Goal: Task Accomplishment & Management: Manage account settings

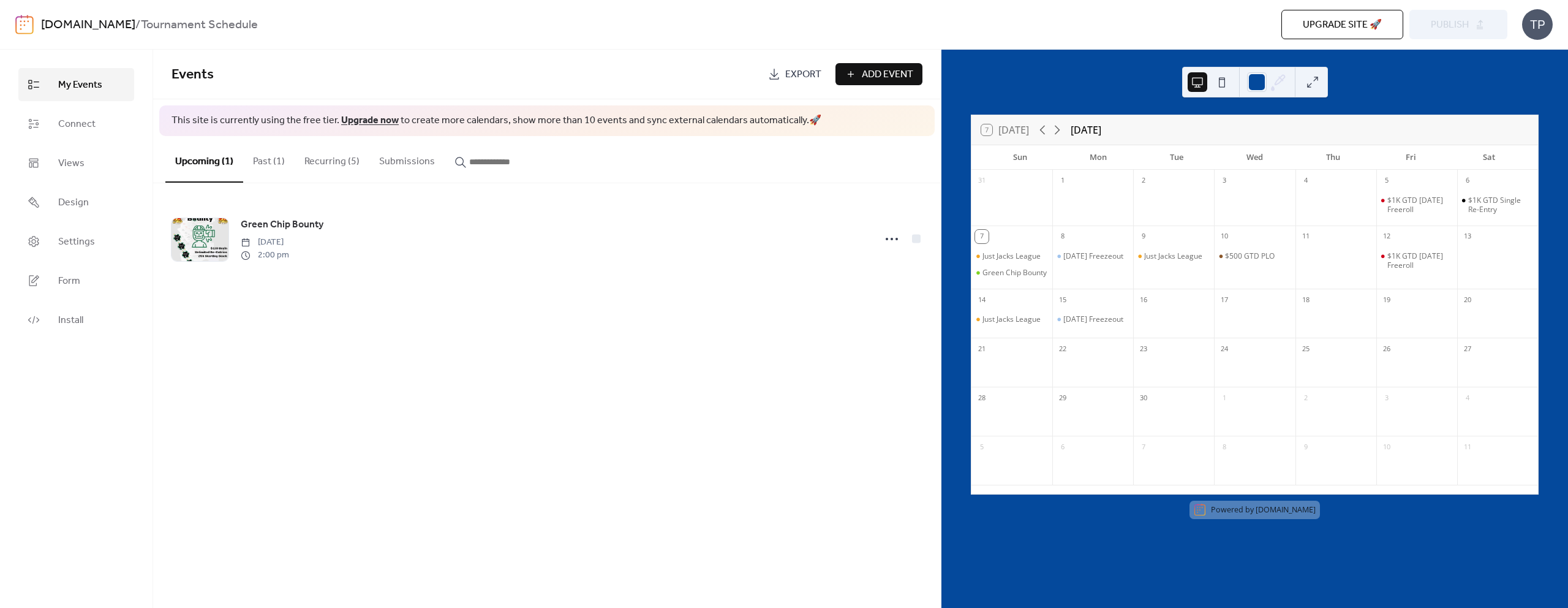
click at [1225, 89] on button at bounding box center [1222, 82] width 20 height 20
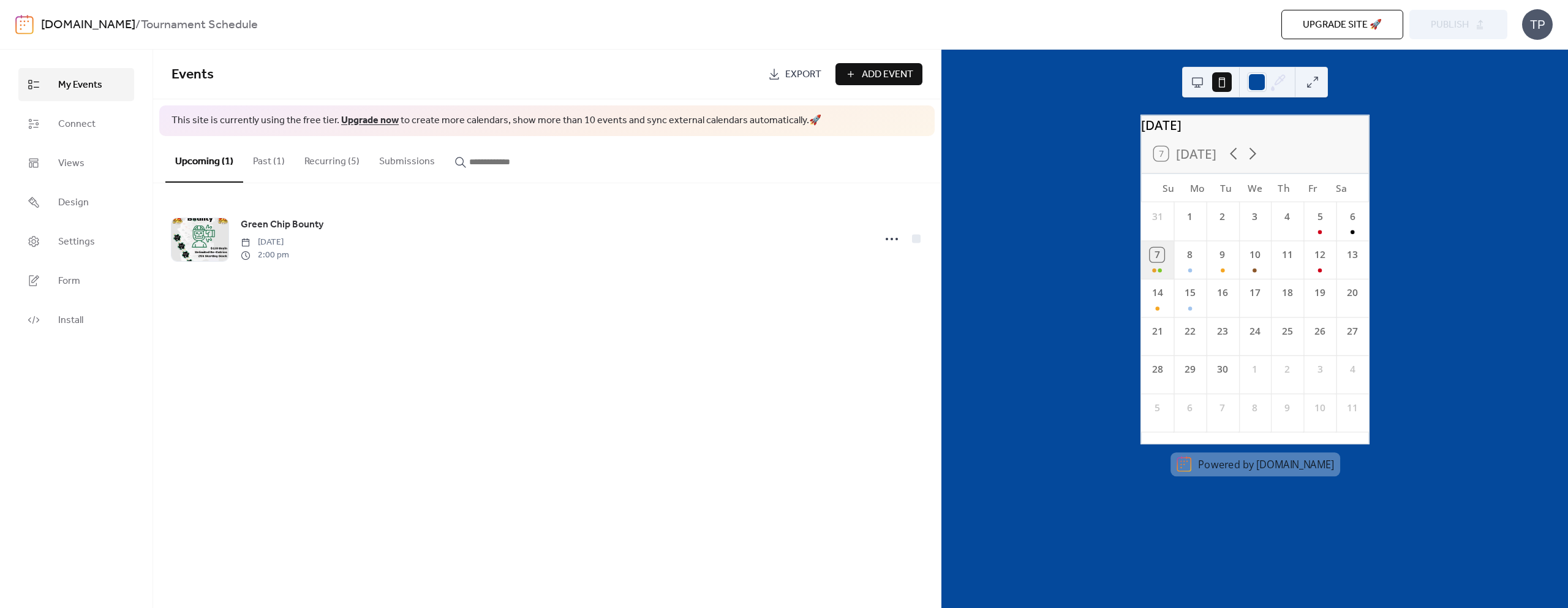
click at [1167, 269] on div "7" at bounding box center [1157, 259] width 32 height 38
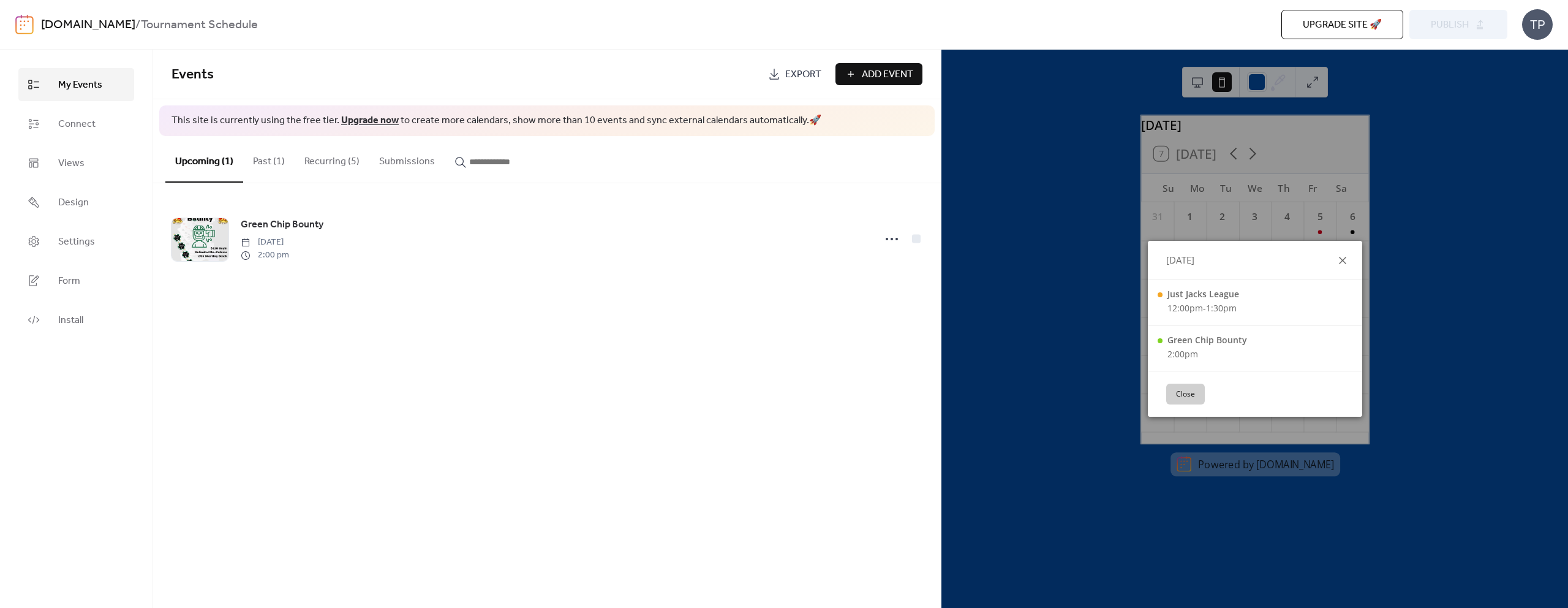
click at [1339, 264] on icon at bounding box center [1343, 261] width 15 height 15
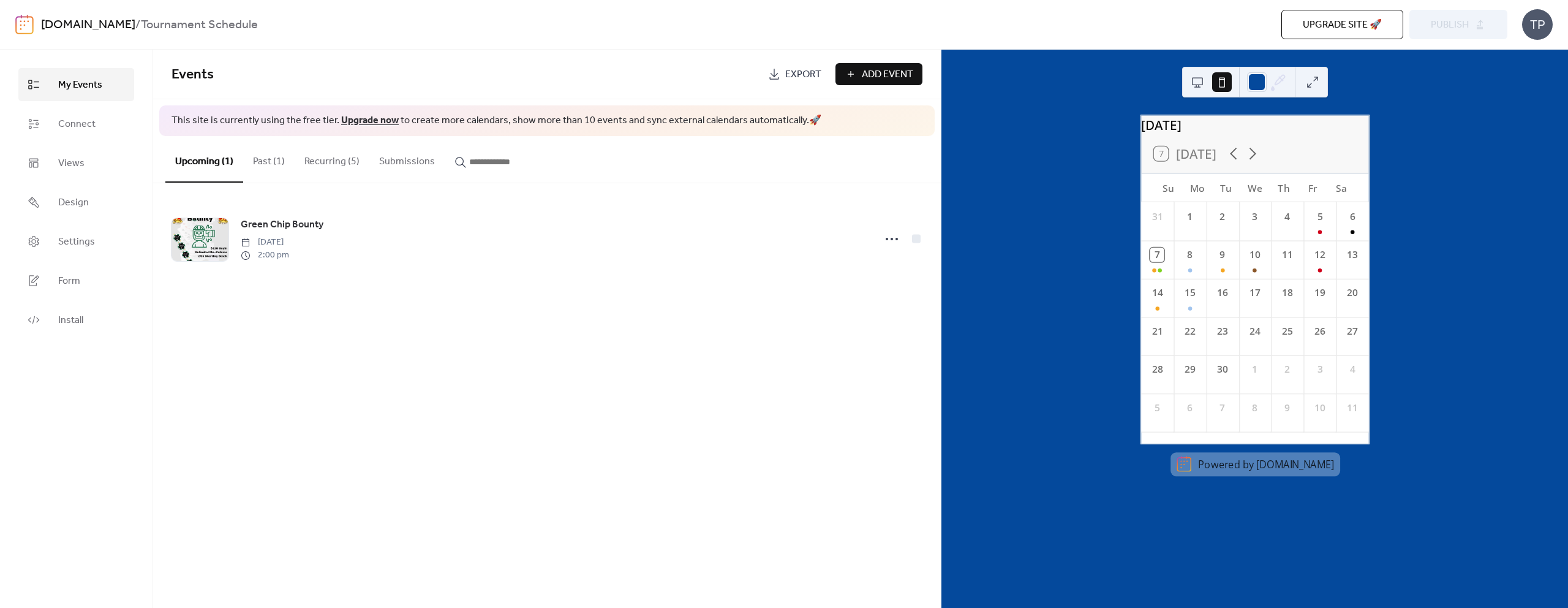
click at [1200, 83] on button at bounding box center [1198, 82] width 20 height 20
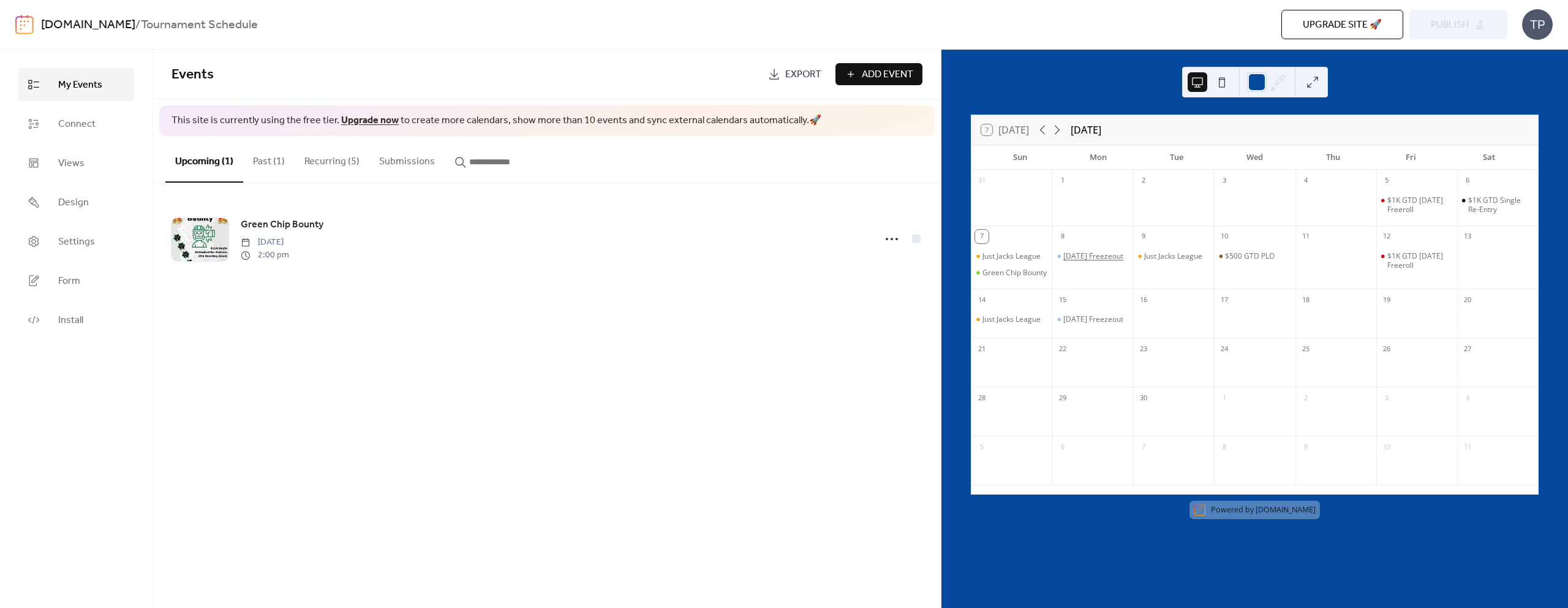
click at [1101, 261] on div "[DATE] Freezeout" at bounding box center [1093, 256] width 60 height 10
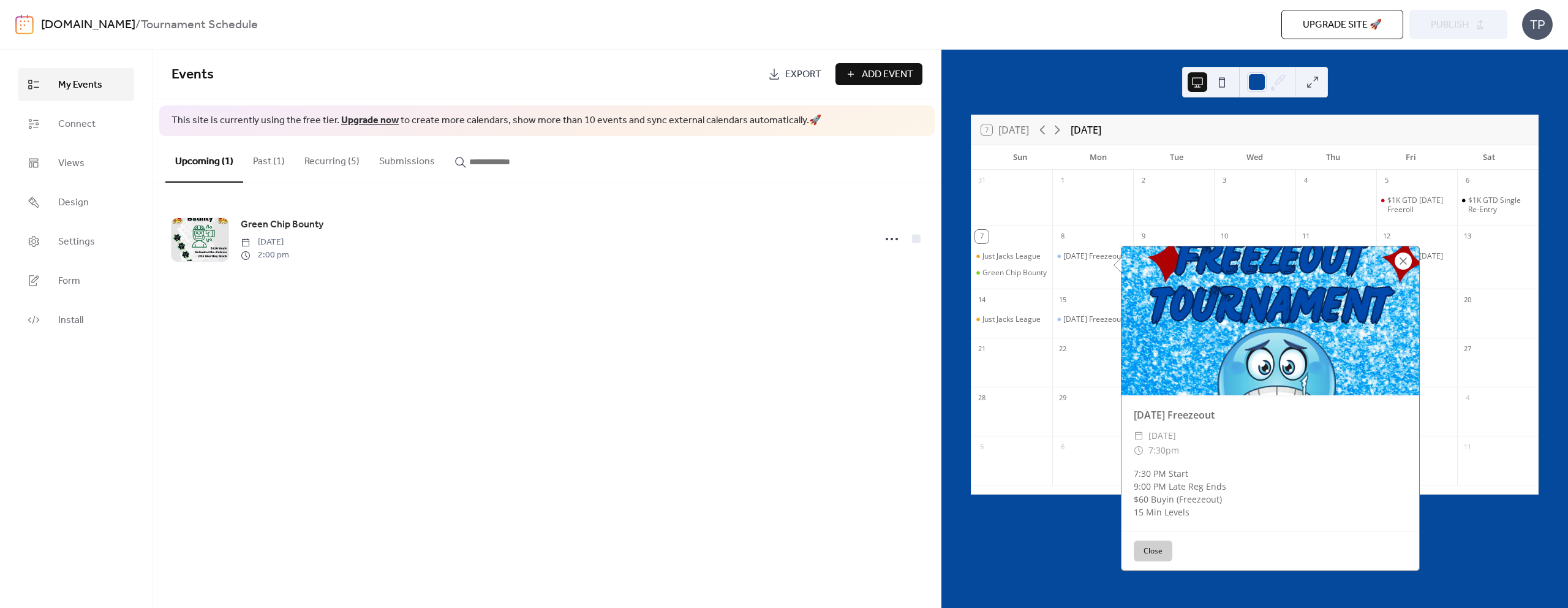
click at [1398, 262] on div at bounding box center [1403, 261] width 17 height 17
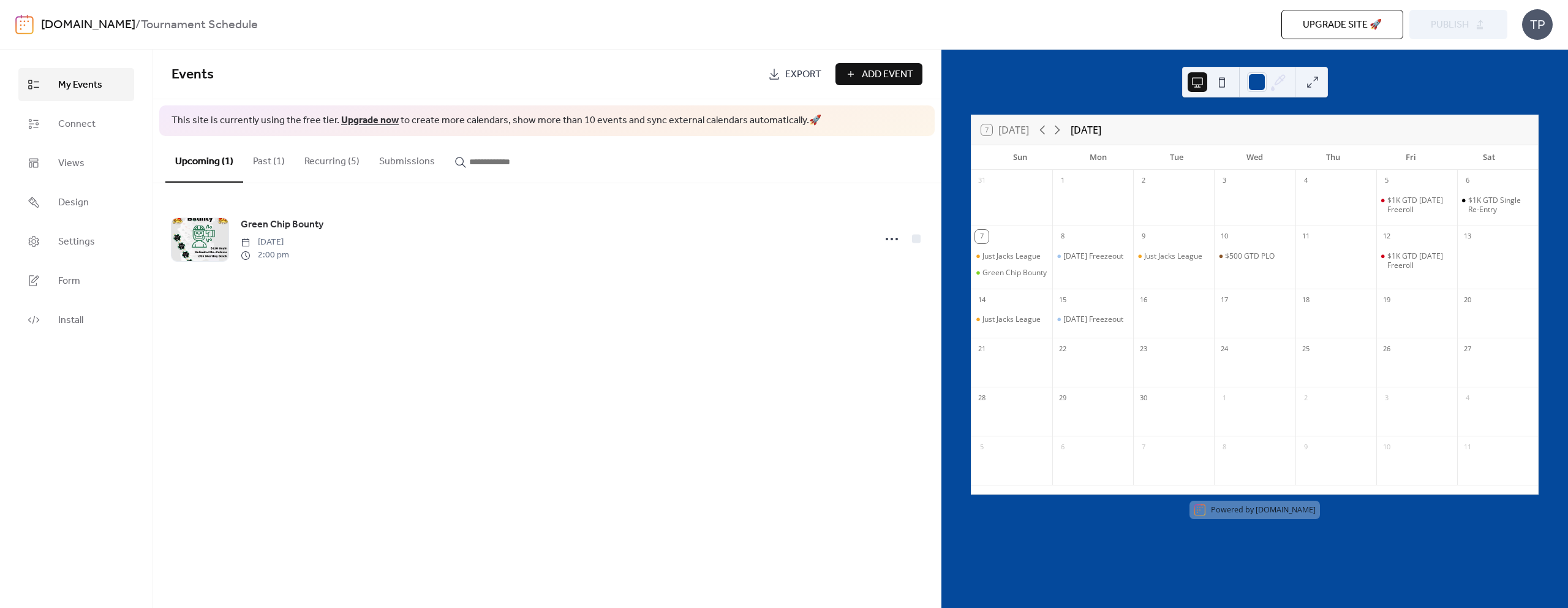
click at [317, 163] on button "Recurring (5)" at bounding box center [332, 159] width 75 height 46
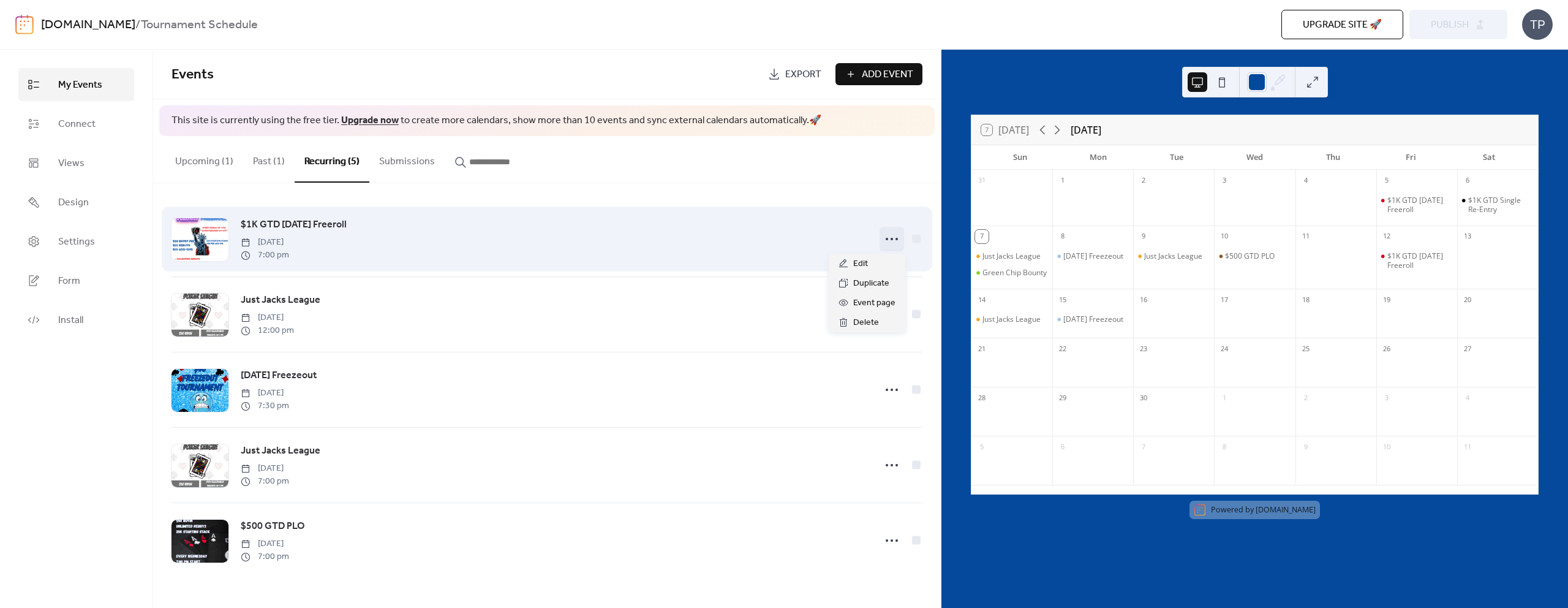
click at [888, 235] on icon at bounding box center [892, 239] width 20 height 20
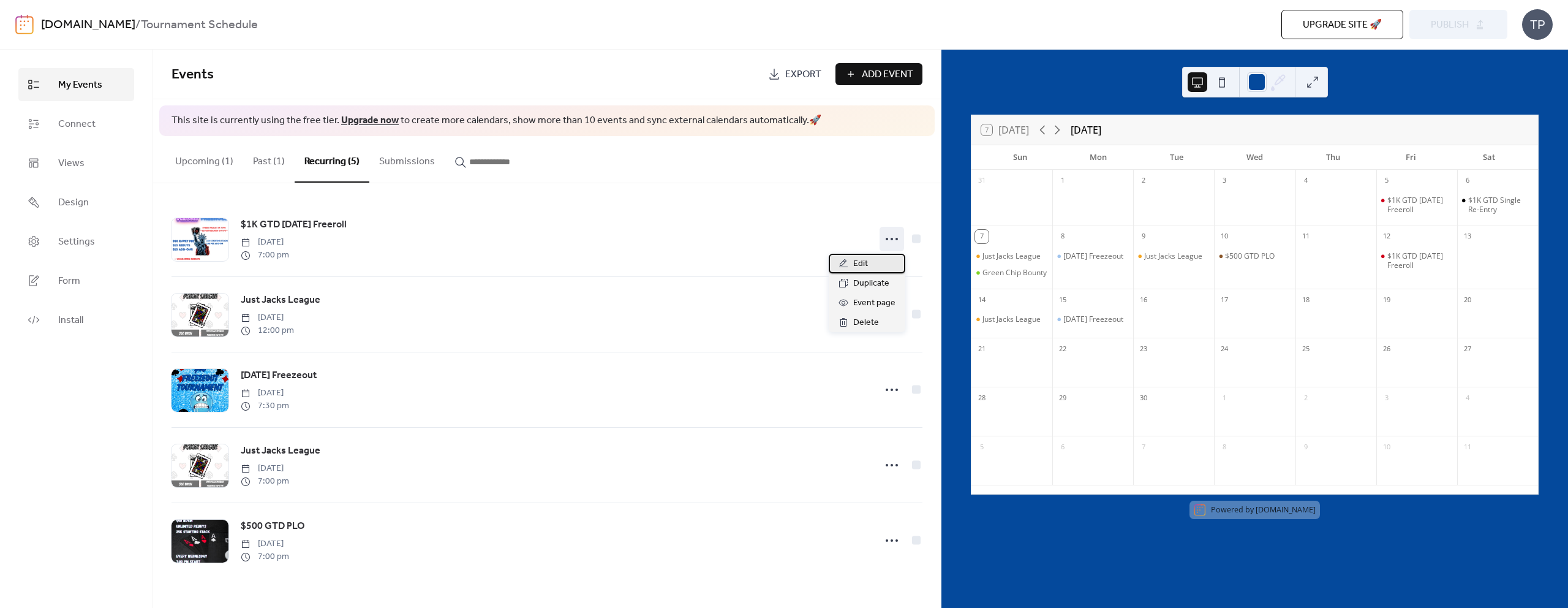
click at [876, 260] on div "Edit" at bounding box center [867, 264] width 77 height 20
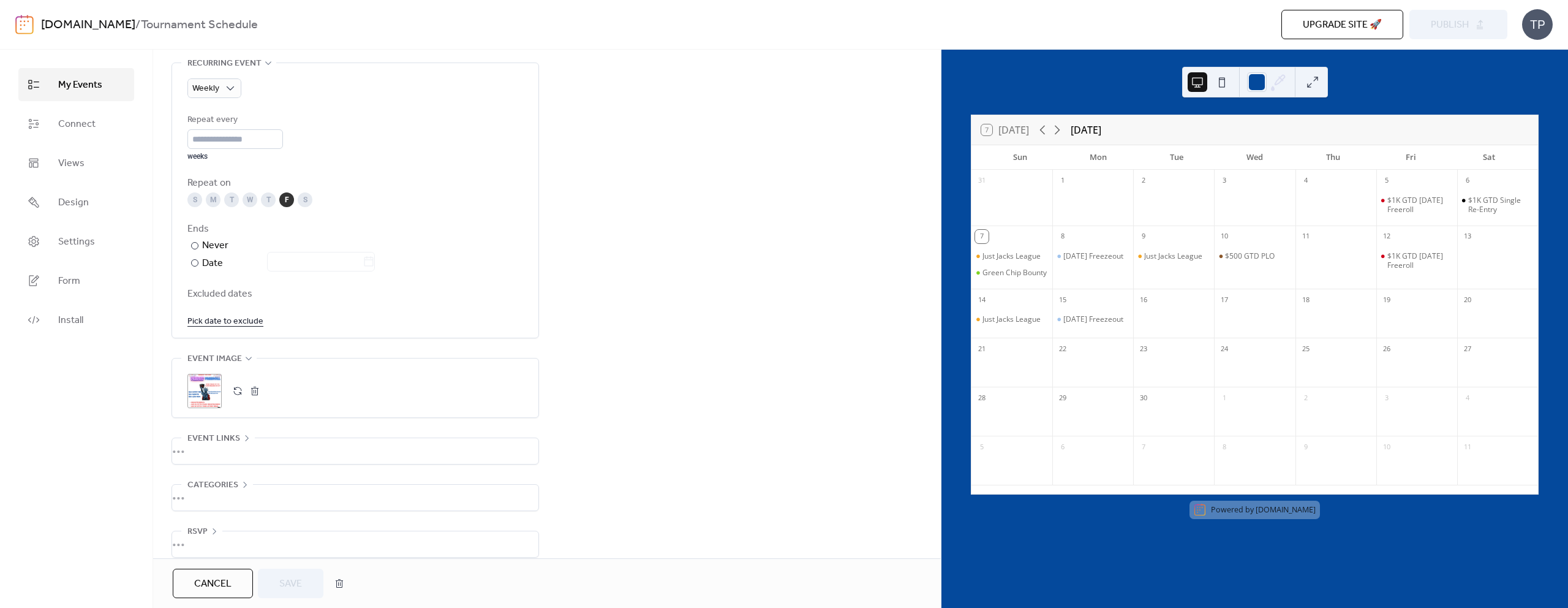
scroll to position [580, 0]
click at [213, 372] on div ";" at bounding box center [205, 378] width 34 height 34
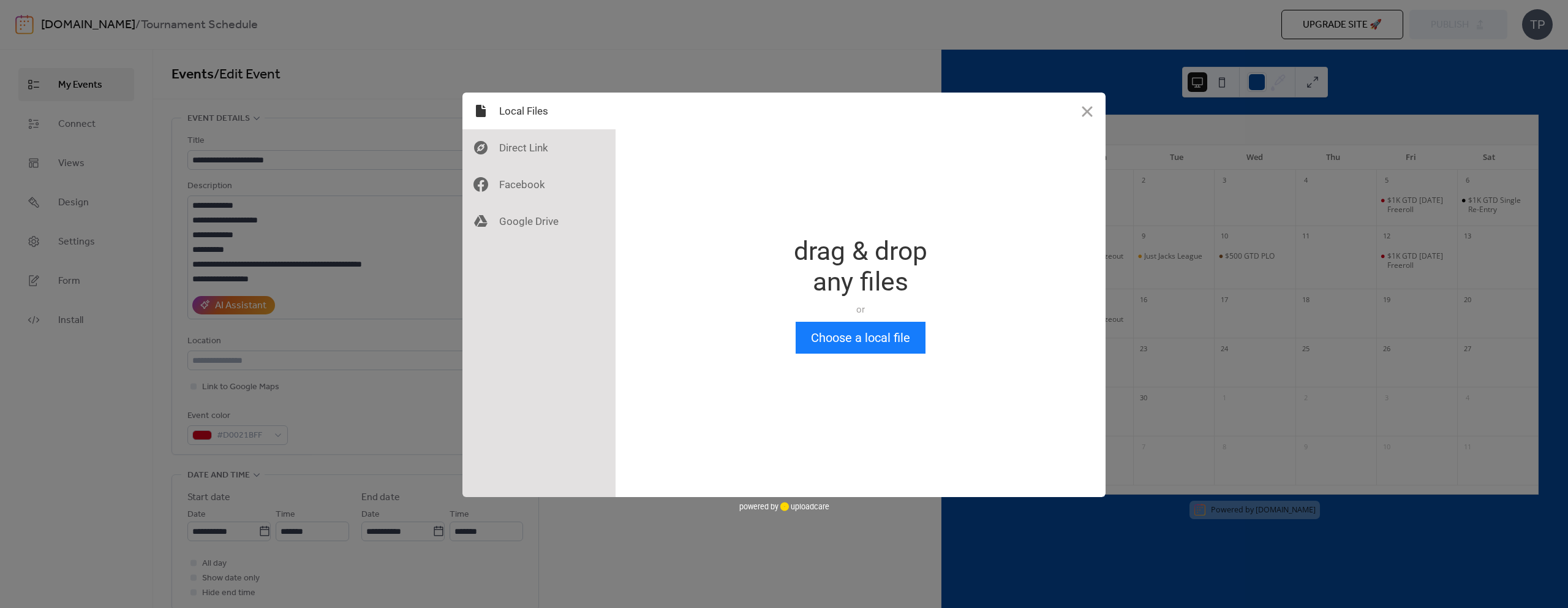
scroll to position [0, 0]
click at [864, 331] on button "Choose a local file" at bounding box center [861, 338] width 130 height 32
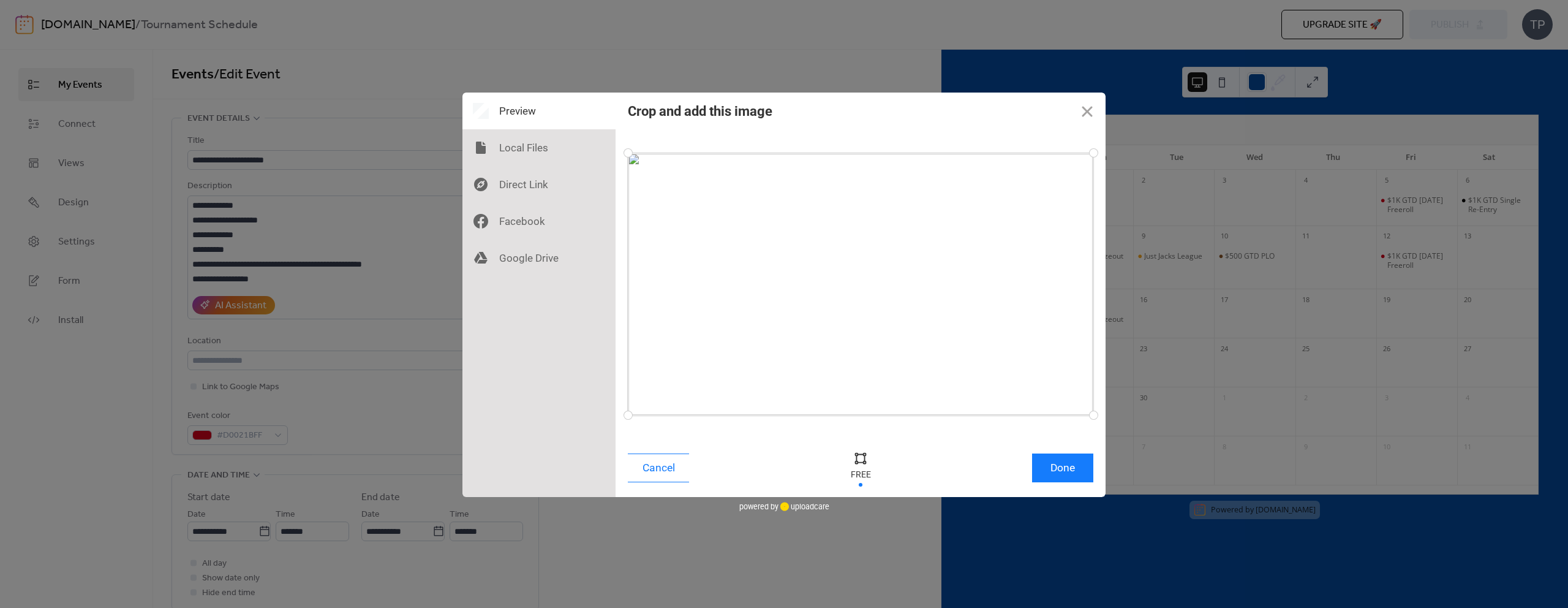
click at [858, 458] on div at bounding box center [861, 458] width 19 height 19
click at [863, 483] on div at bounding box center [861, 468] width 37 height 40
click at [865, 461] on div at bounding box center [861, 458] width 19 height 19
click at [1082, 463] on button "Done" at bounding box center [1063, 468] width 61 height 29
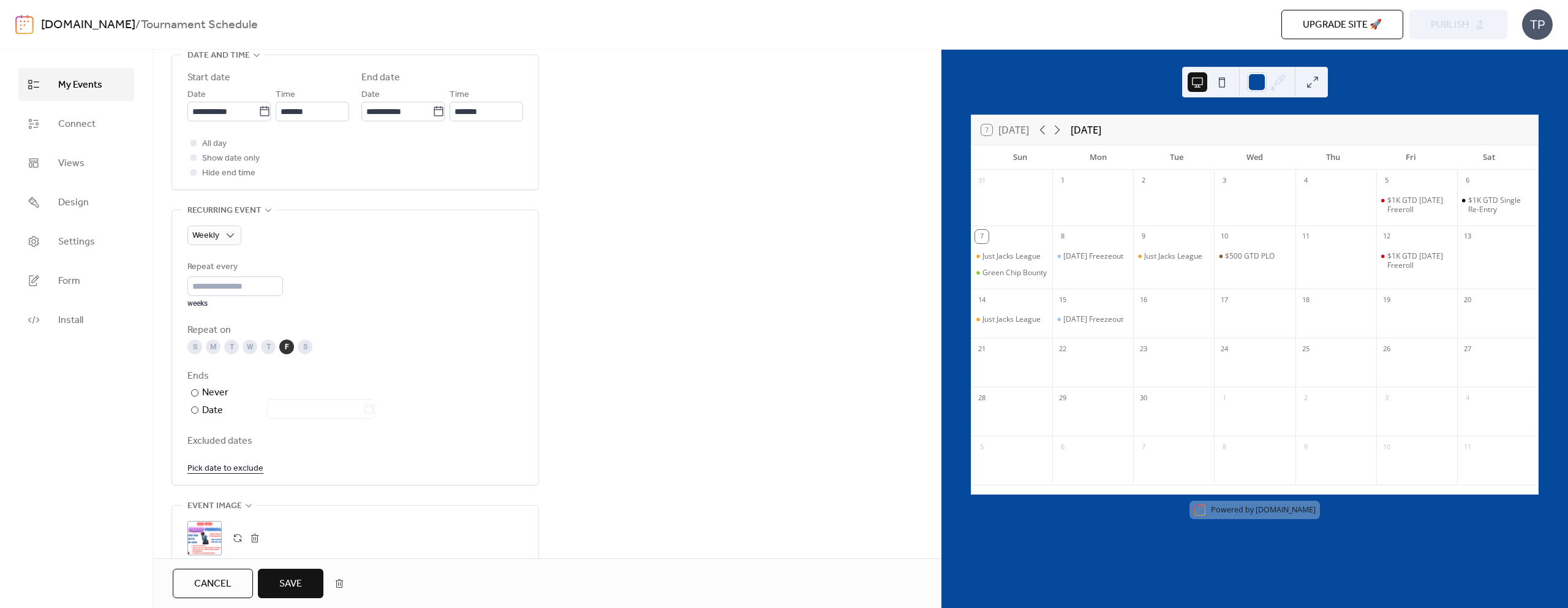
scroll to position [572, 0]
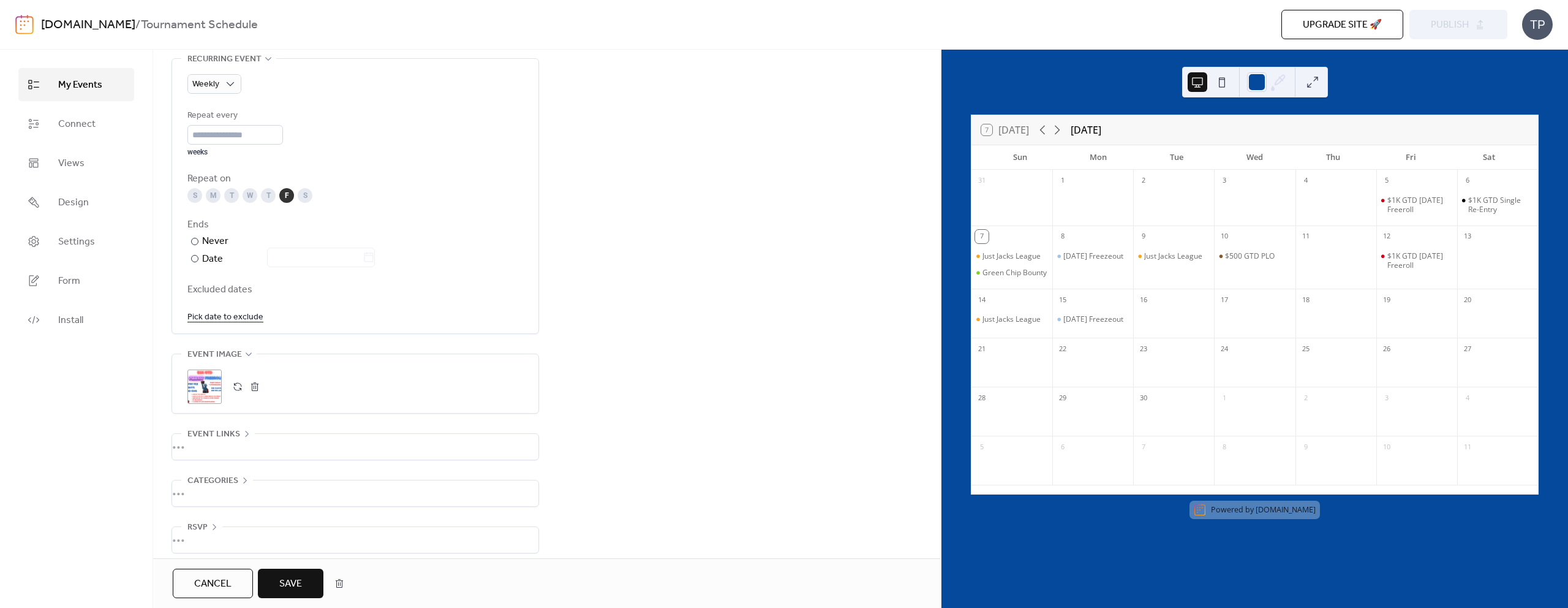
click at [297, 570] on button "Save" at bounding box center [290, 584] width 65 height 29
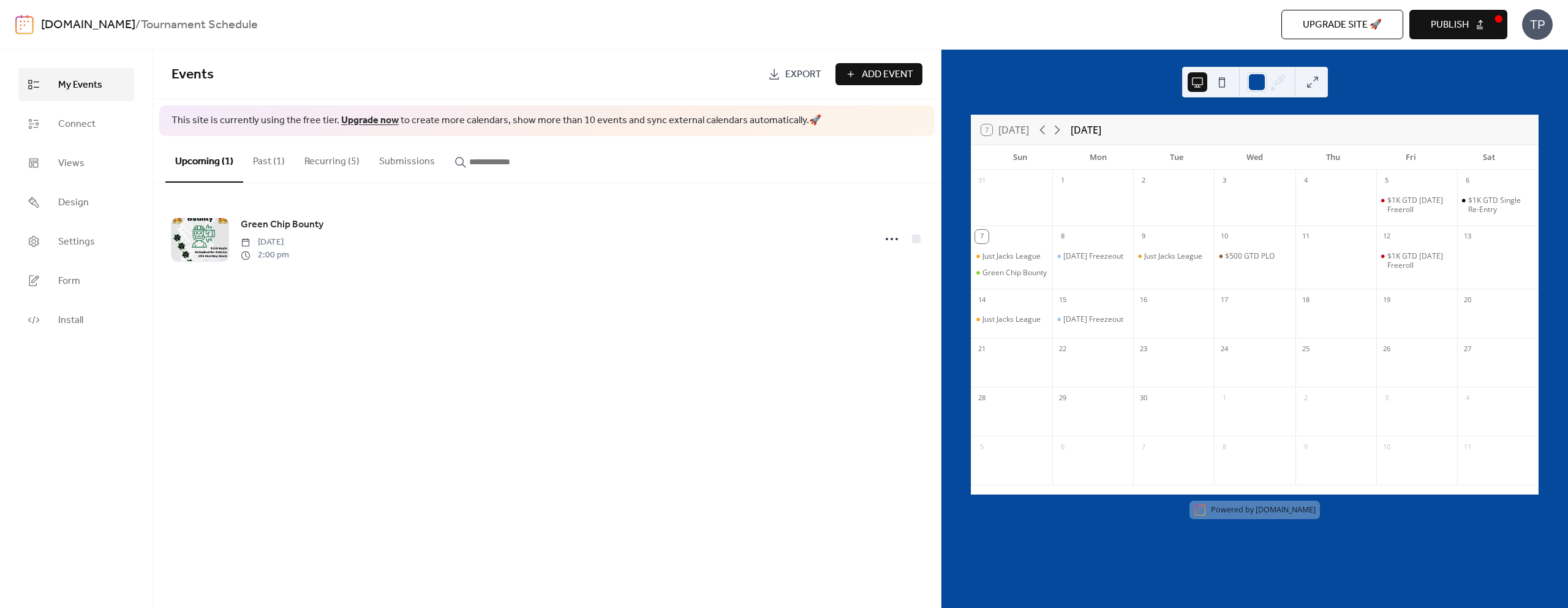
click at [1449, 23] on span "Publish" at bounding box center [1450, 25] width 38 height 15
click at [1322, 25] on span "Upgrade site 🚀" at bounding box center [1343, 25] width 79 height 15
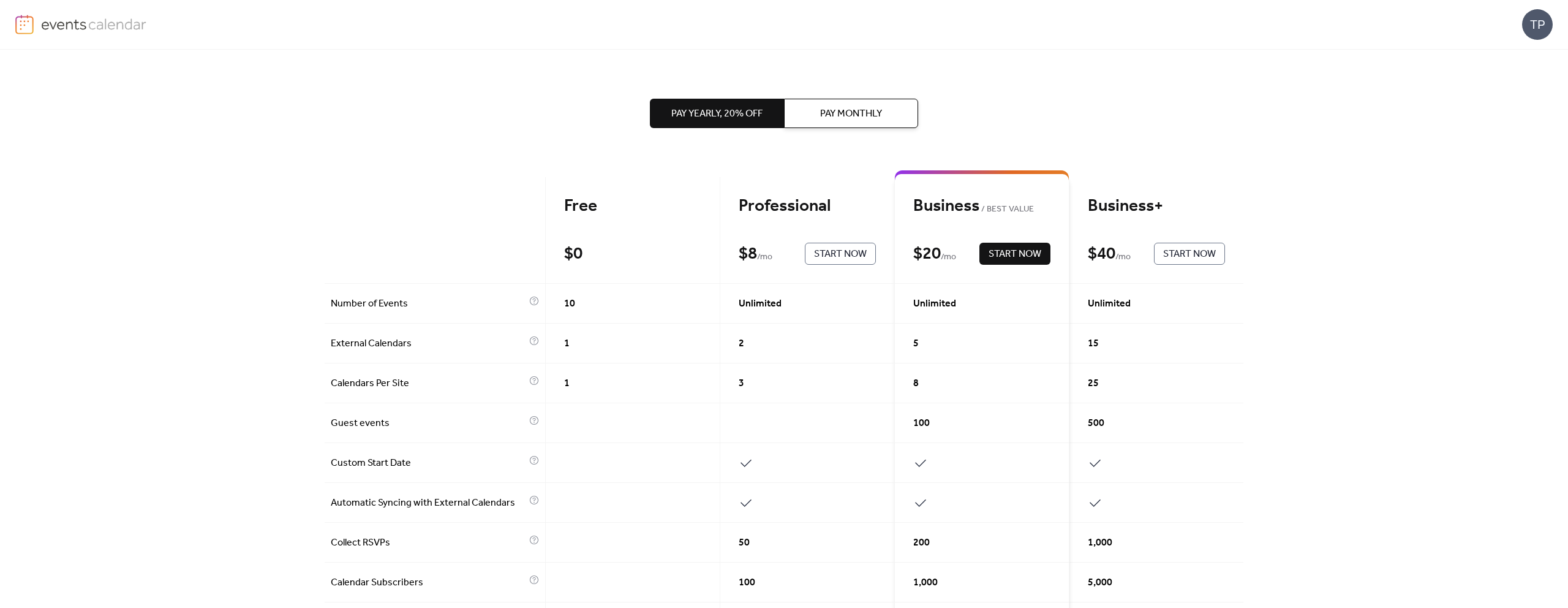
click at [846, 124] on button "Pay Monthly" at bounding box center [851, 113] width 134 height 29
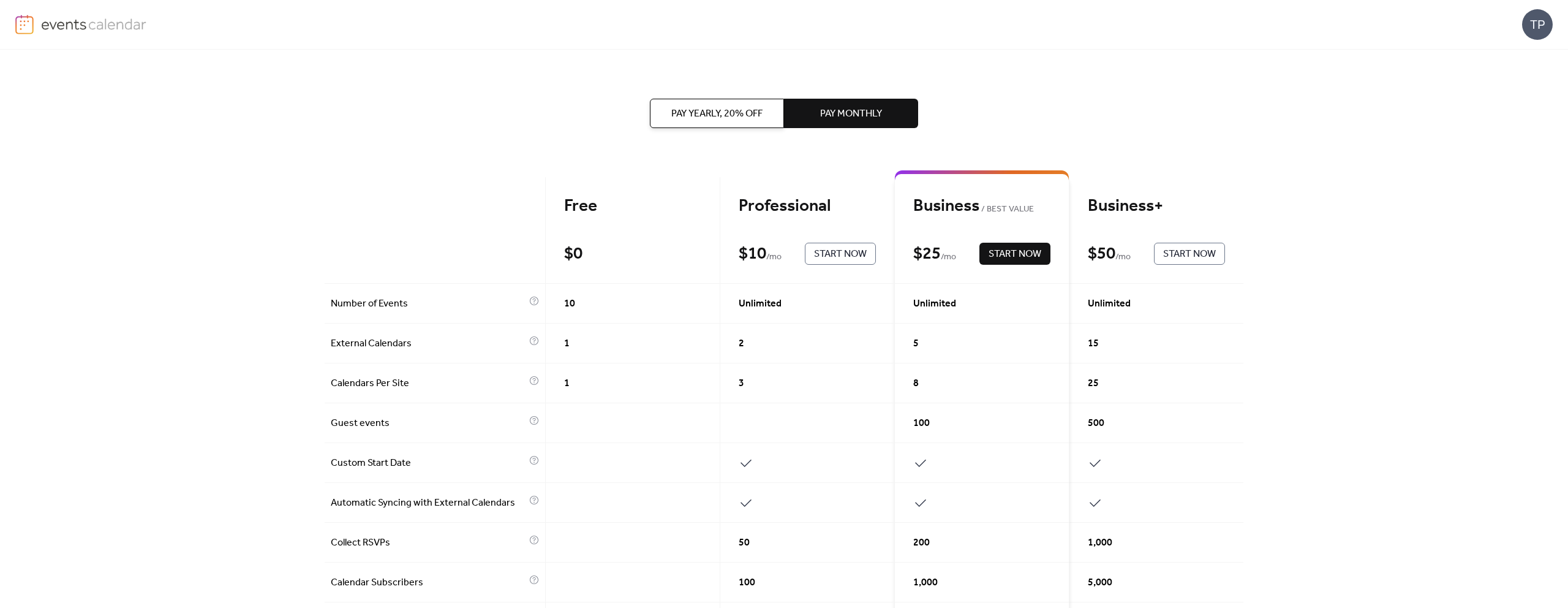
click at [733, 114] on span "Pay Yearly, 20% off" at bounding box center [717, 114] width 91 height 15
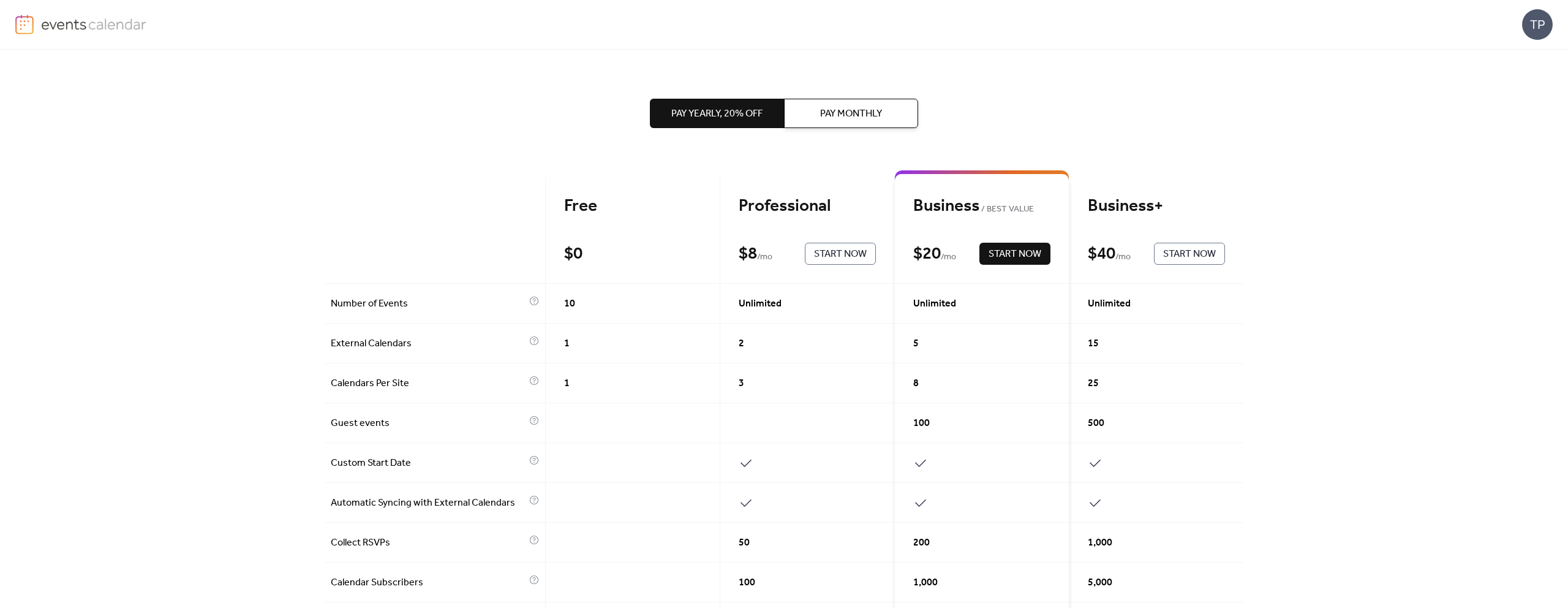
click at [832, 110] on span "Pay Monthly" at bounding box center [851, 114] width 62 height 15
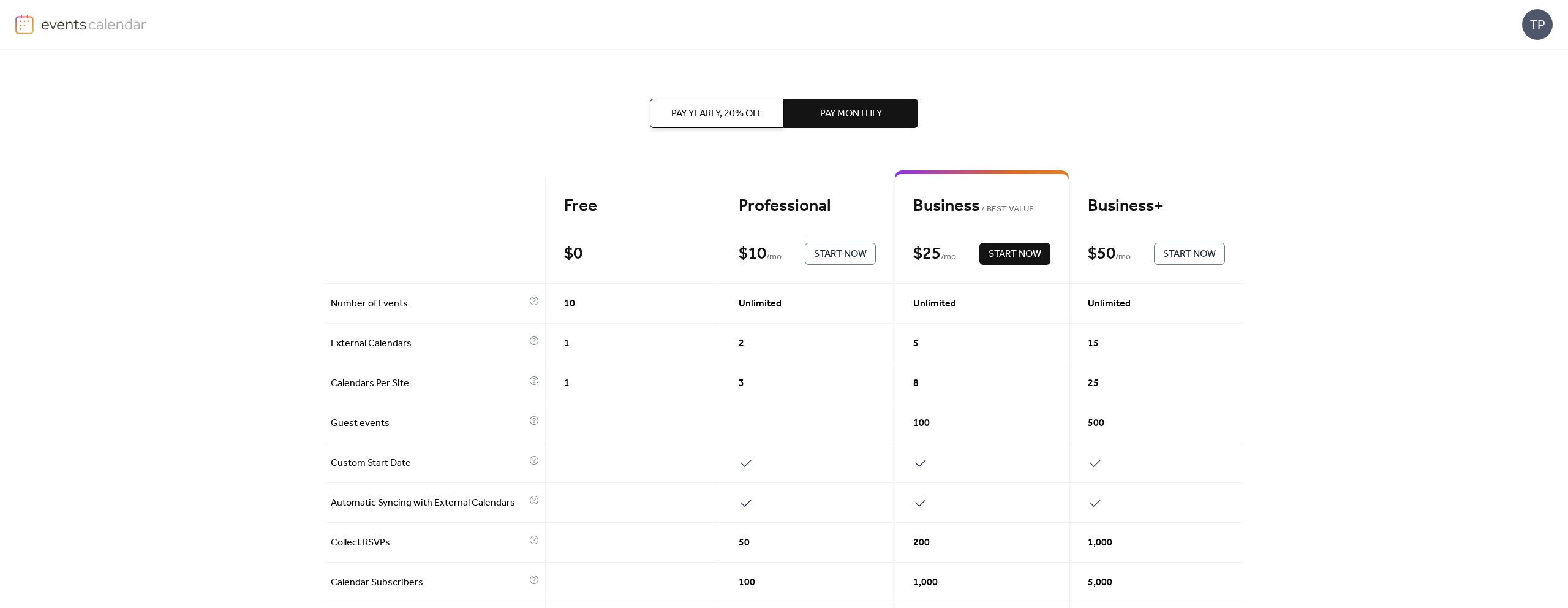
click at [736, 114] on span "Pay Yearly, 20% off" at bounding box center [717, 114] width 91 height 15
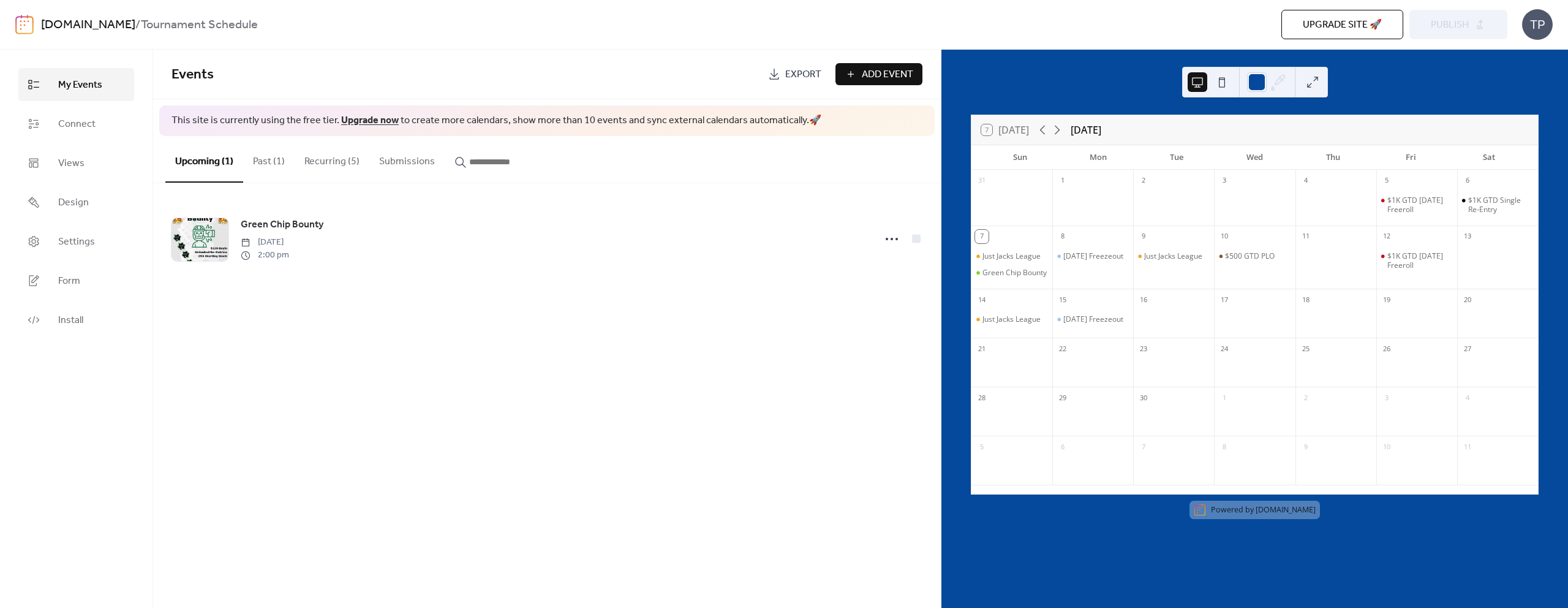
click at [334, 164] on button "Recurring (5)" at bounding box center [332, 159] width 75 height 46
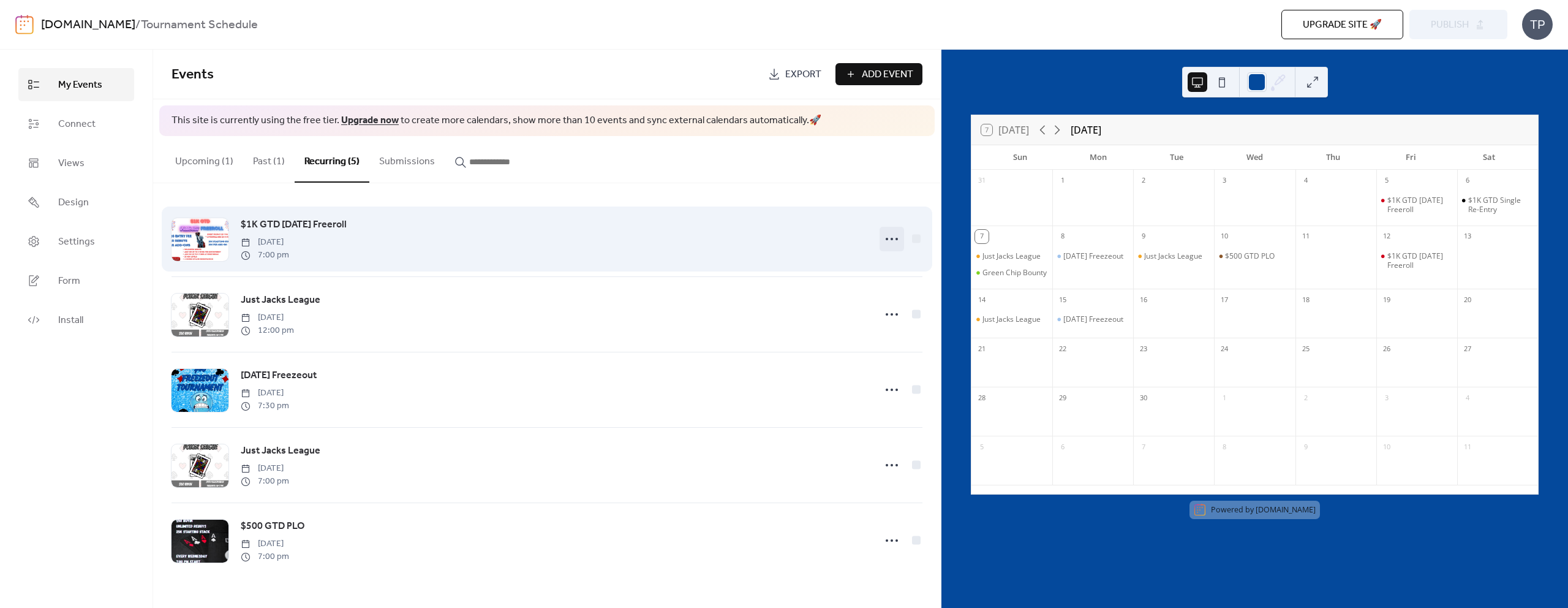
click at [890, 239] on icon at bounding box center [892, 239] width 20 height 20
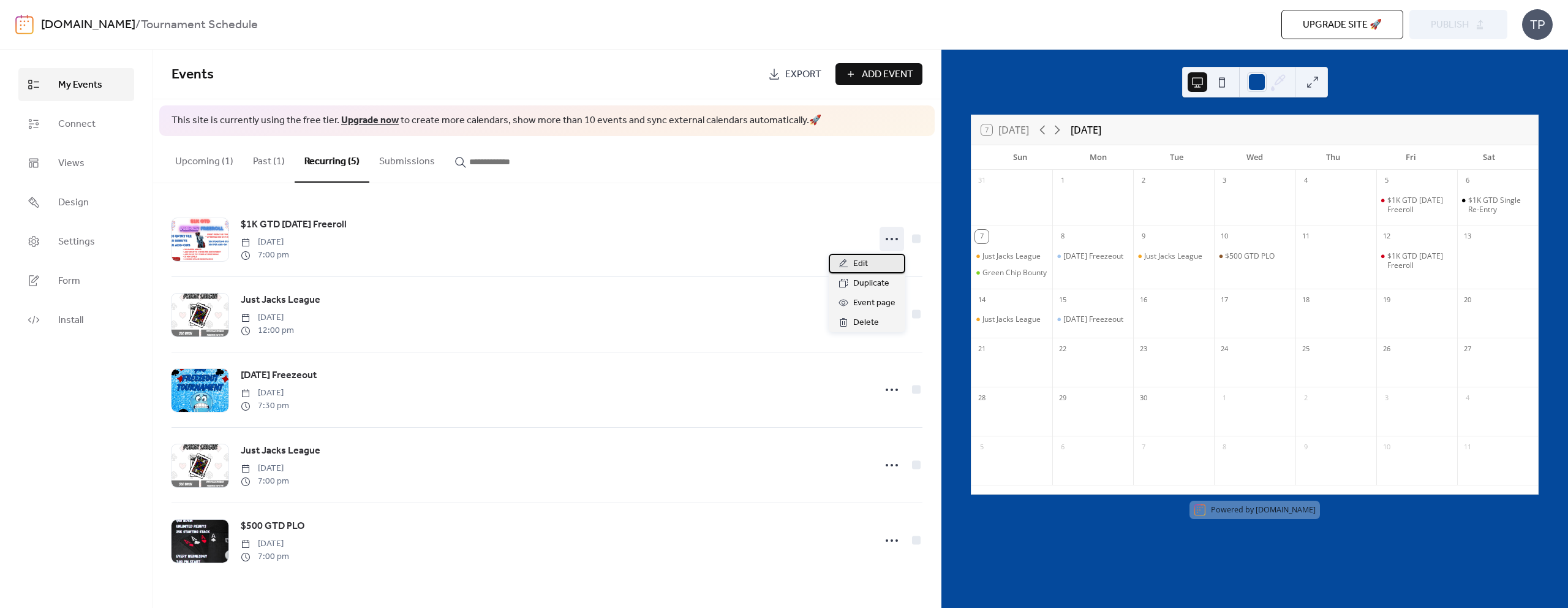
click at [859, 268] on span "Edit" at bounding box center [861, 264] width 15 height 15
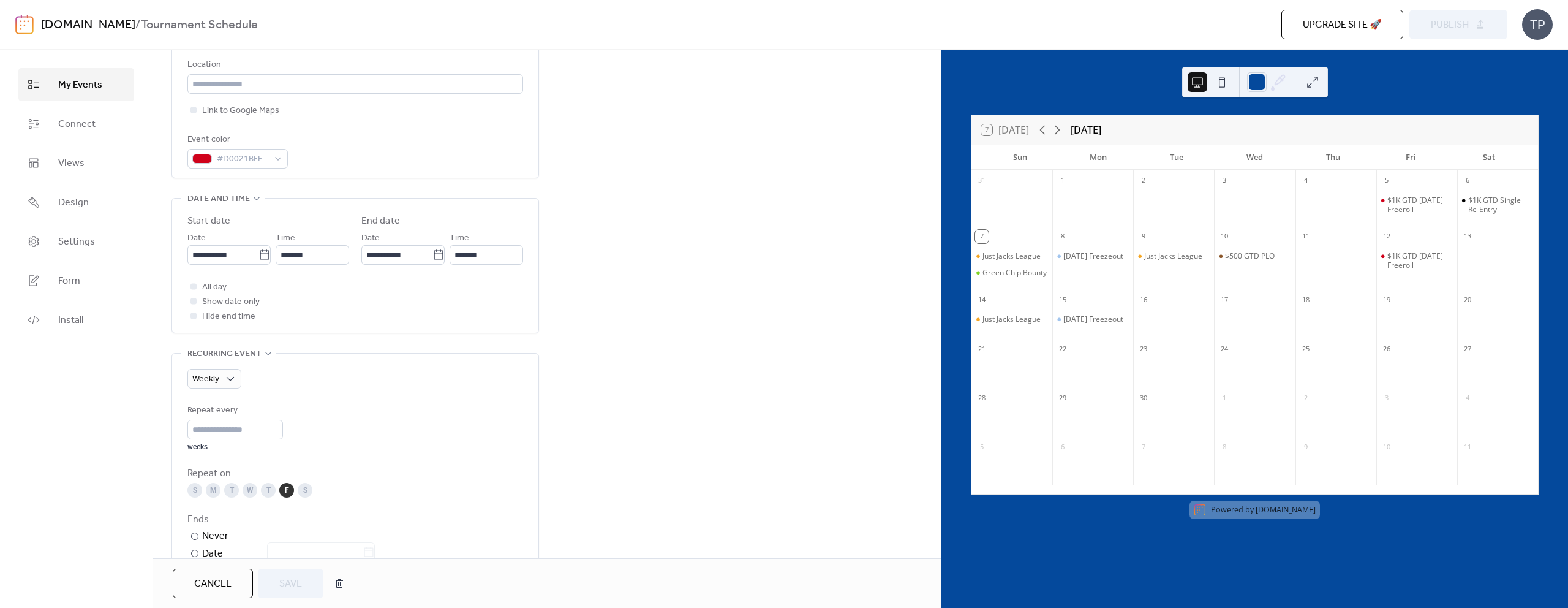
scroll to position [479, 0]
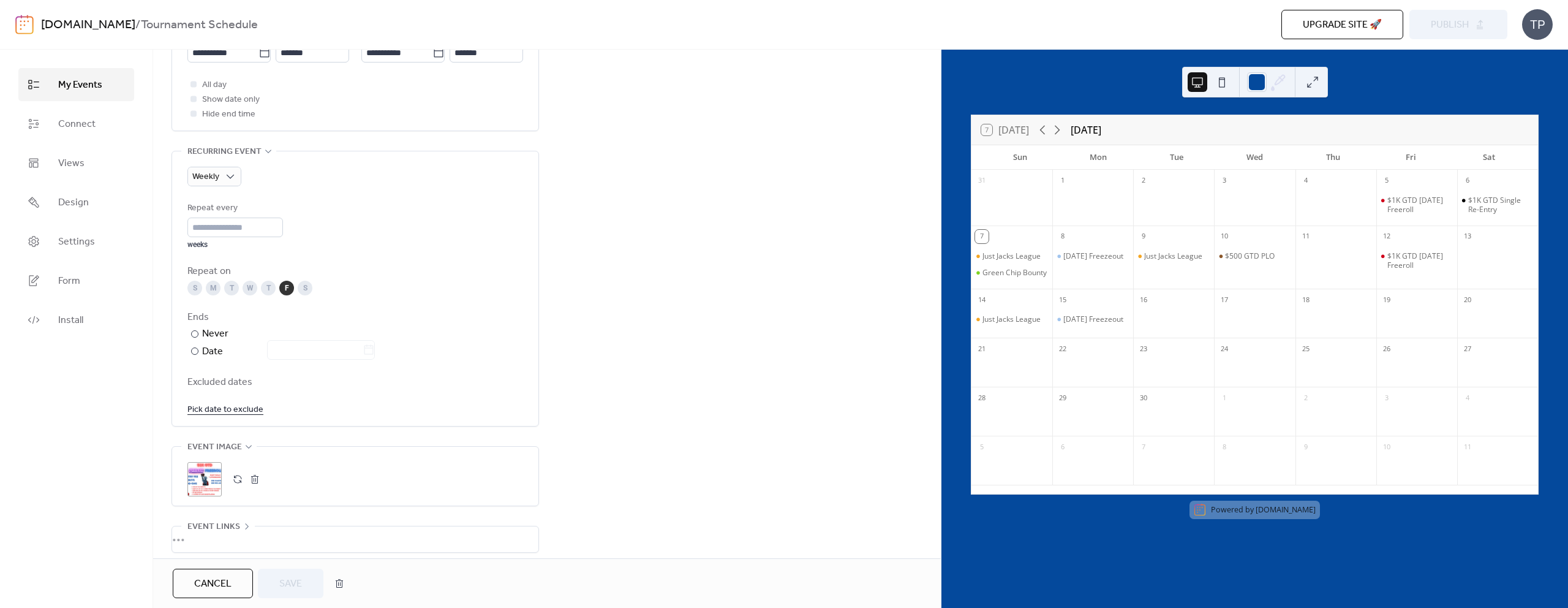
click at [241, 480] on button "button" at bounding box center [238, 480] width 17 height 17
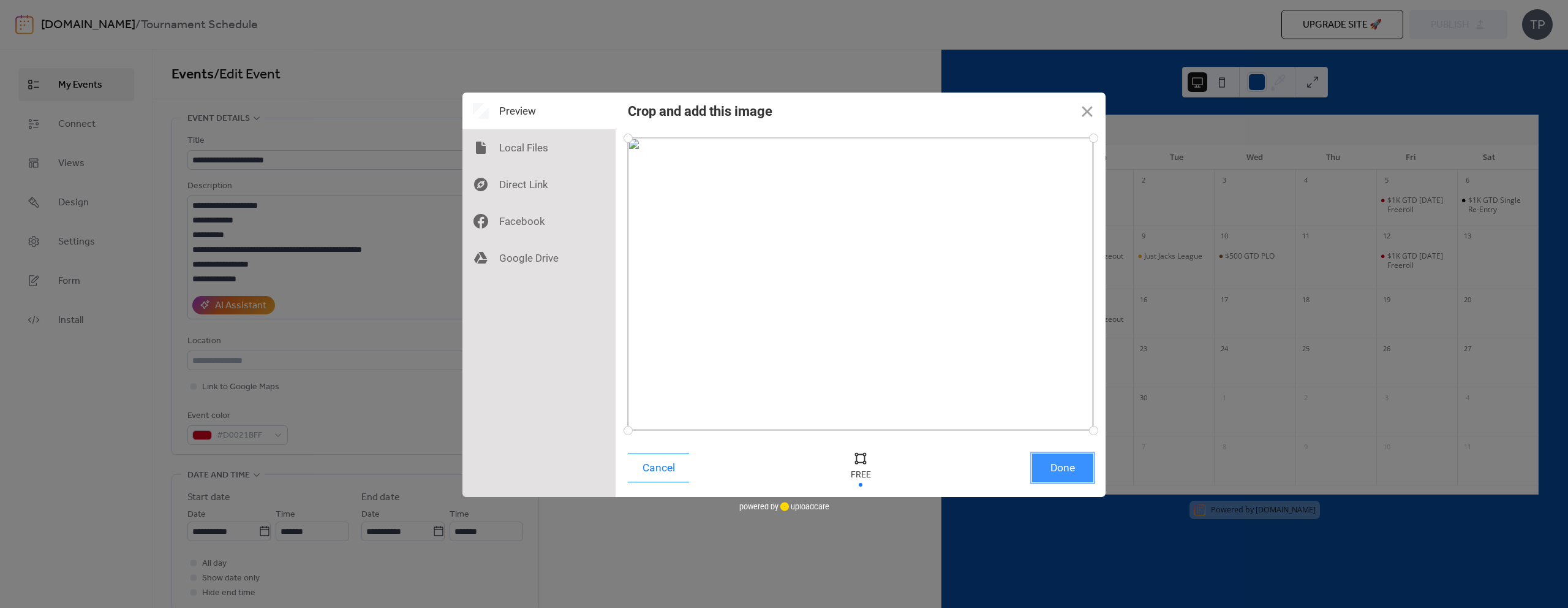
click at [1060, 470] on button "Done" at bounding box center [1063, 468] width 61 height 29
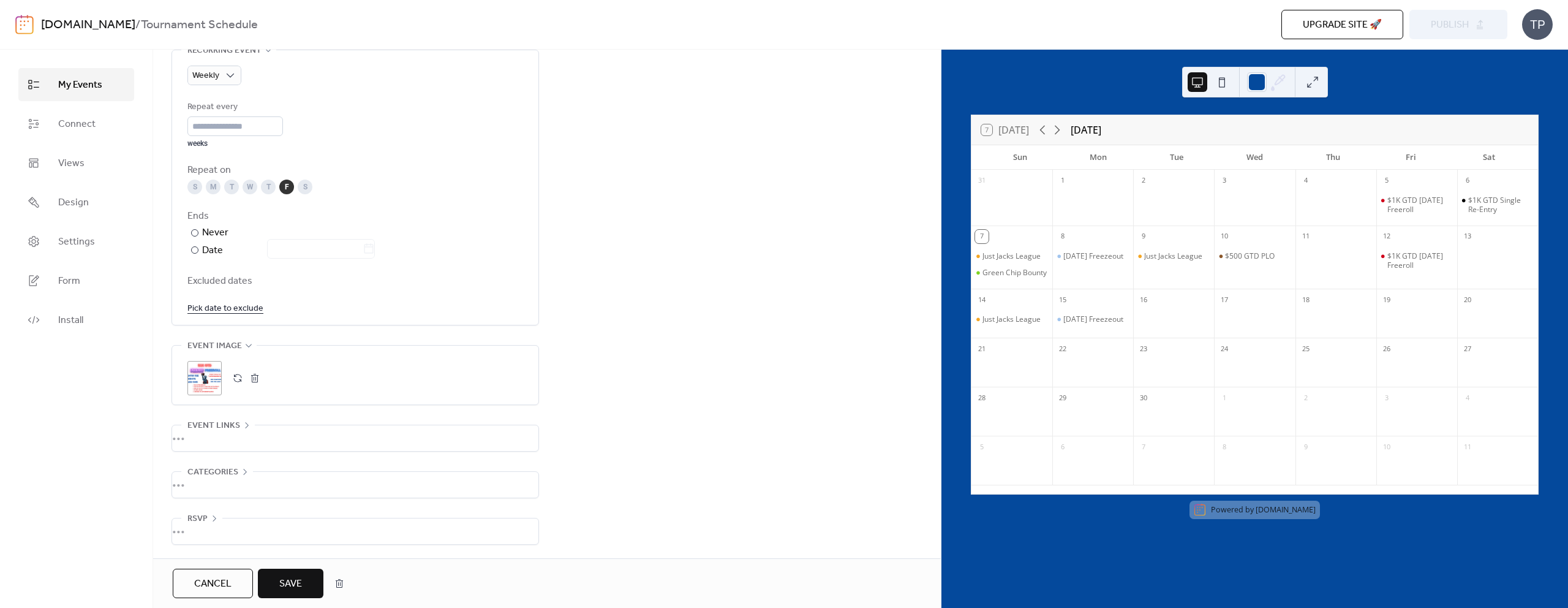
click at [300, 583] on span "Save" at bounding box center [291, 584] width 22 height 15
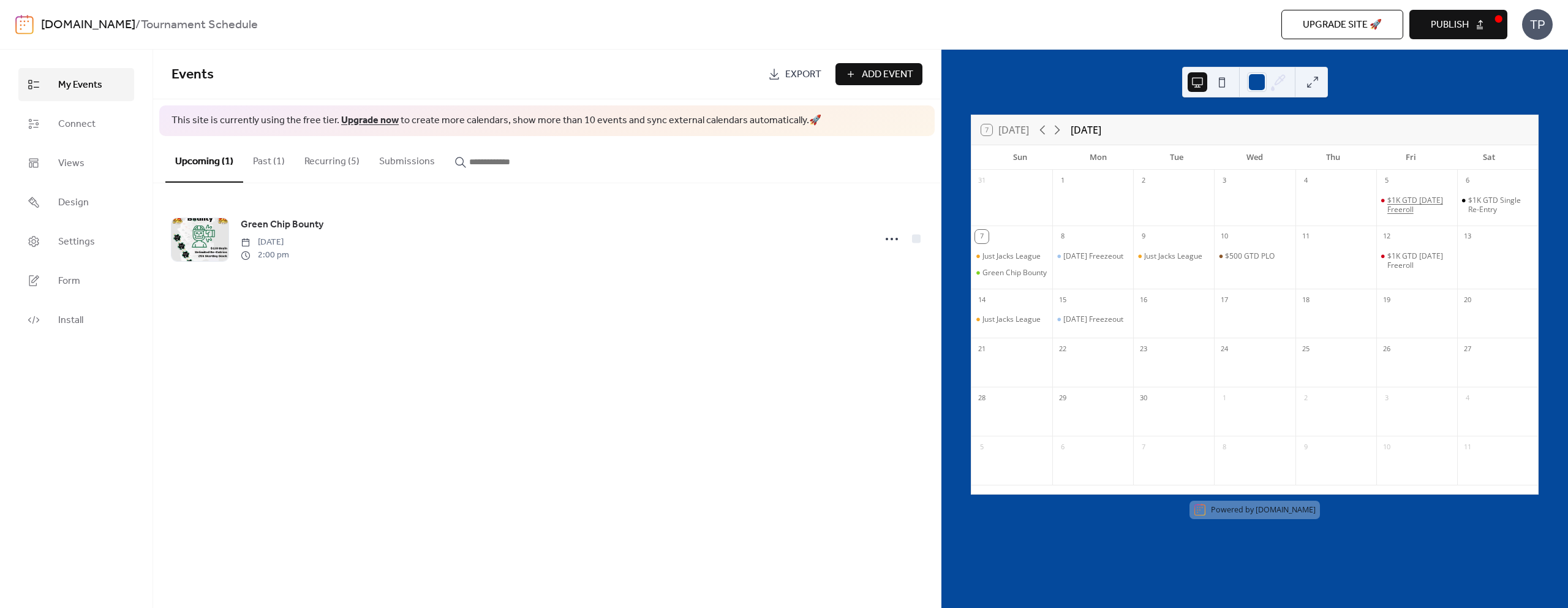
click at [1404, 206] on div "$1K GTD [DATE] Freeroll" at bounding box center [1420, 205] width 65 height 19
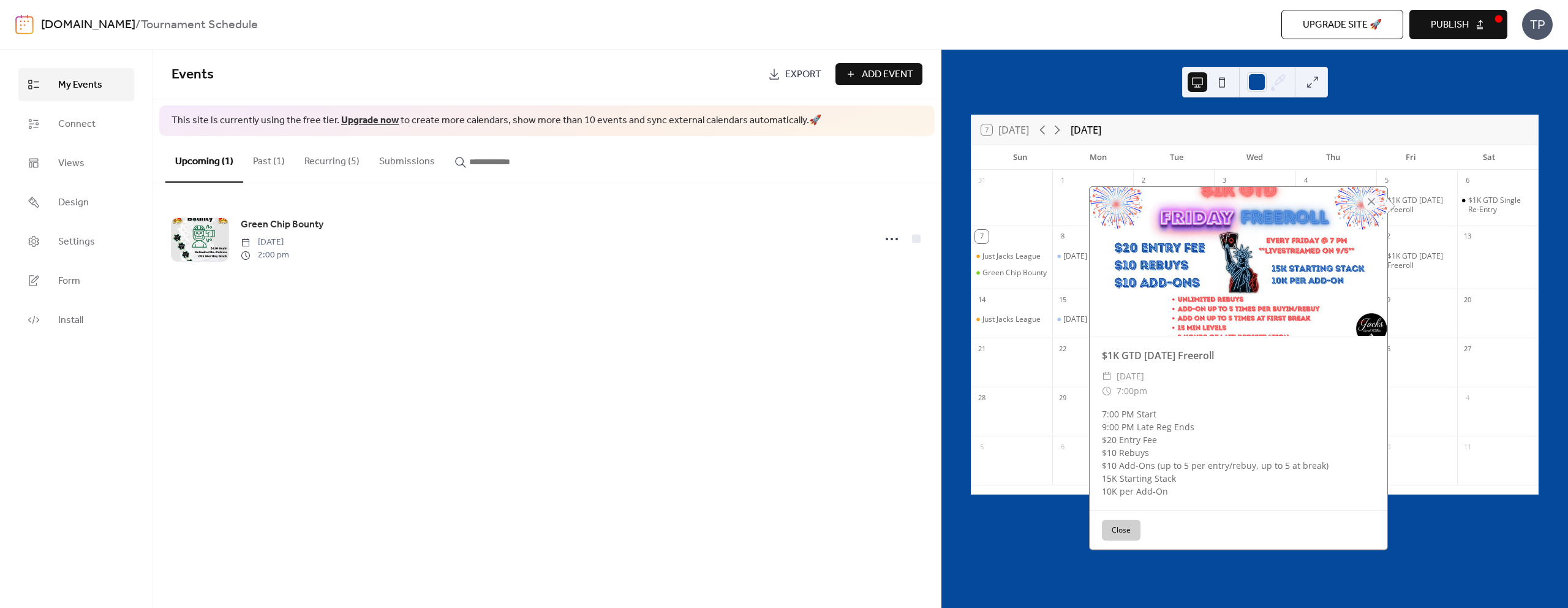
click at [1122, 539] on button "Close" at bounding box center [1121, 531] width 38 height 21
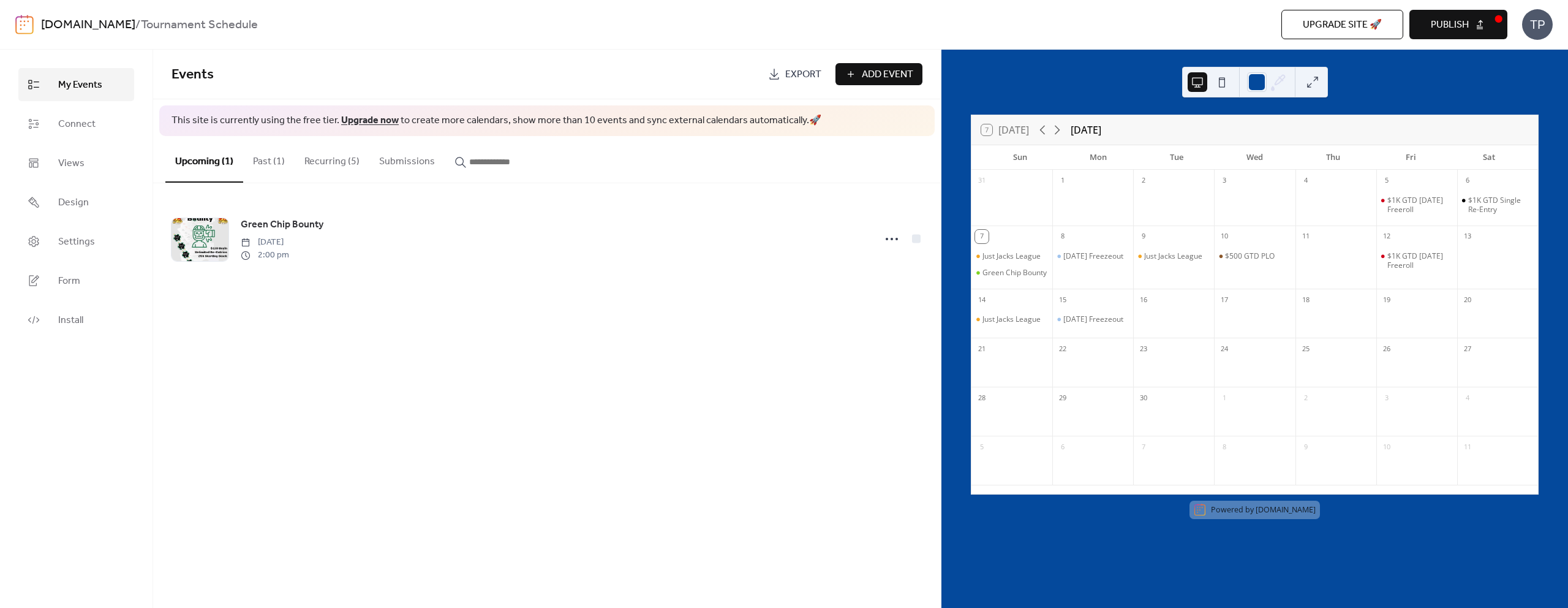
click at [1449, 32] on span "Publish" at bounding box center [1450, 25] width 38 height 15
click at [317, 166] on button "Recurring (5)" at bounding box center [332, 159] width 75 height 46
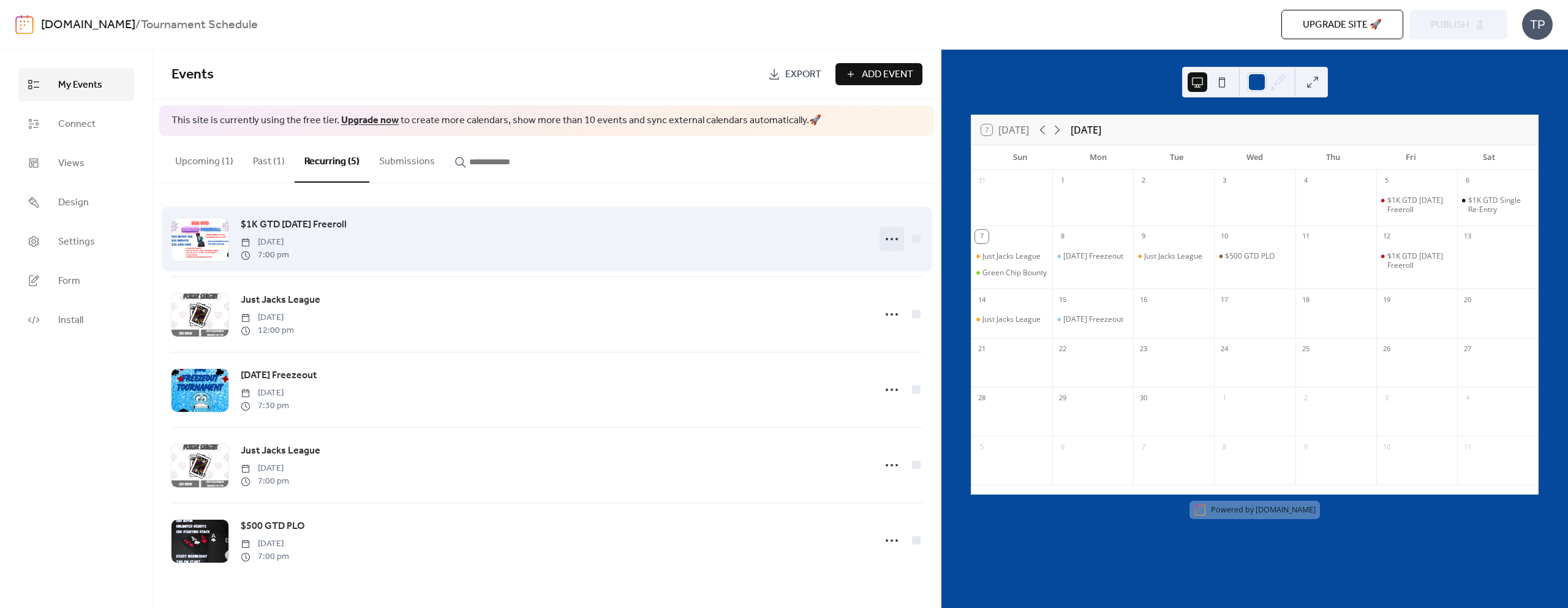
click at [900, 238] on icon at bounding box center [892, 239] width 20 height 20
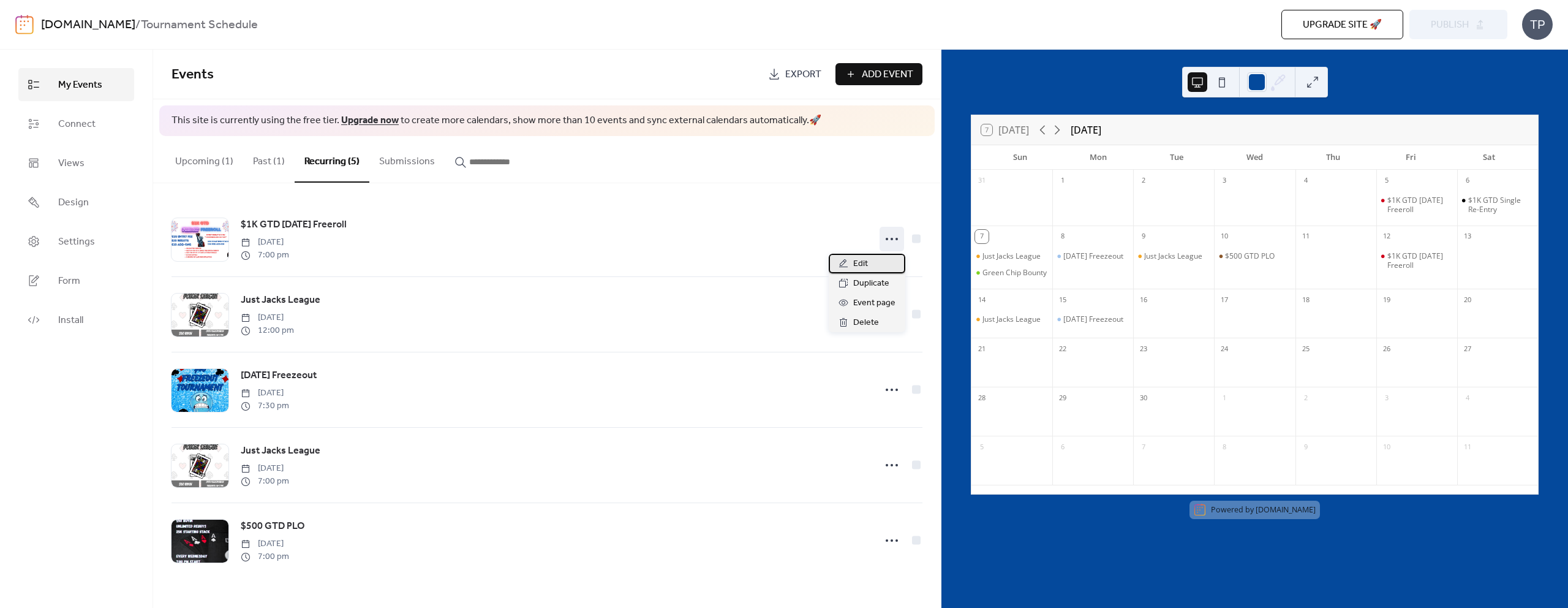
click at [853, 265] on span "Edit" at bounding box center [861, 264] width 15 height 15
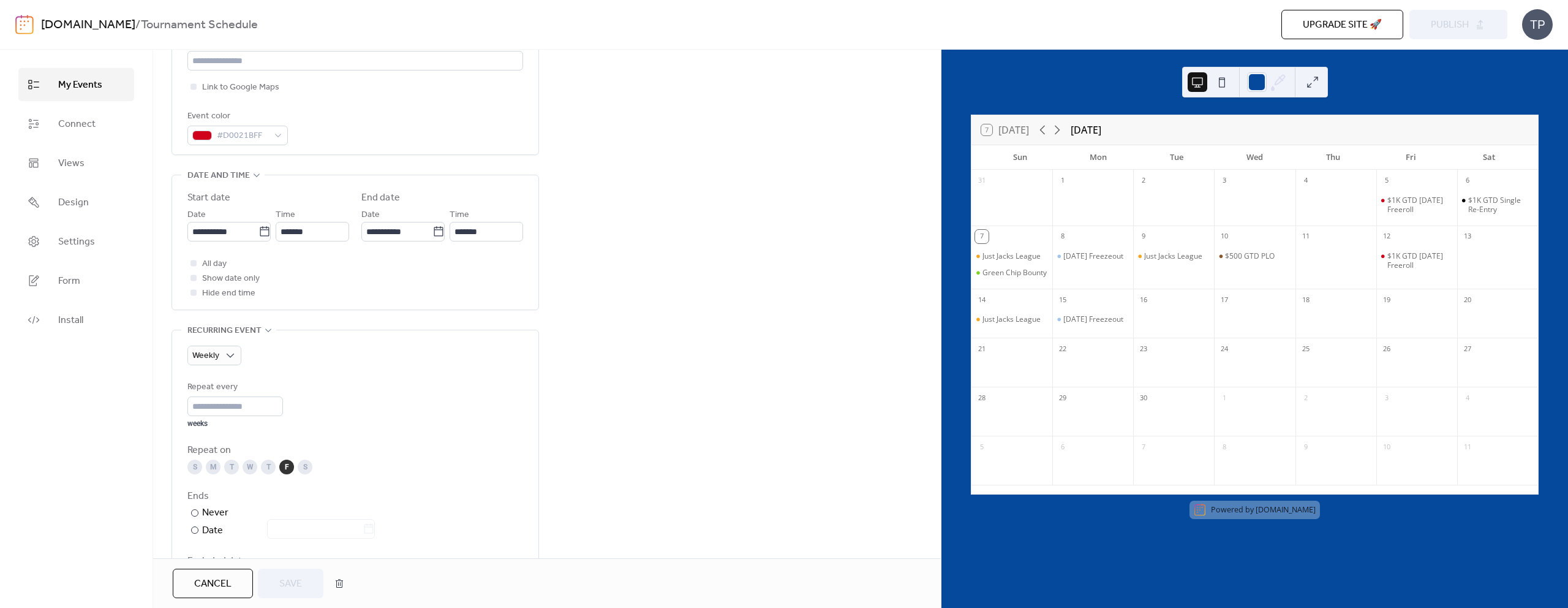
scroll to position [513, 0]
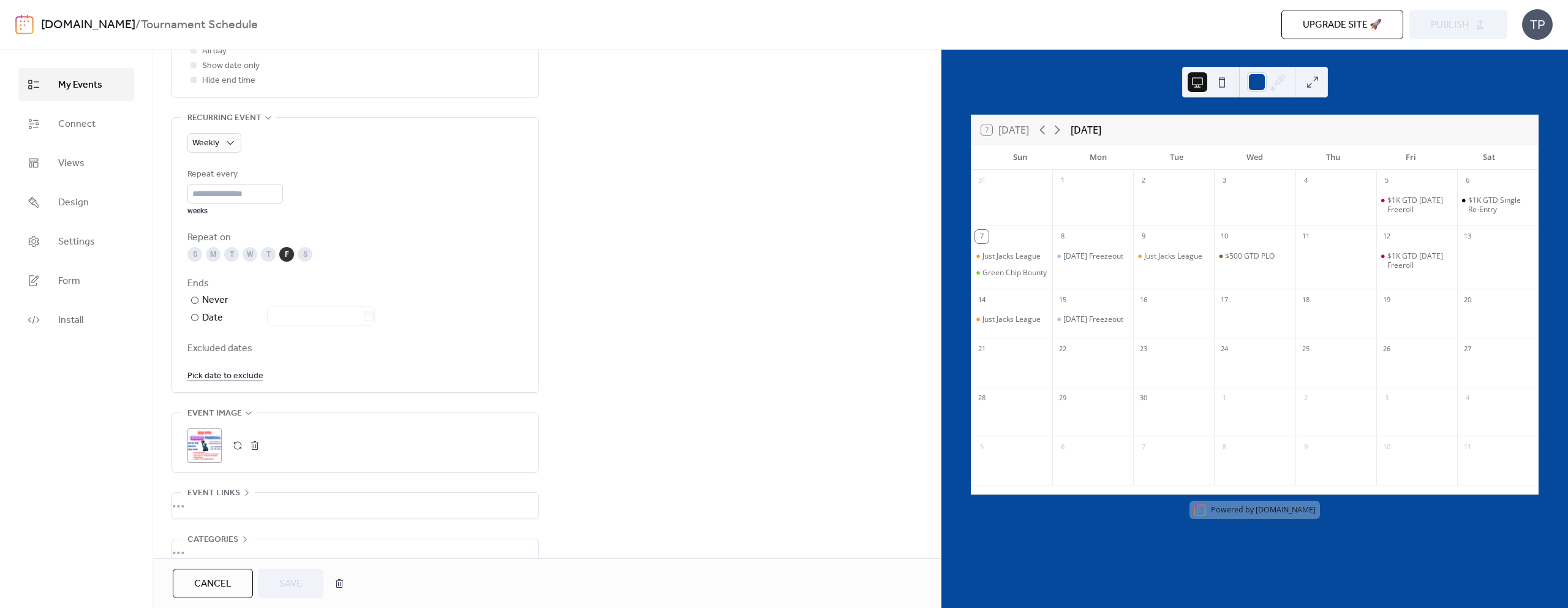
click at [235, 439] on button "button" at bounding box center [238, 446] width 17 height 17
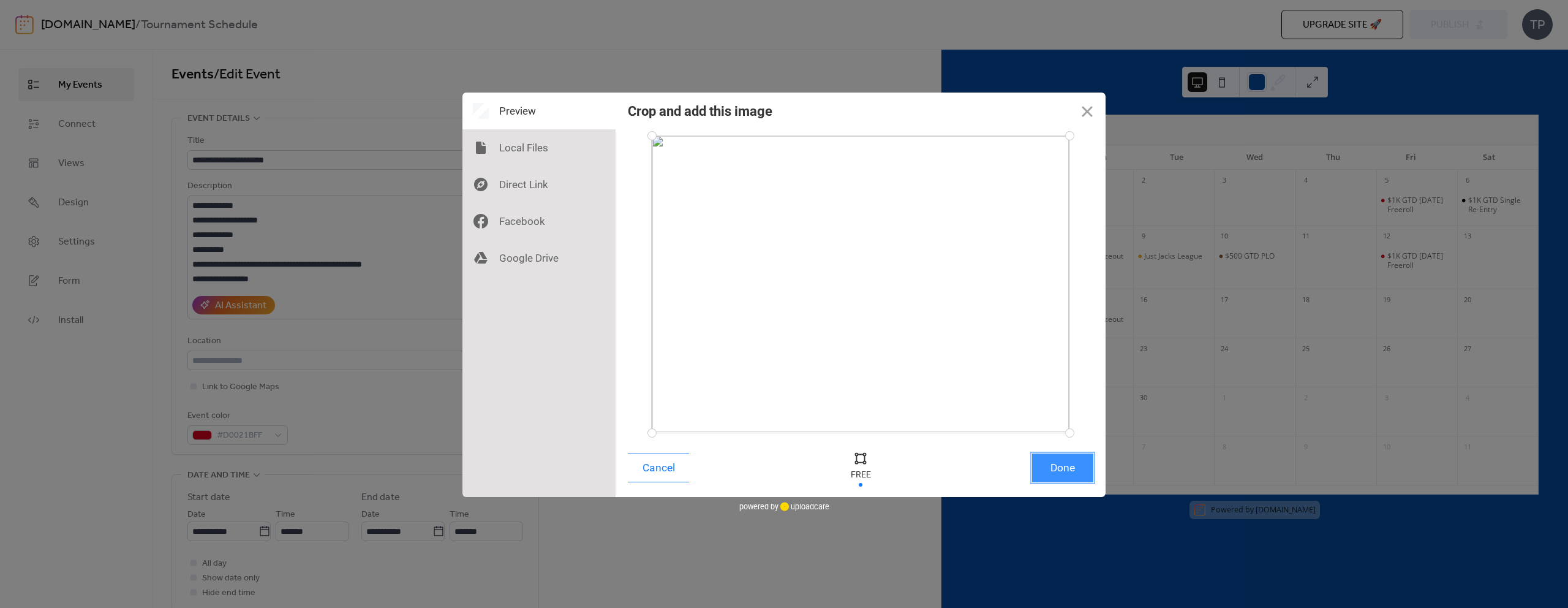
click at [1063, 473] on button "Done" at bounding box center [1063, 468] width 61 height 29
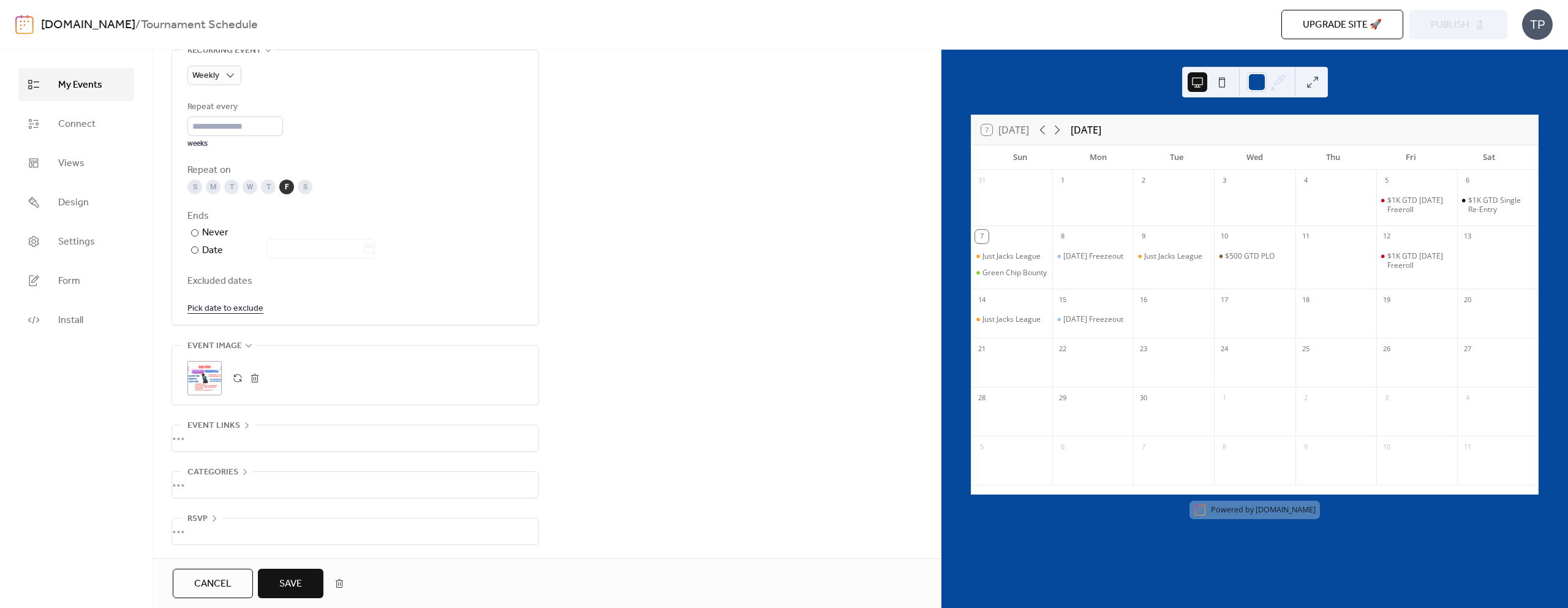
click at [295, 573] on button "Save" at bounding box center [290, 584] width 65 height 29
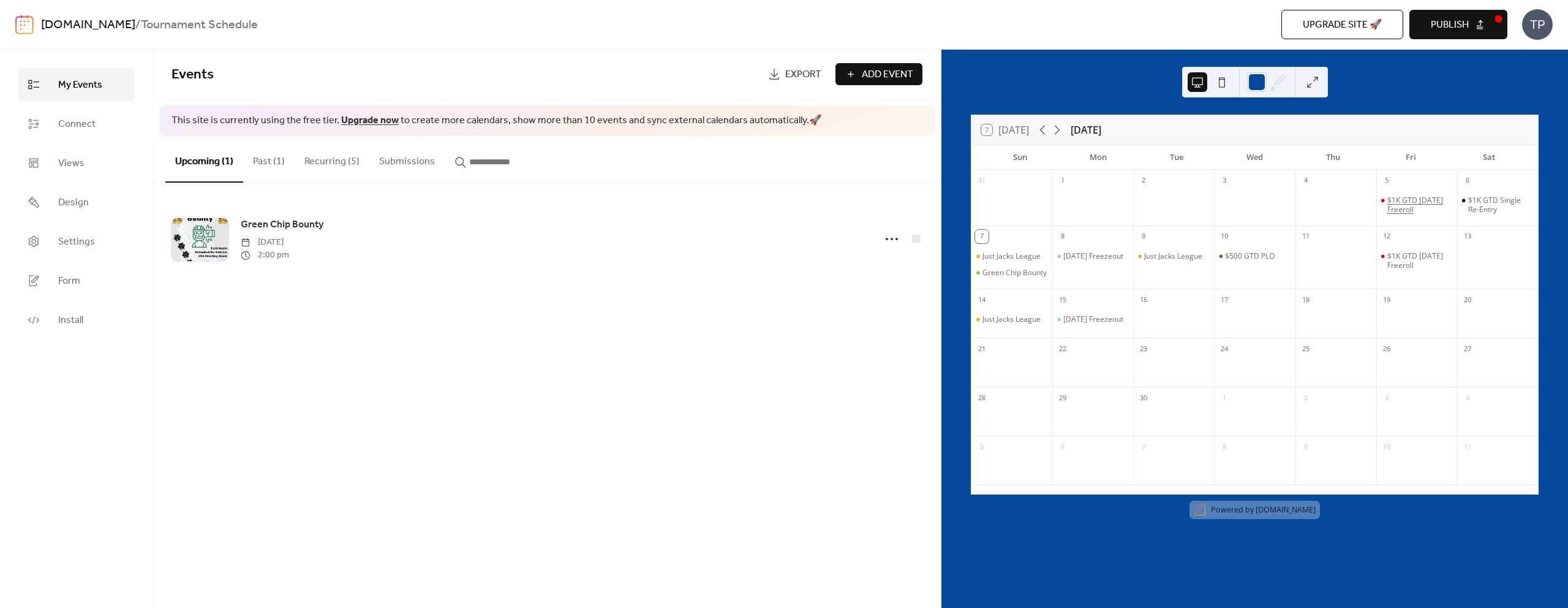
click at [1409, 196] on div "$1K GTD [DATE] Freeroll" at bounding box center [1420, 205] width 65 height 19
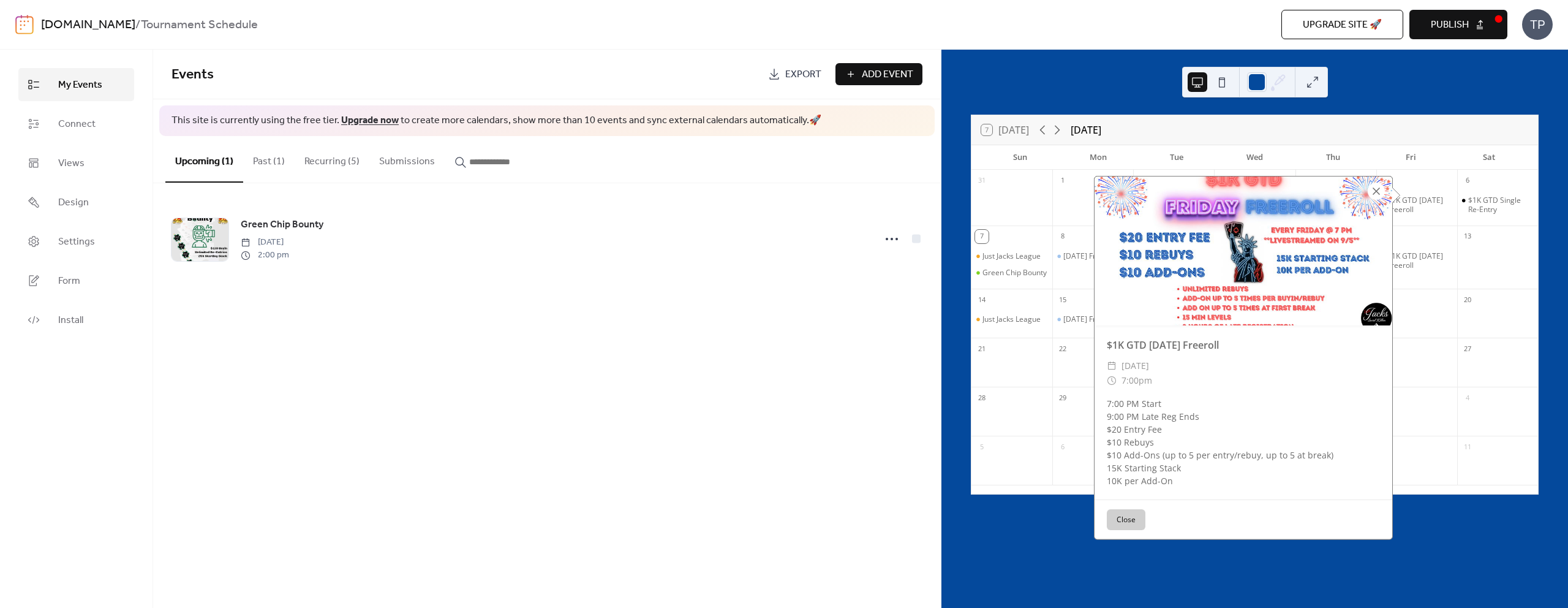
click at [1374, 195] on div at bounding box center [1376, 191] width 17 height 17
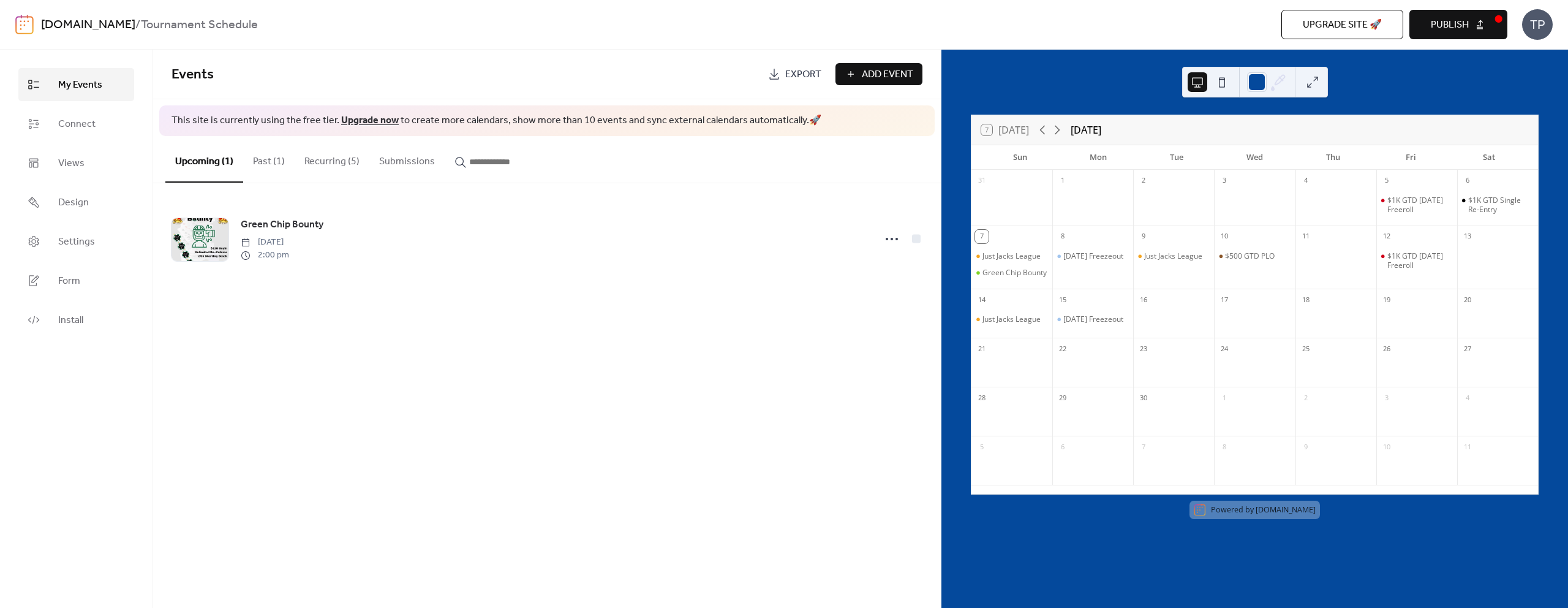
click at [1429, 18] on button "Publish" at bounding box center [1458, 24] width 98 height 29
click at [1314, 83] on button at bounding box center [1313, 82] width 20 height 20
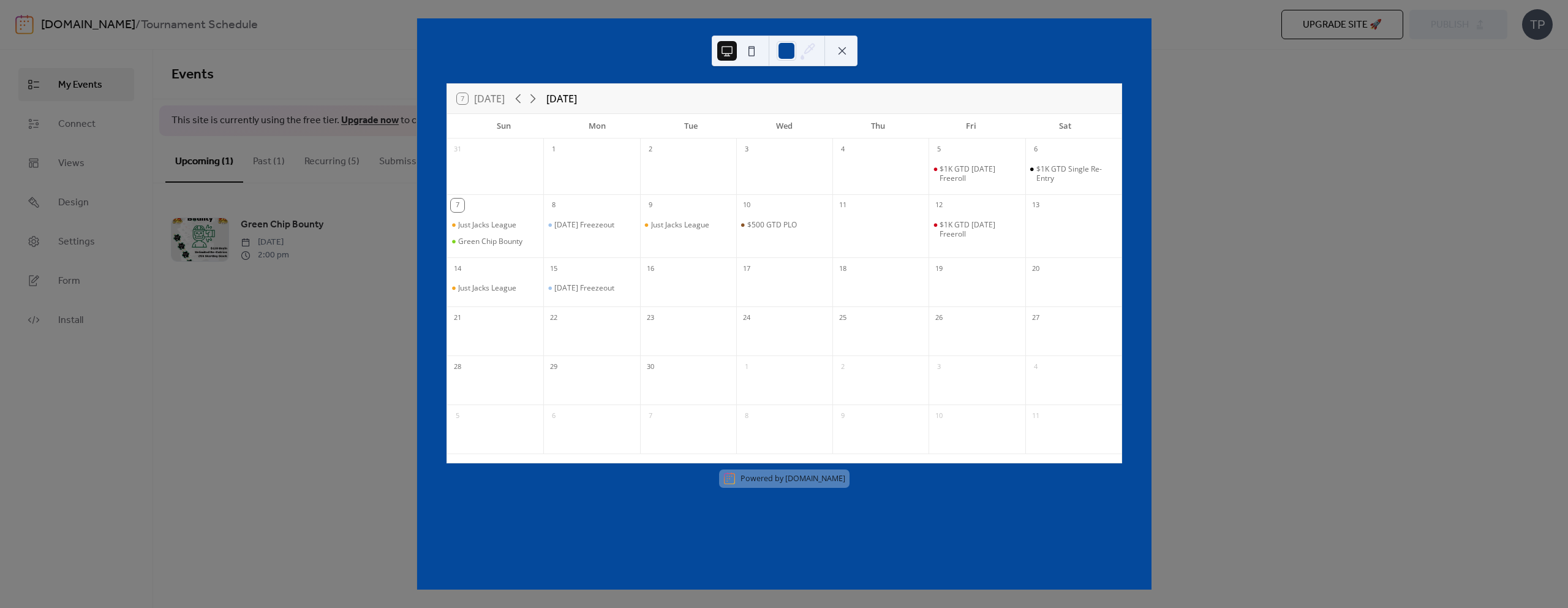
click at [844, 50] on button at bounding box center [842, 51] width 20 height 20
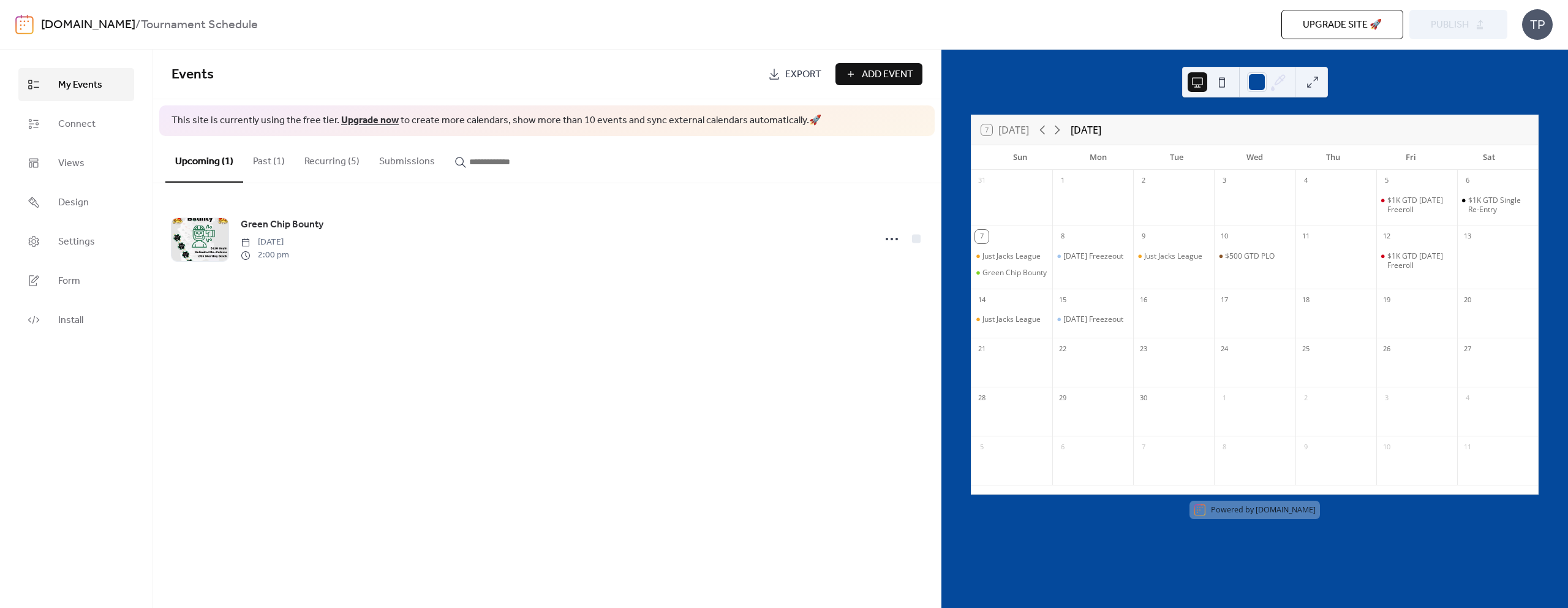
click at [344, 168] on button "Recurring (5)" at bounding box center [332, 159] width 75 height 46
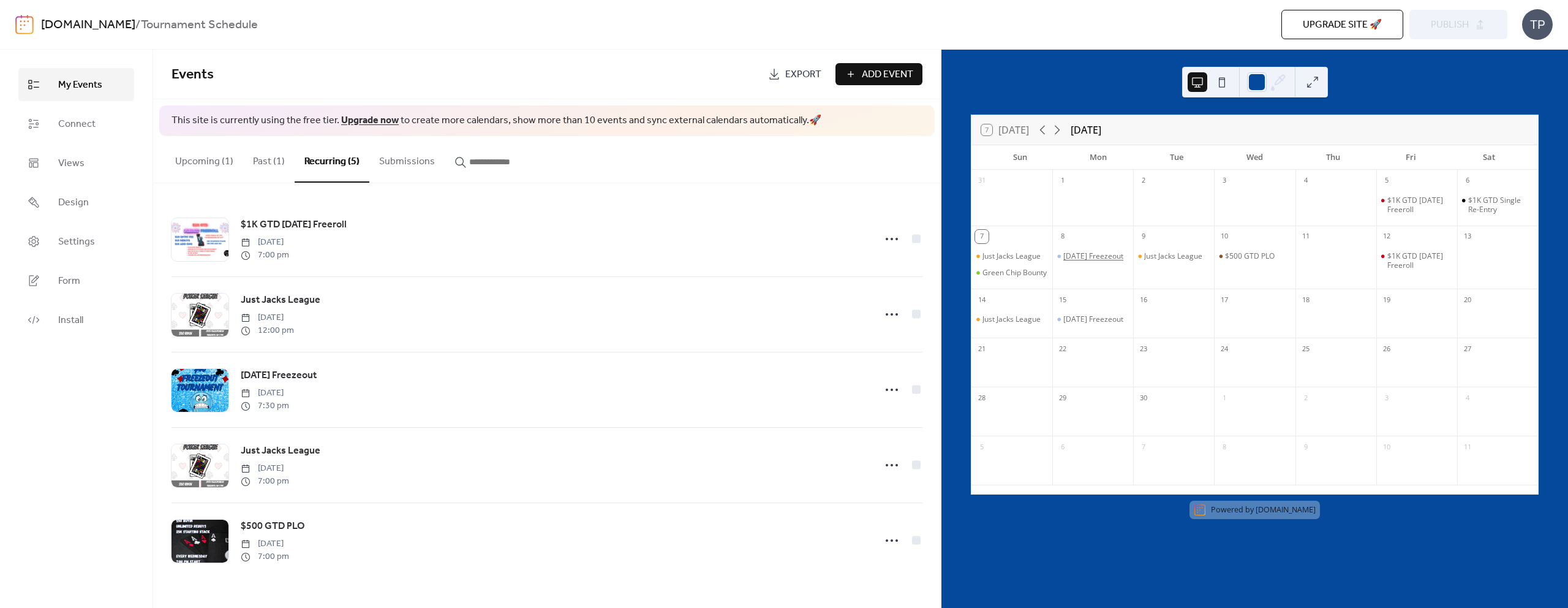
click at [1091, 261] on div "[DATE] Freezeout" at bounding box center [1093, 256] width 60 height 10
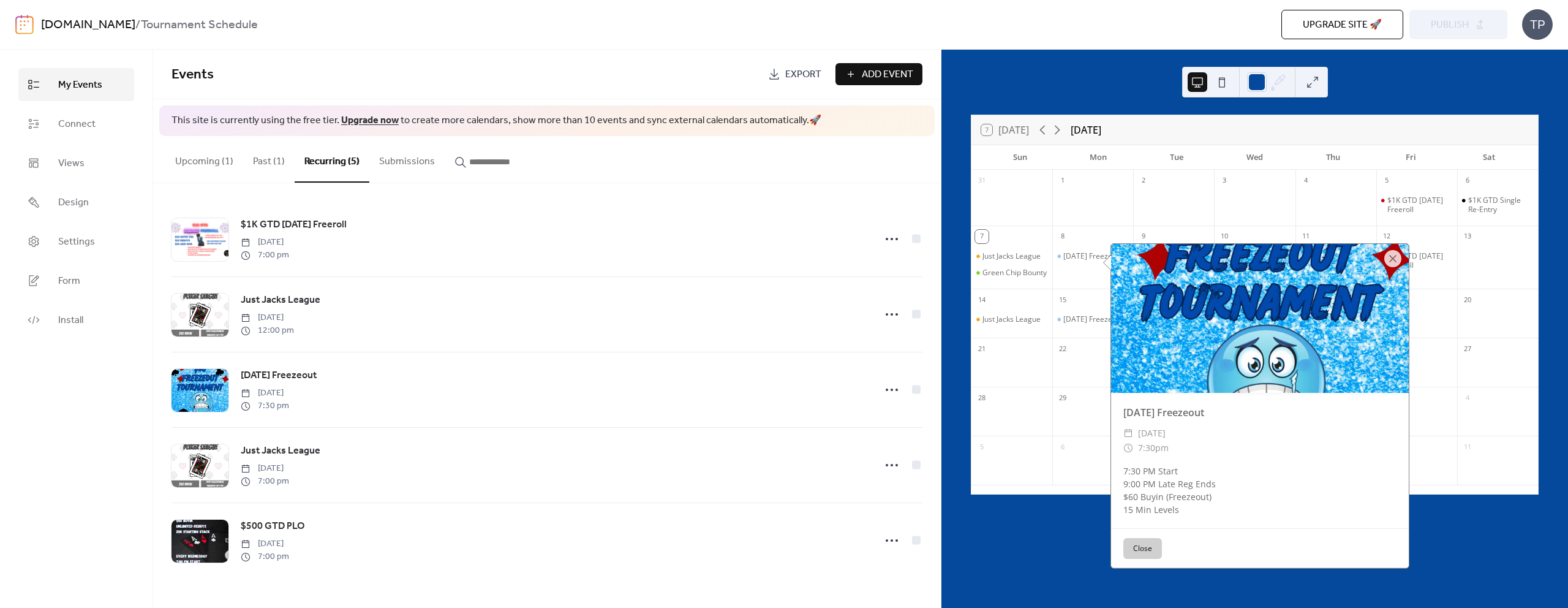
drag, startPoint x: 1389, startPoint y: 255, endPoint x: 1370, endPoint y: 255, distance: 19.0
click at [1389, 255] on div at bounding box center [1393, 259] width 17 height 17
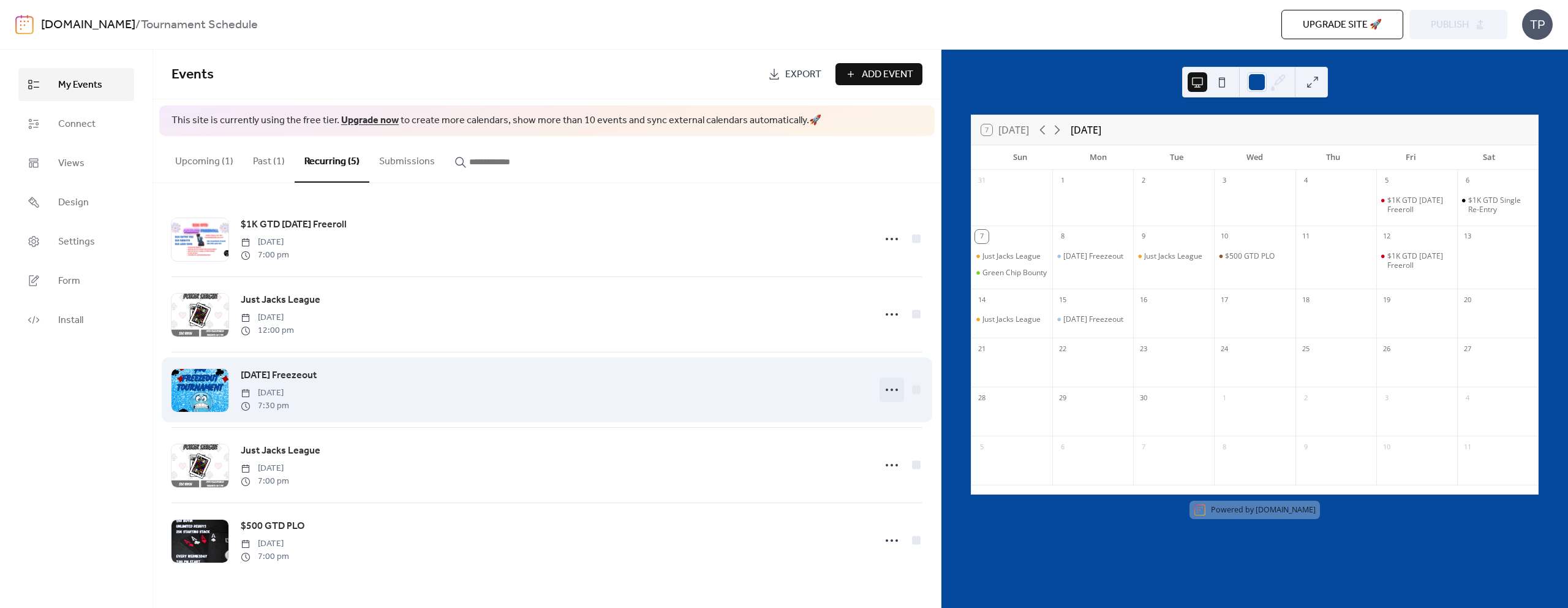
click at [889, 389] on icon at bounding box center [892, 390] width 20 height 20
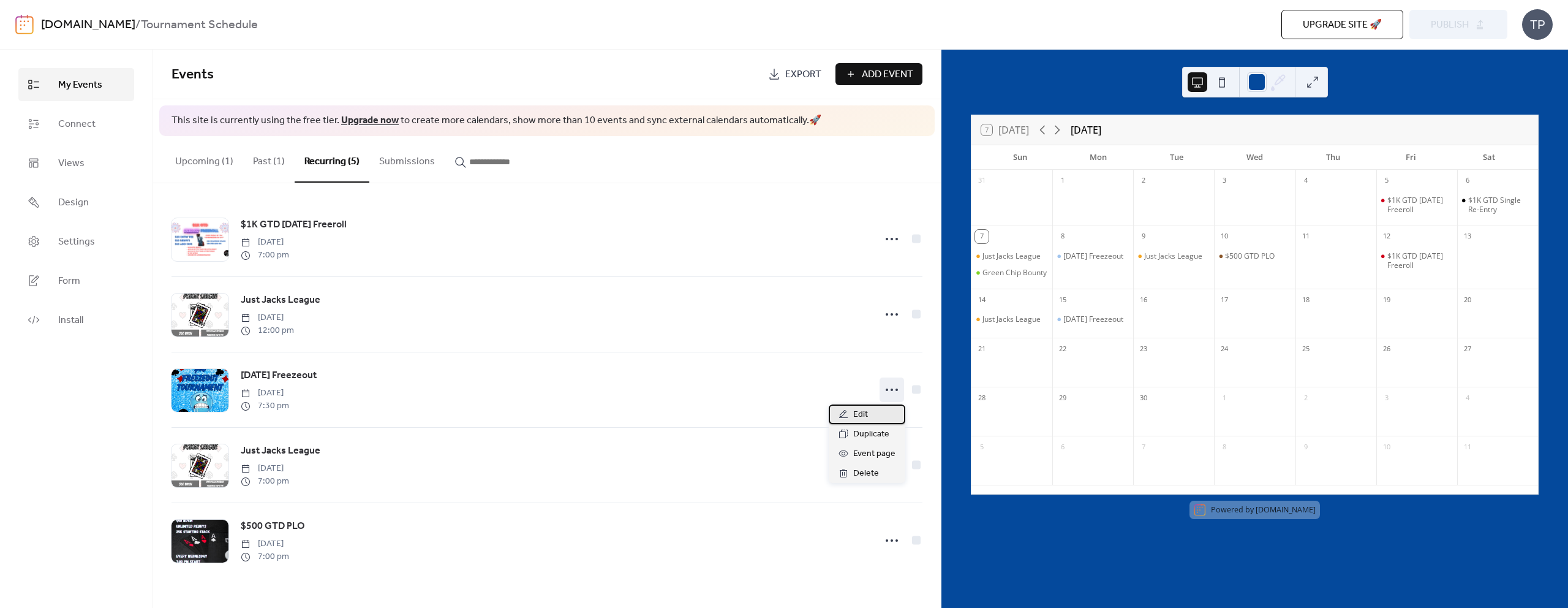
click at [869, 414] on div "Edit" at bounding box center [867, 415] width 77 height 20
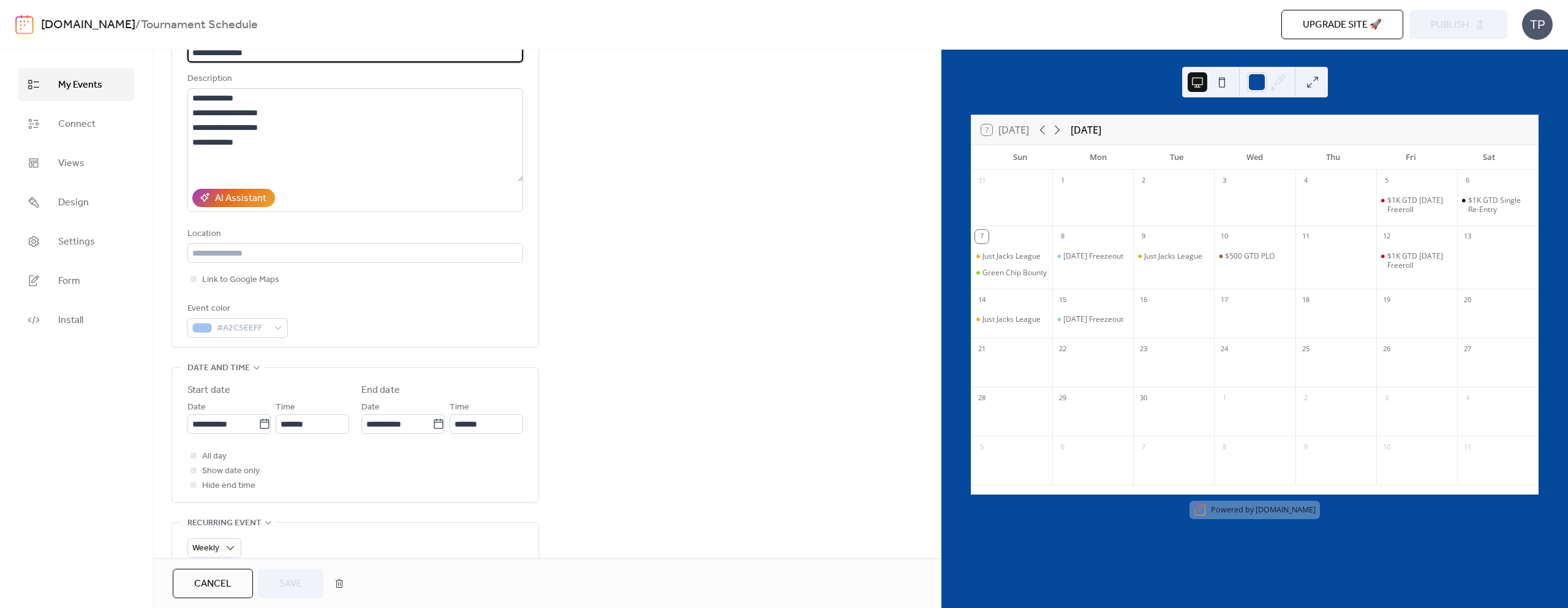
scroll to position [99, 0]
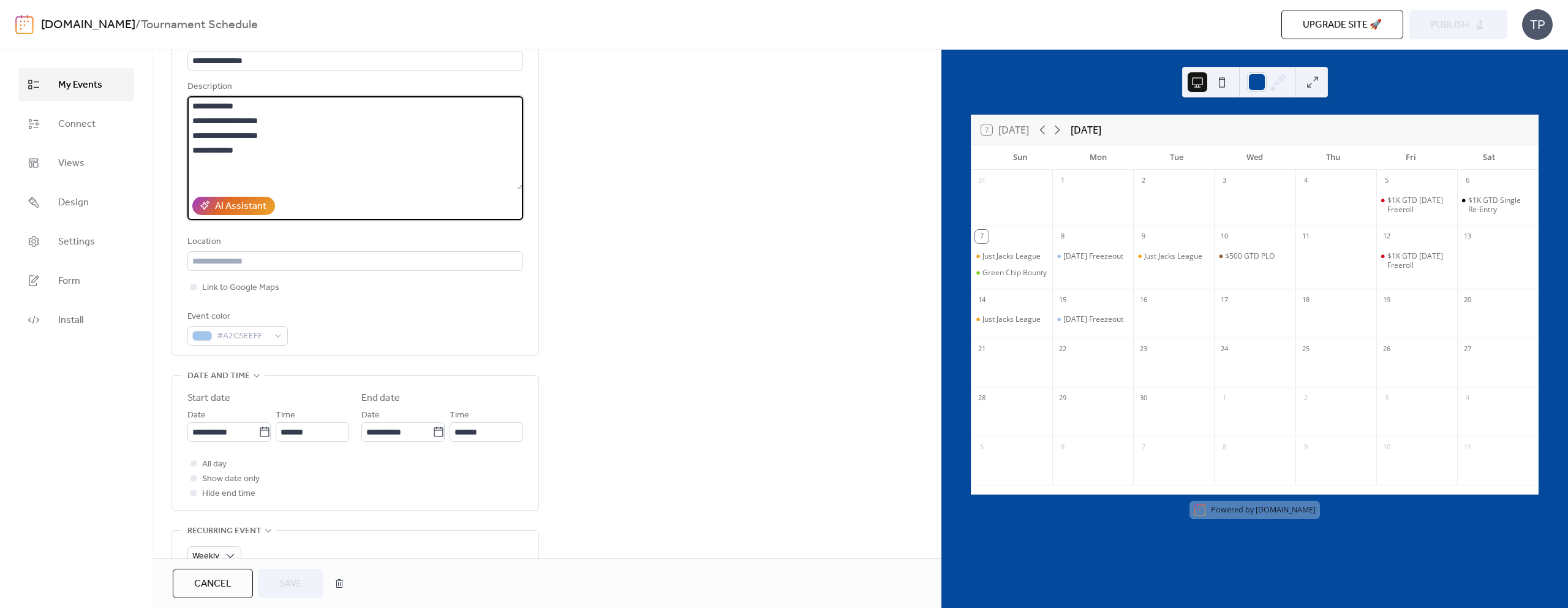
click at [288, 154] on textarea "**********" at bounding box center [356, 142] width 336 height 93
click at [288, 138] on textarea "**********" at bounding box center [356, 142] width 336 height 93
type textarea "**********"
click at [287, 572] on button "Save" at bounding box center [290, 584] width 65 height 29
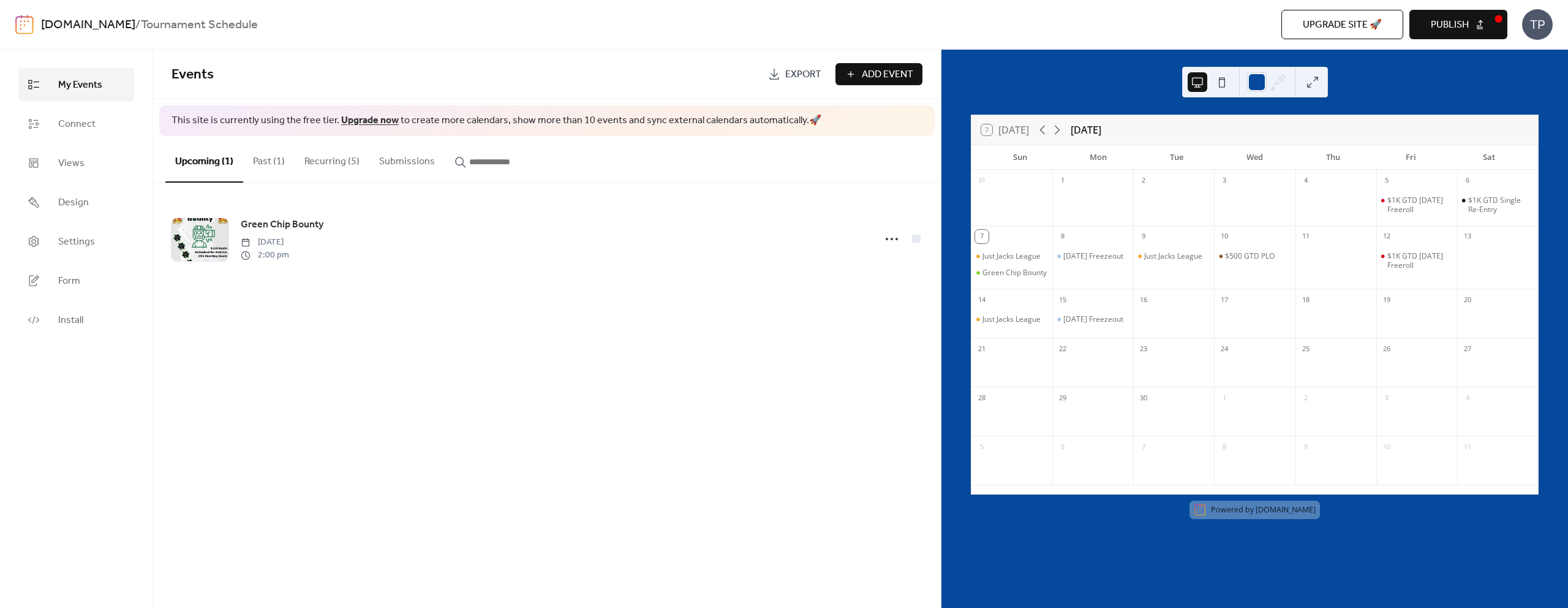
click at [310, 157] on button "Recurring (5)" at bounding box center [332, 159] width 75 height 46
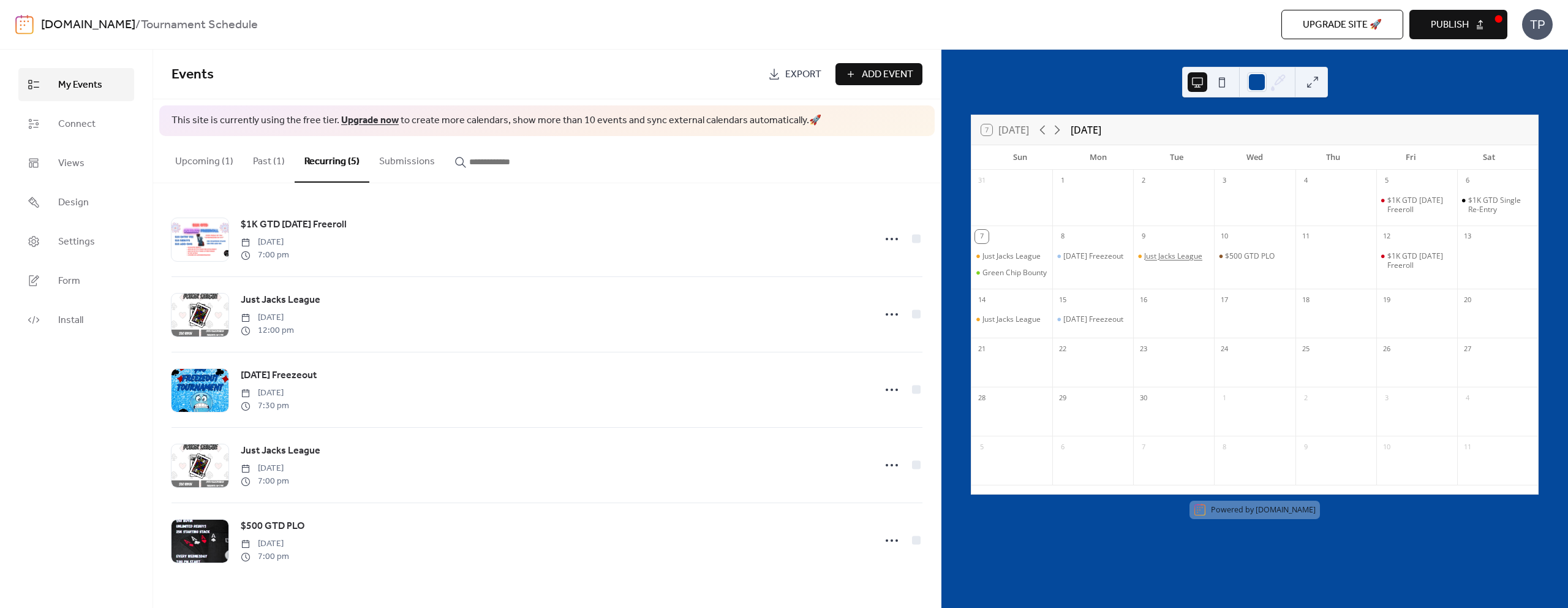
click at [1179, 261] on div "Just Jacks League" at bounding box center [1173, 256] width 58 height 10
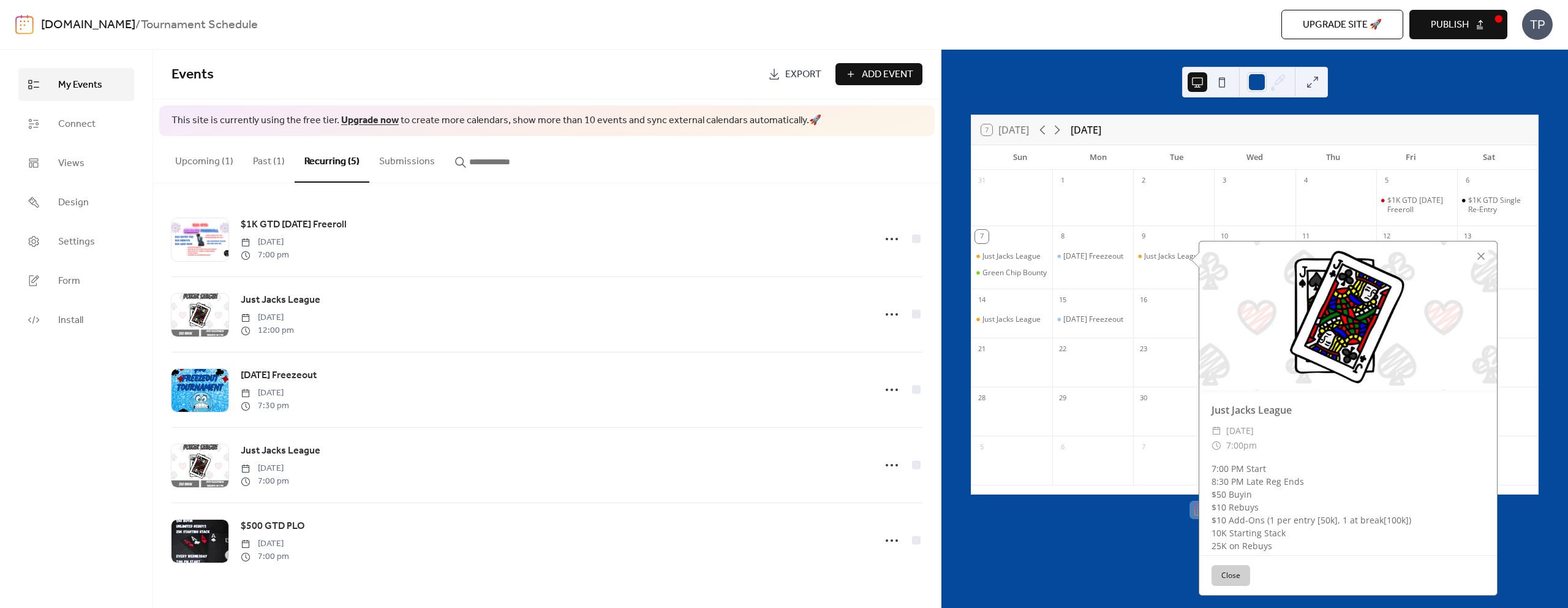
scroll to position [7, 0]
click at [1234, 573] on button "Close" at bounding box center [1231, 576] width 38 height 21
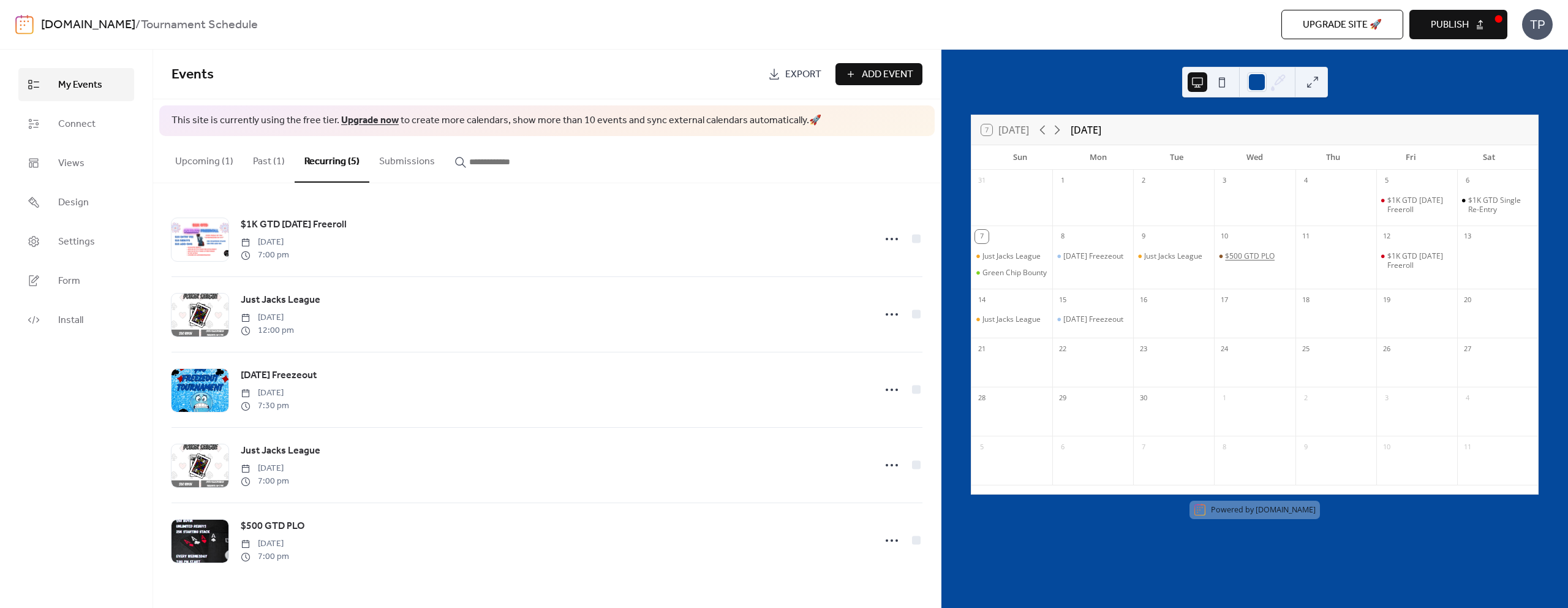
click at [1251, 257] on div "$500 GTD PLO" at bounding box center [1249, 256] width 50 height 10
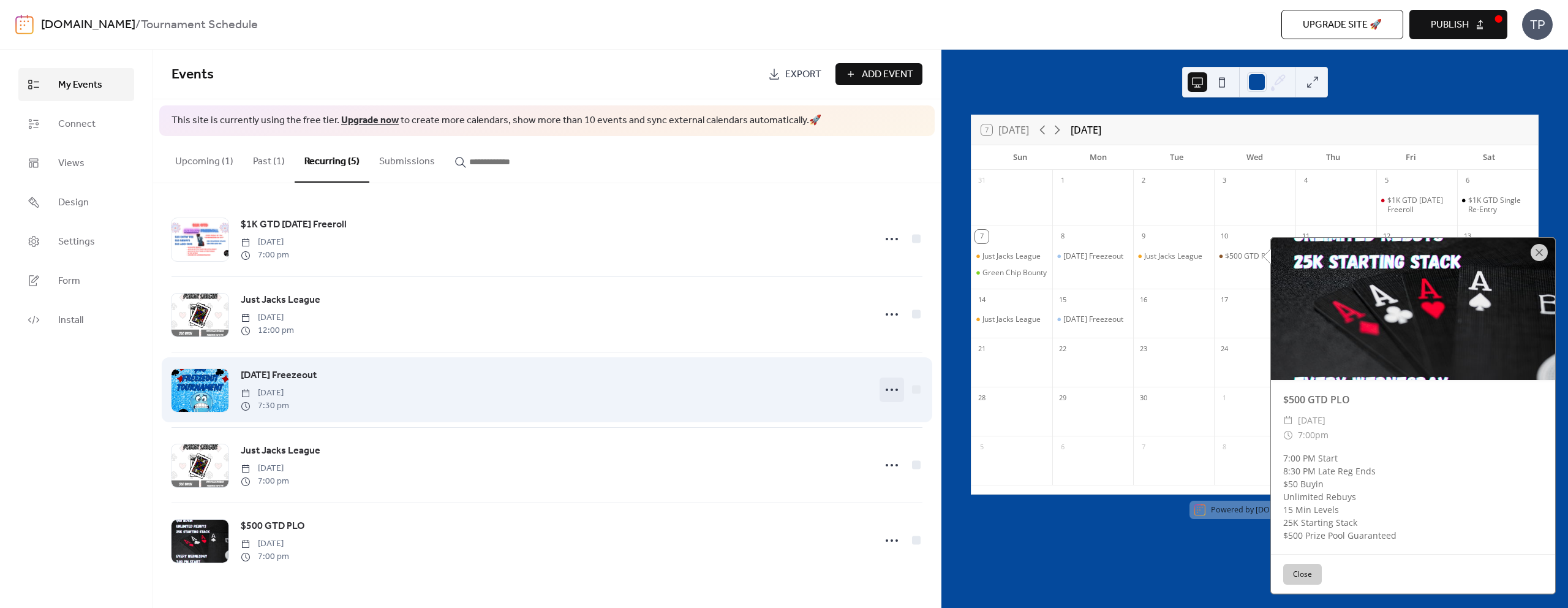
click at [888, 390] on icon at bounding box center [892, 390] width 20 height 20
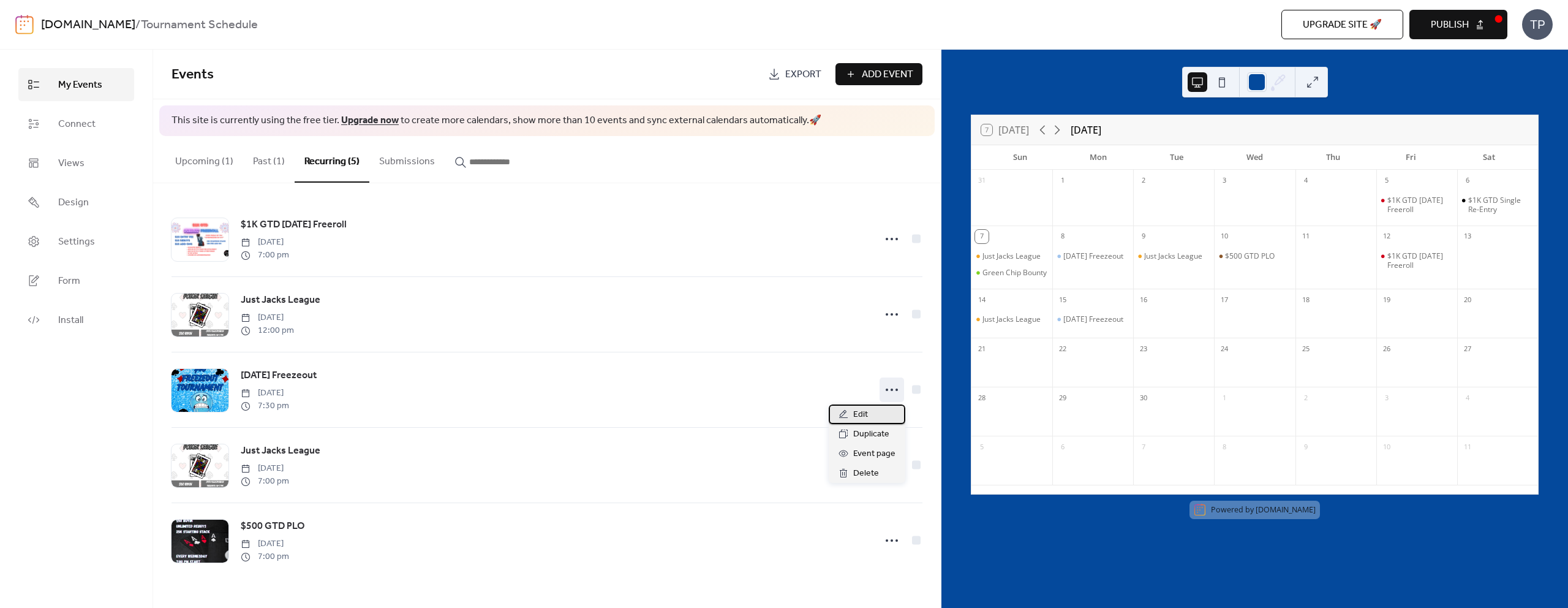
click at [866, 417] on span "Edit" at bounding box center [861, 415] width 15 height 15
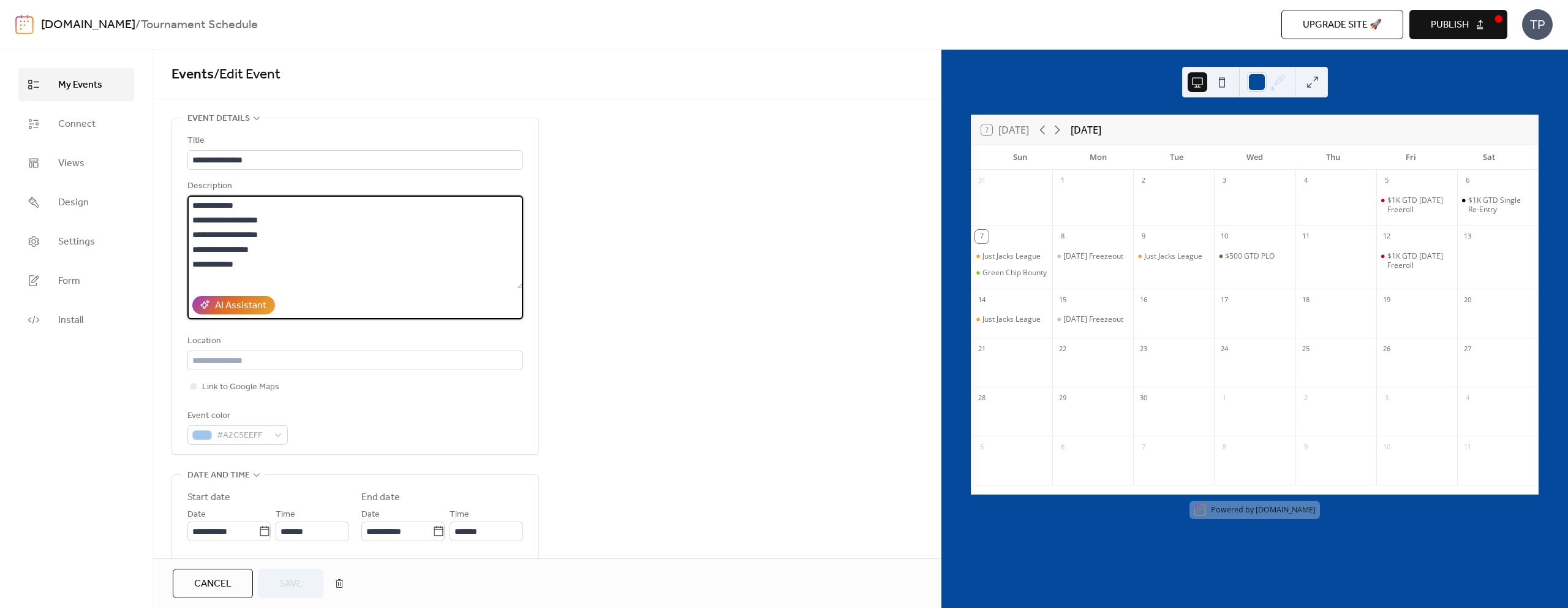
click at [251, 250] on textarea "**********" at bounding box center [356, 242] width 336 height 93
click at [252, 251] on textarea "**********" at bounding box center [356, 242] width 336 height 93
paste textarea "**********"
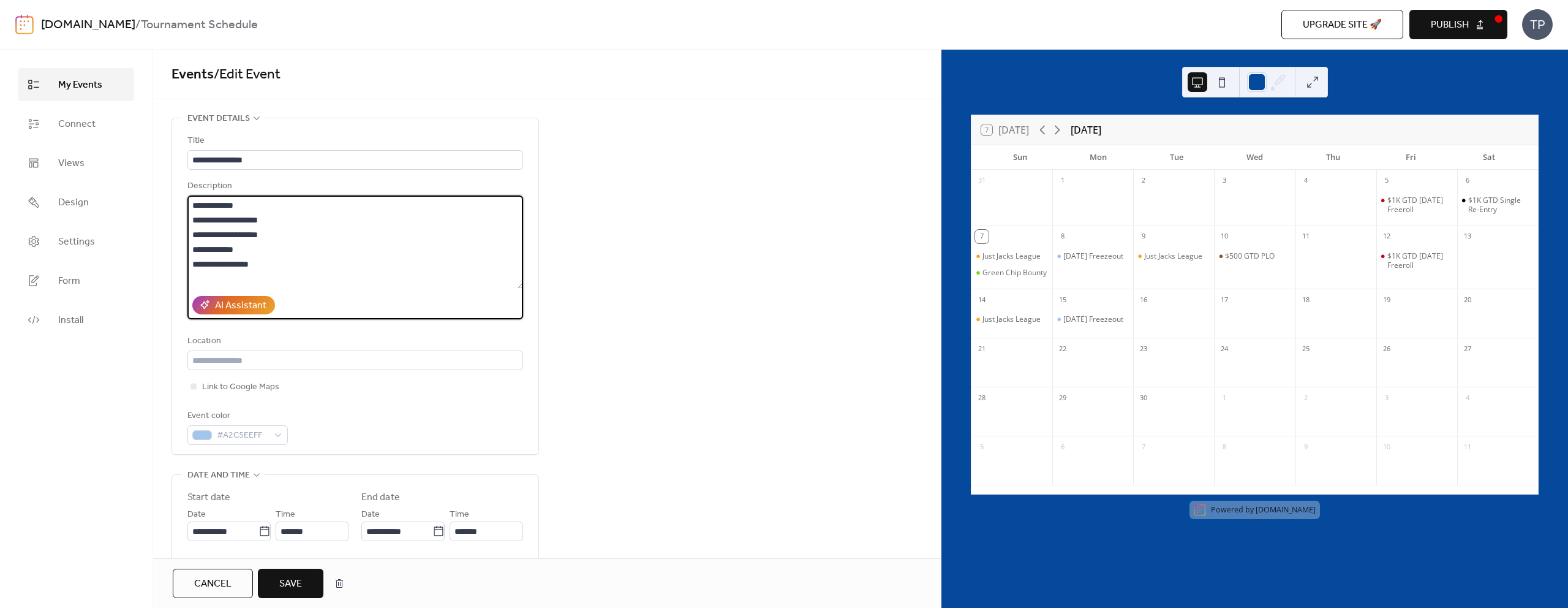
type textarea "**********"
click at [307, 576] on button "Save" at bounding box center [290, 584] width 65 height 29
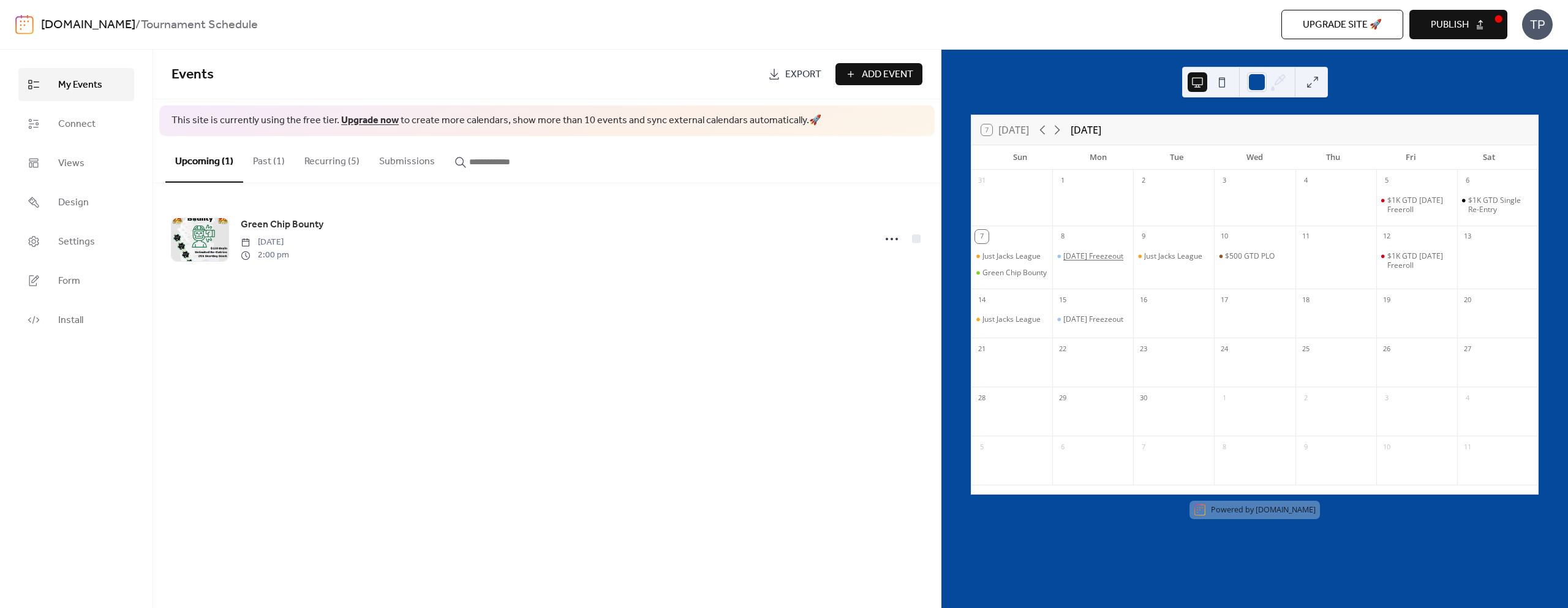
click at [1085, 261] on div "[DATE] Freezeout" at bounding box center [1093, 256] width 60 height 10
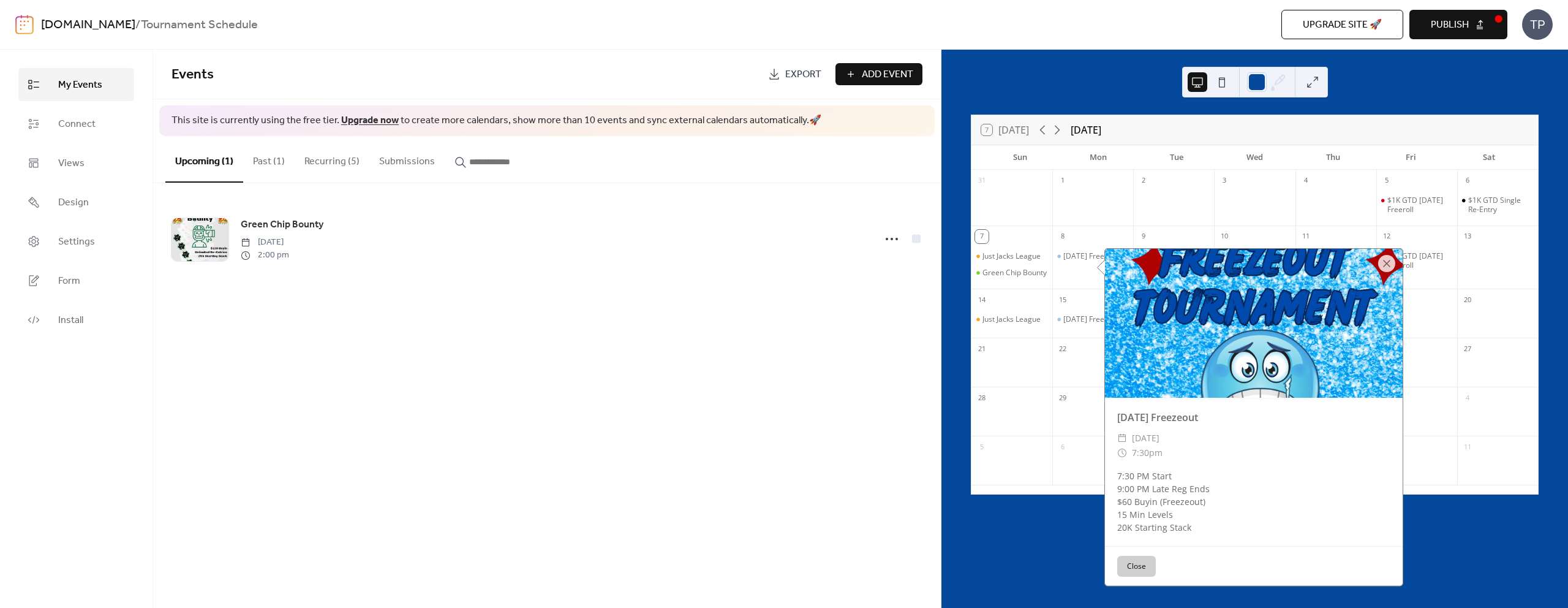
click at [1133, 569] on button "Close" at bounding box center [1136, 567] width 38 height 21
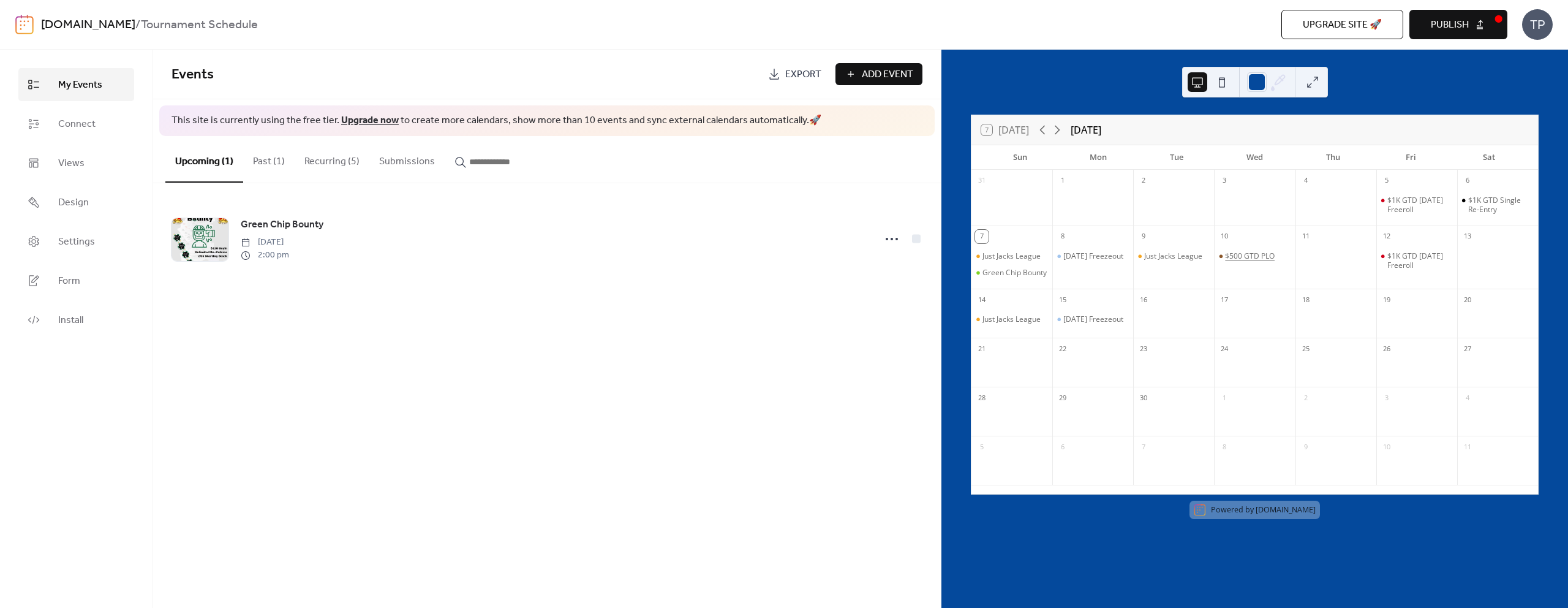
click at [1233, 255] on div "$500 GTD PLO" at bounding box center [1249, 256] width 50 height 10
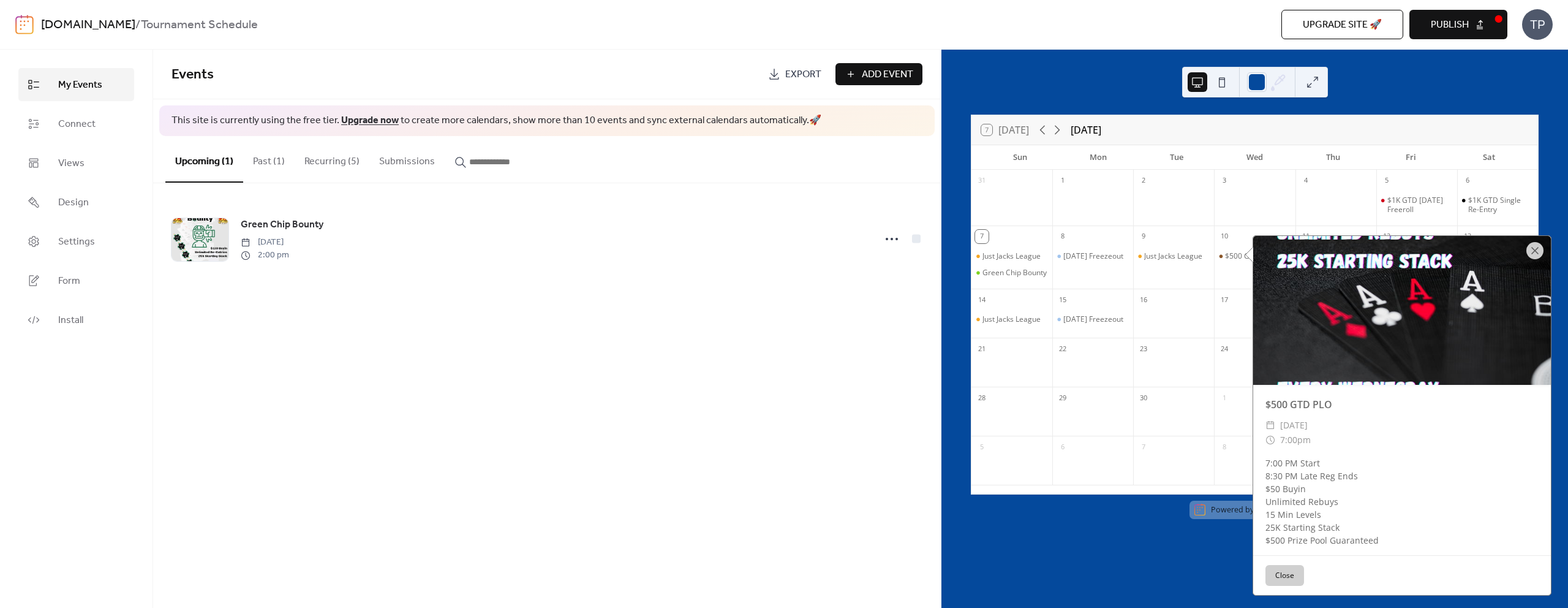
click at [1291, 570] on button "Close" at bounding box center [1285, 576] width 38 height 21
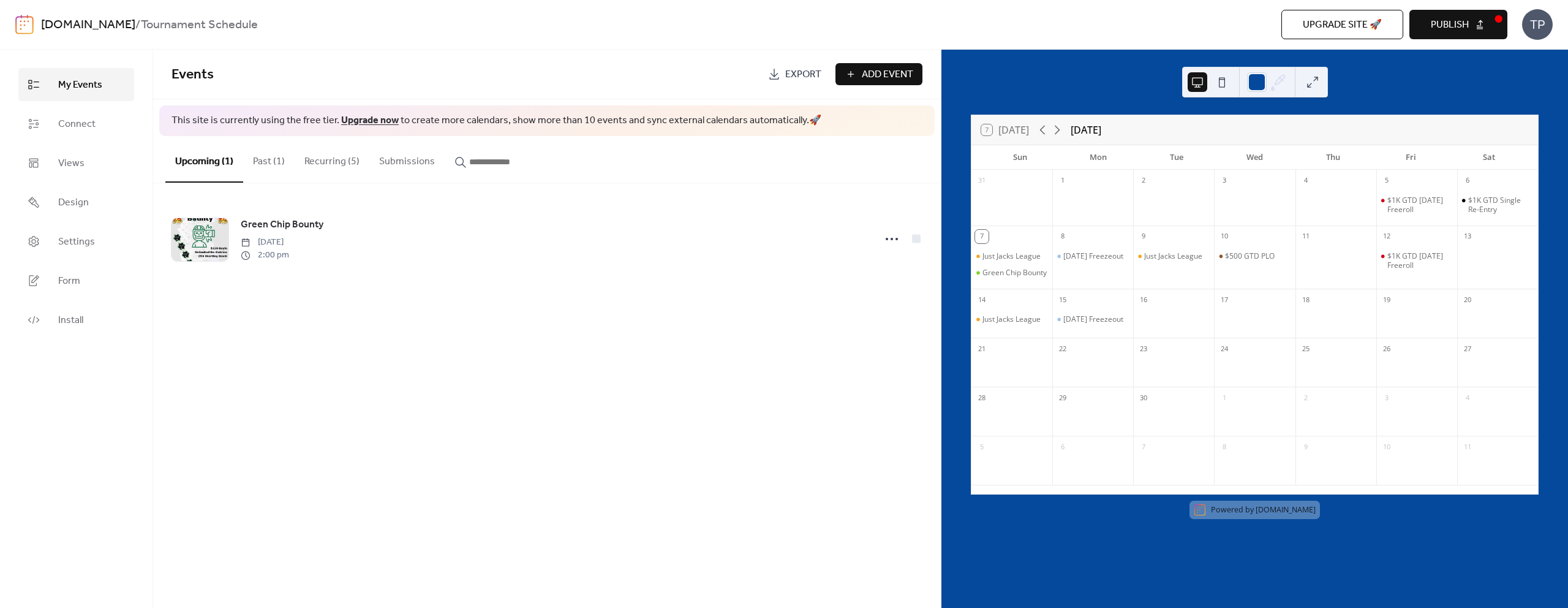
click at [1288, 21] on button "Upgrade site 🚀" at bounding box center [1343, 24] width 122 height 29
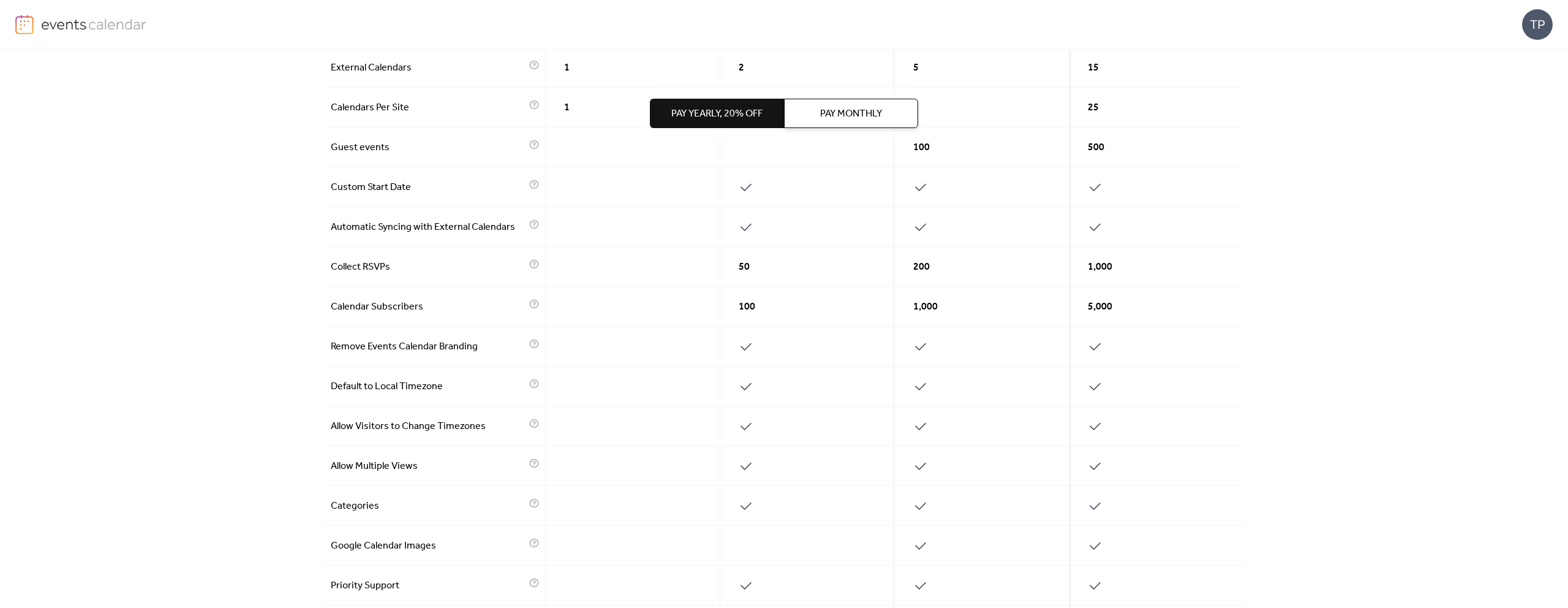
scroll to position [440, 0]
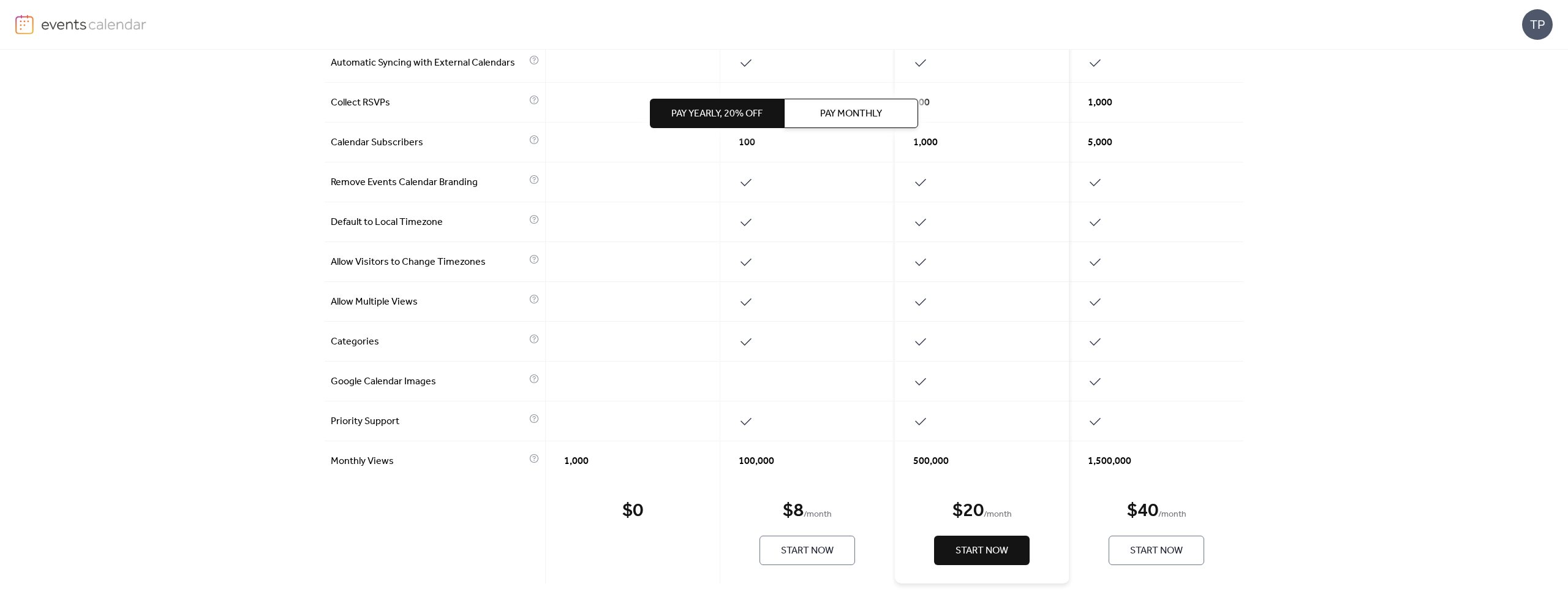
click at [816, 549] on span "Start Now" at bounding box center [808, 551] width 53 height 15
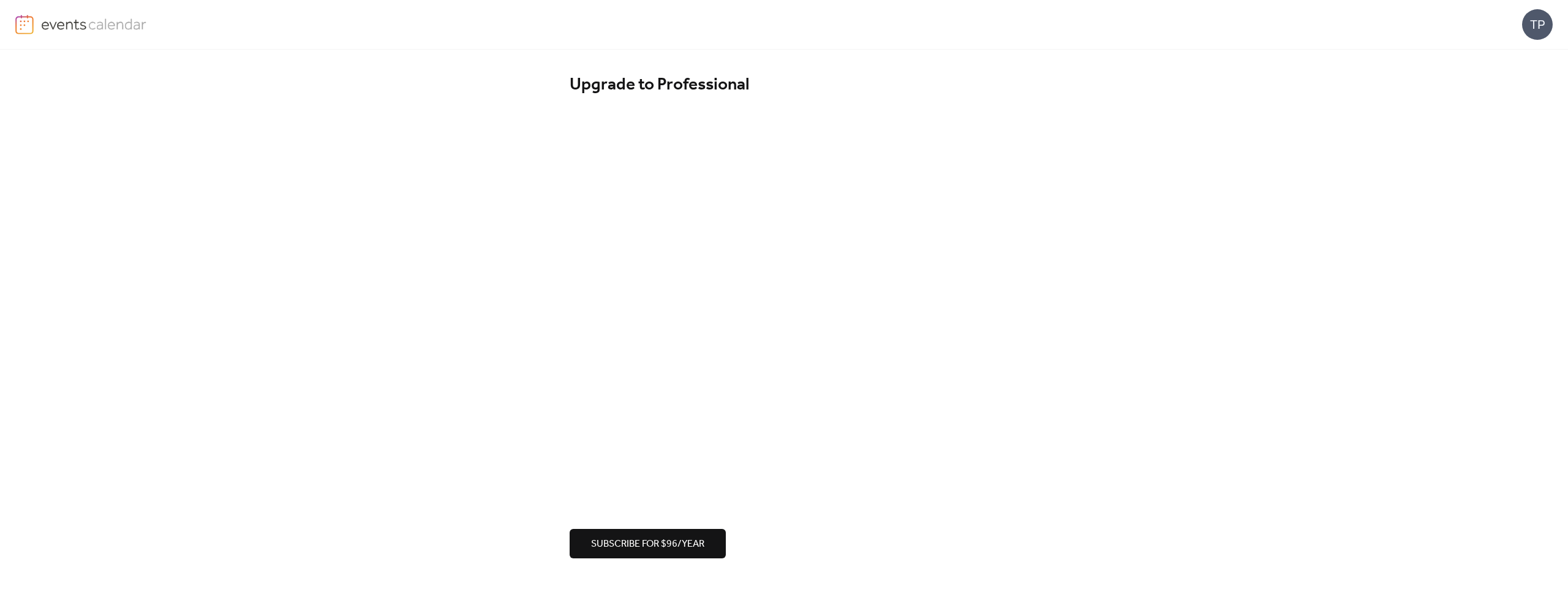
click at [674, 546] on span "Subscribe for $96/year" at bounding box center [647, 544] width 113 height 15
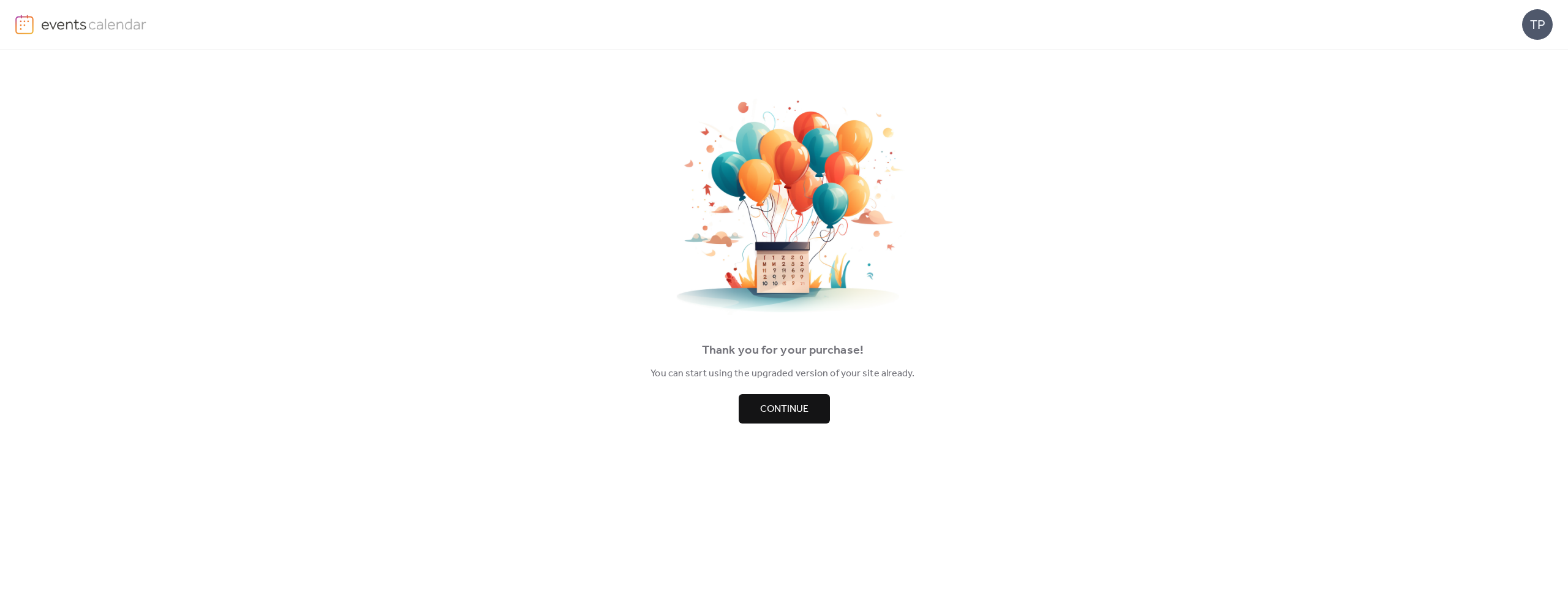
click at [766, 412] on span "Continue" at bounding box center [784, 410] width 48 height 15
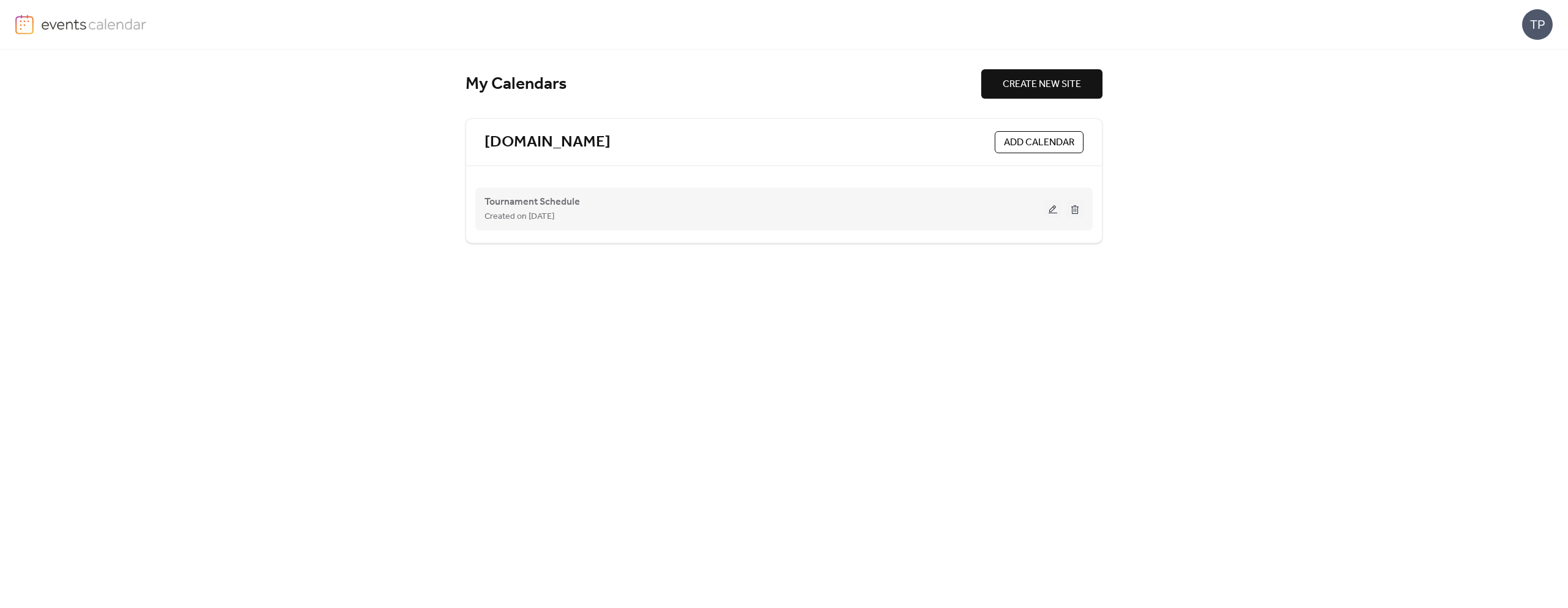
click at [737, 205] on div "Tournament Schedule Created on [DATE]" at bounding box center [764, 209] width 560 height 29
click at [1050, 209] on button at bounding box center [1053, 209] width 17 height 19
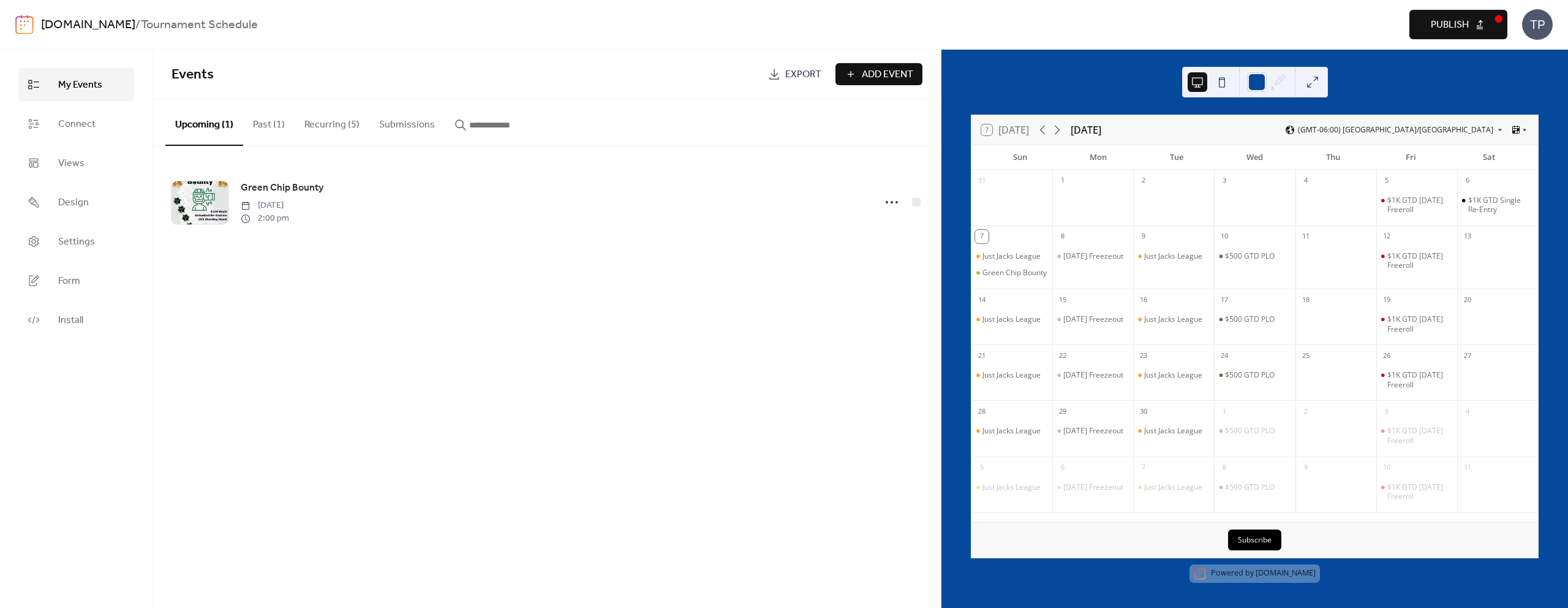
click at [311, 119] on button "Recurring (5)" at bounding box center [332, 122] width 75 height 46
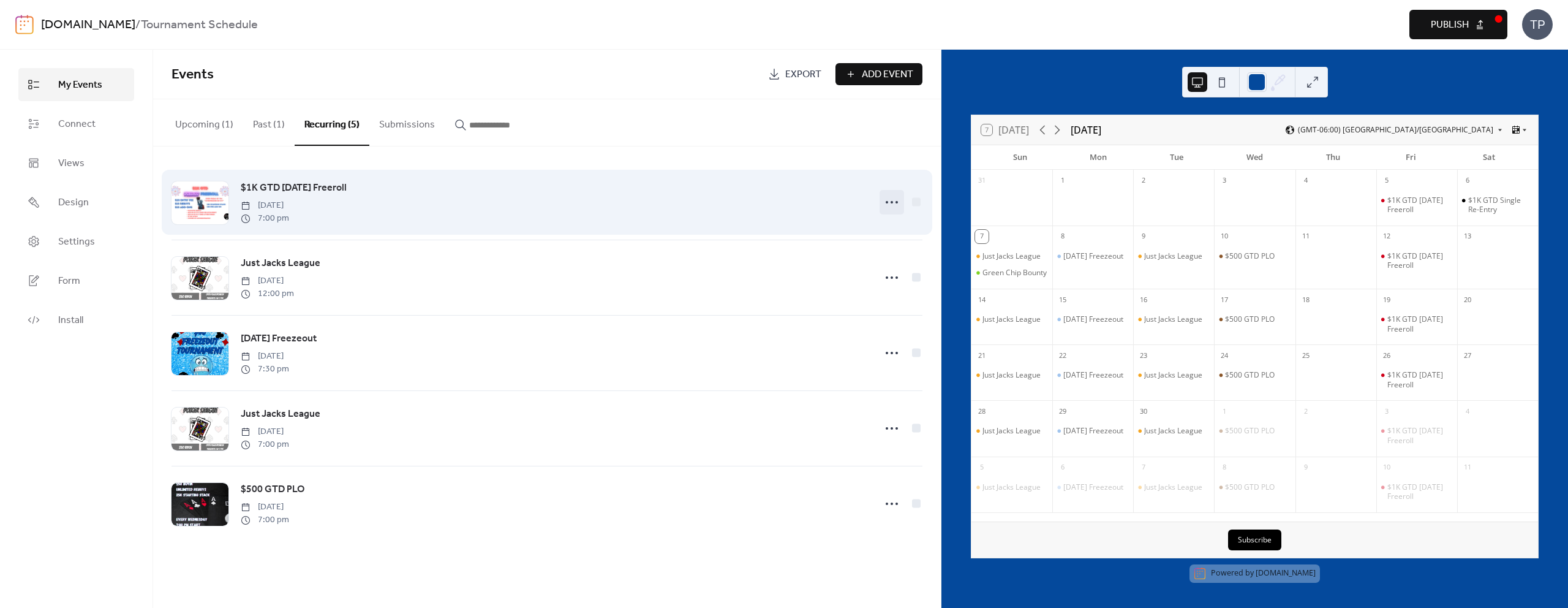
click at [888, 206] on icon at bounding box center [892, 202] width 20 height 20
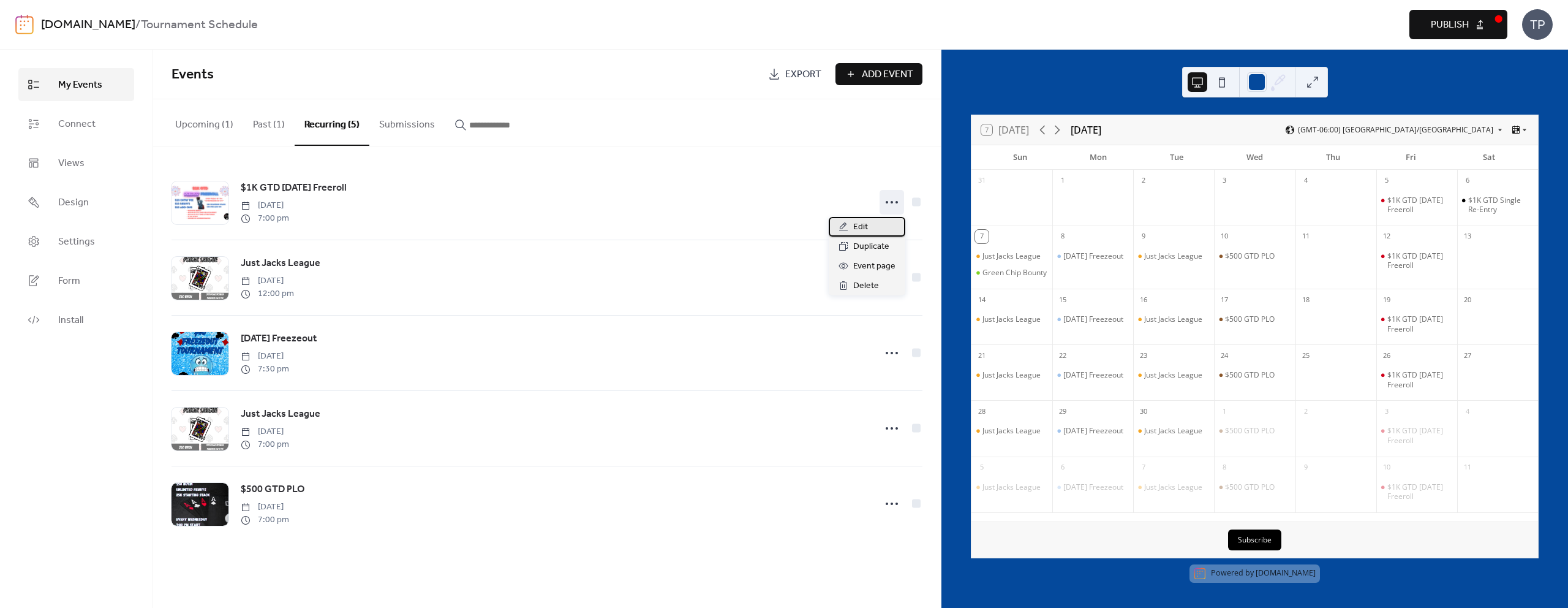
click at [849, 226] on div "Edit" at bounding box center [867, 227] width 77 height 20
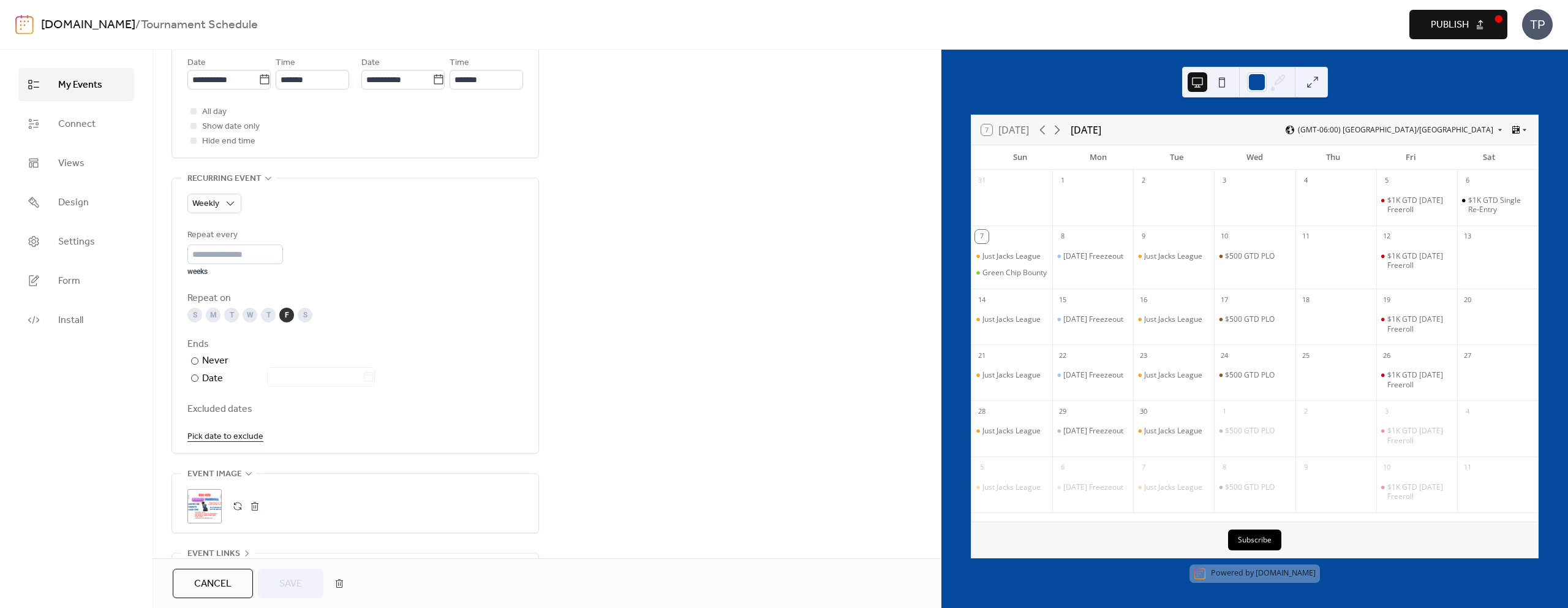
scroll to position [468, 0]
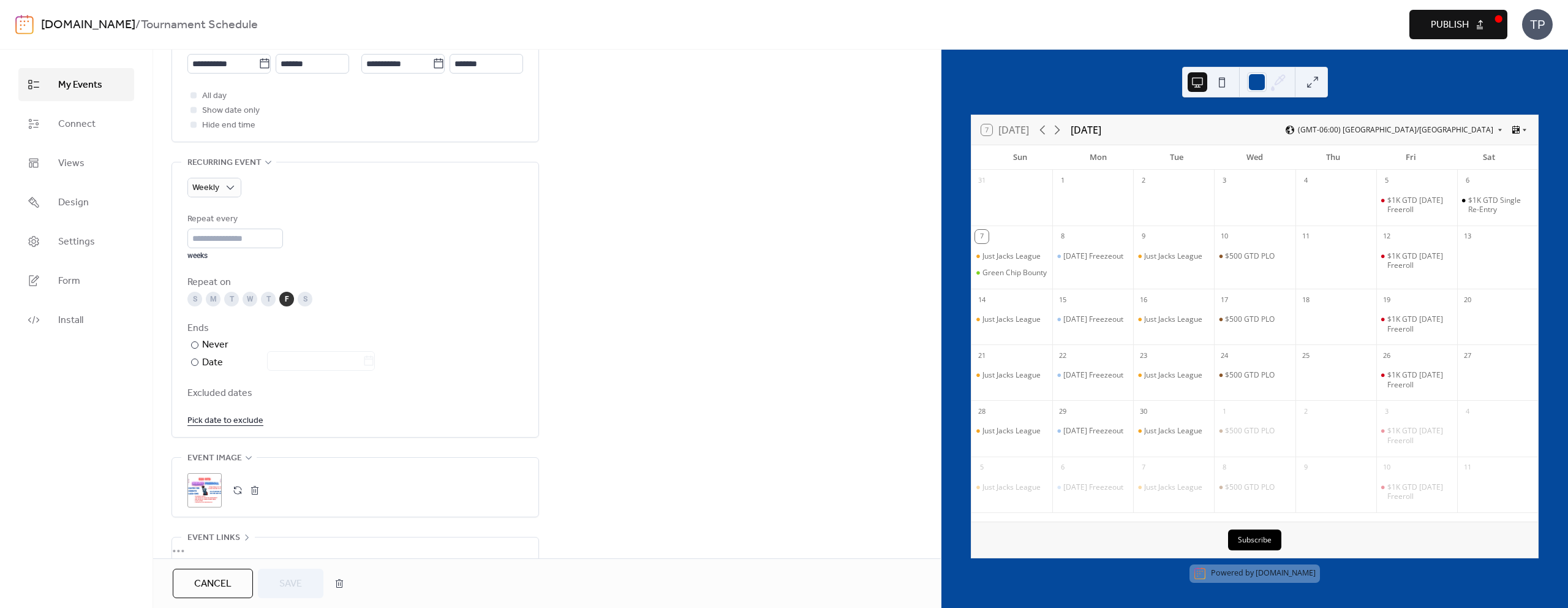
click at [239, 488] on button "button" at bounding box center [238, 490] width 17 height 17
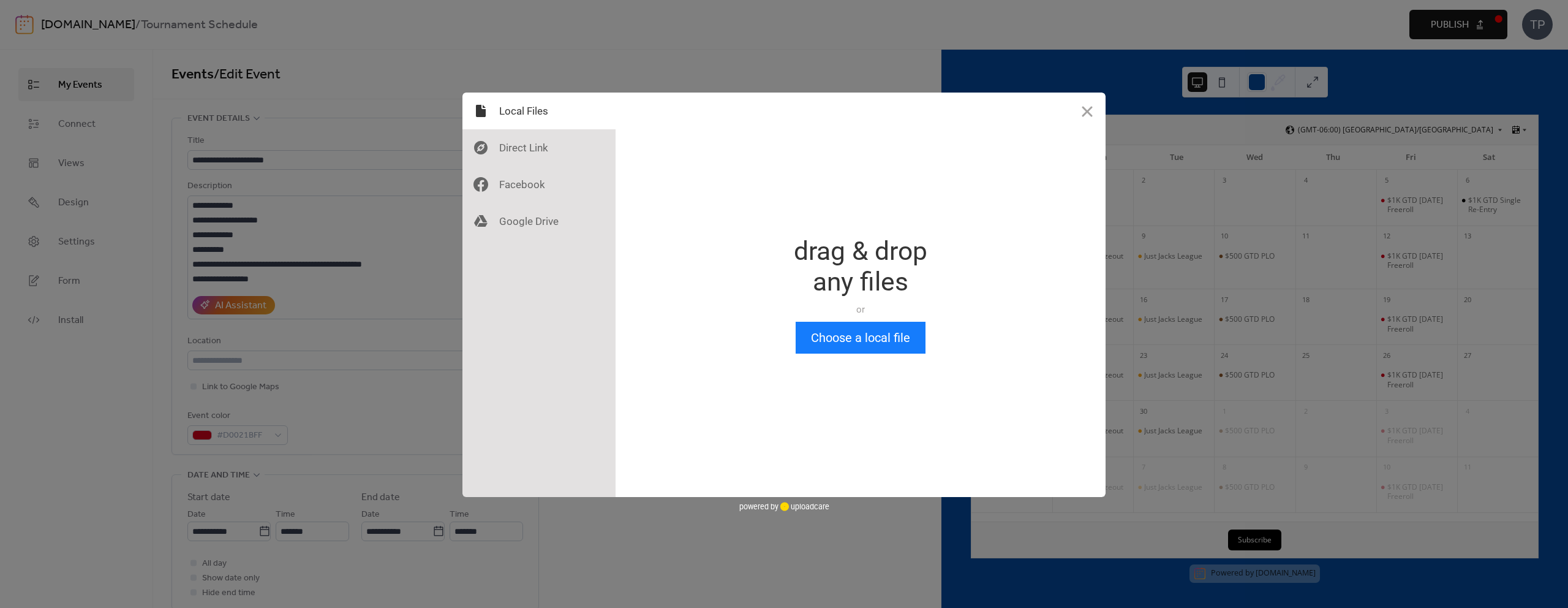
scroll to position [0, 0]
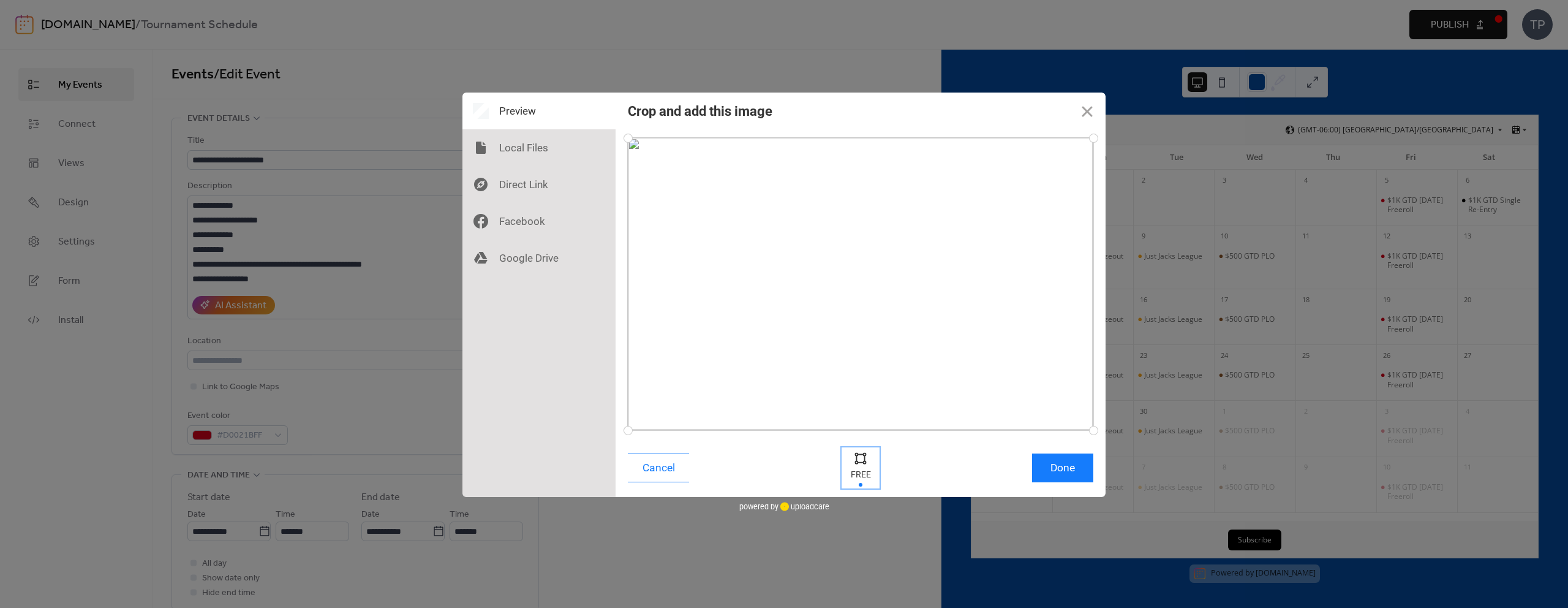
click at [861, 462] on div at bounding box center [861, 458] width 19 height 19
click at [861, 468] on div at bounding box center [861, 468] width 37 height 40
click at [861, 466] on div at bounding box center [861, 468] width 37 height 40
click at [861, 459] on div at bounding box center [861, 458] width 19 height 19
drag, startPoint x: 1095, startPoint y: 430, endPoint x: 1140, endPoint y: 414, distance: 47.8
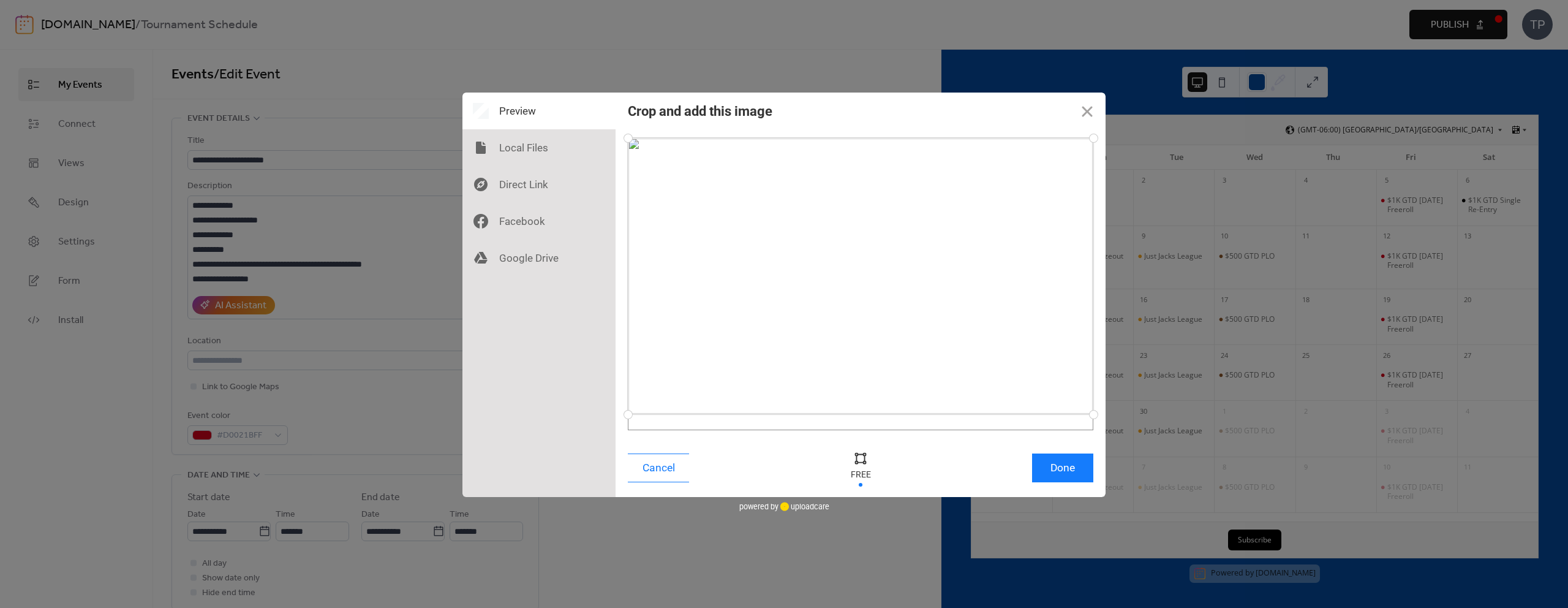
click at [1140, 414] on div "Crop and add this image Cancel Done Drop a file here drag & drop any files or U…" at bounding box center [784, 304] width 1568 height 608
drag, startPoint x: 1091, startPoint y: 139, endPoint x: 1092, endPoint y: 155, distance: 16.0
click at [1092, 155] on div at bounding box center [1093, 155] width 21 height 21
click at [1066, 465] on button "Done" at bounding box center [1063, 468] width 61 height 29
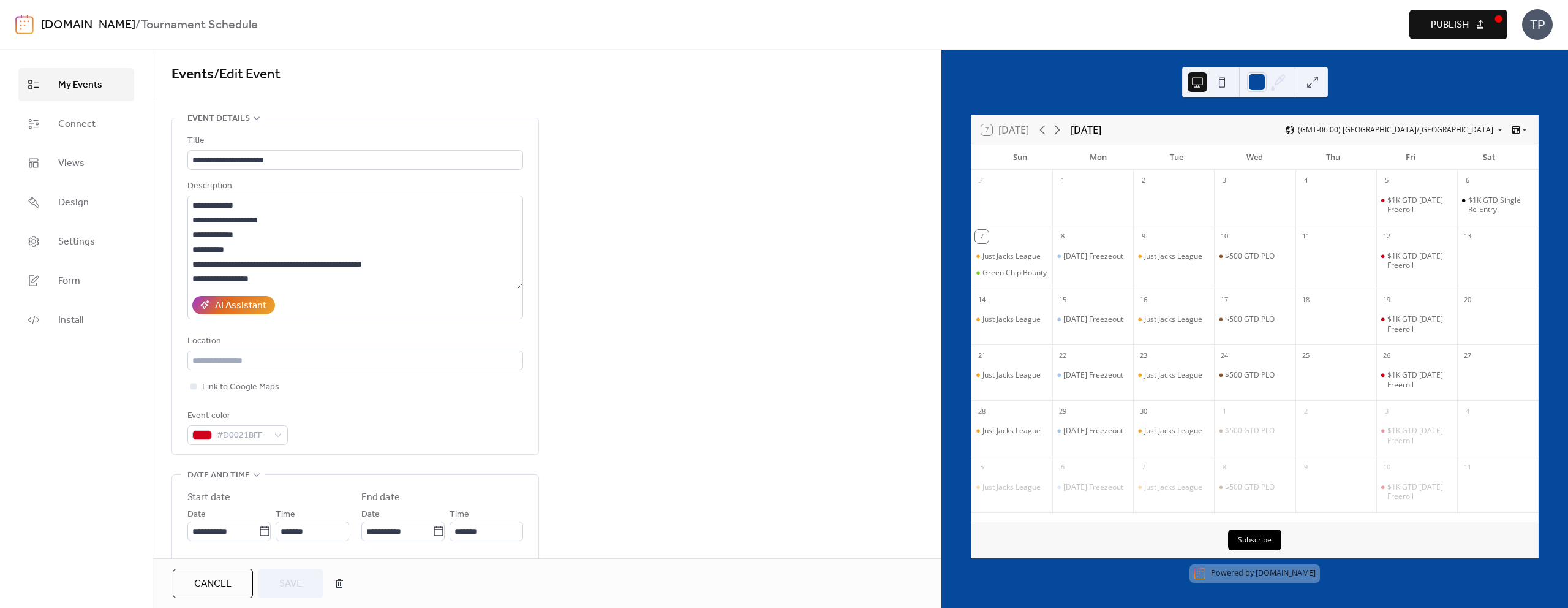
scroll to position [580, 0]
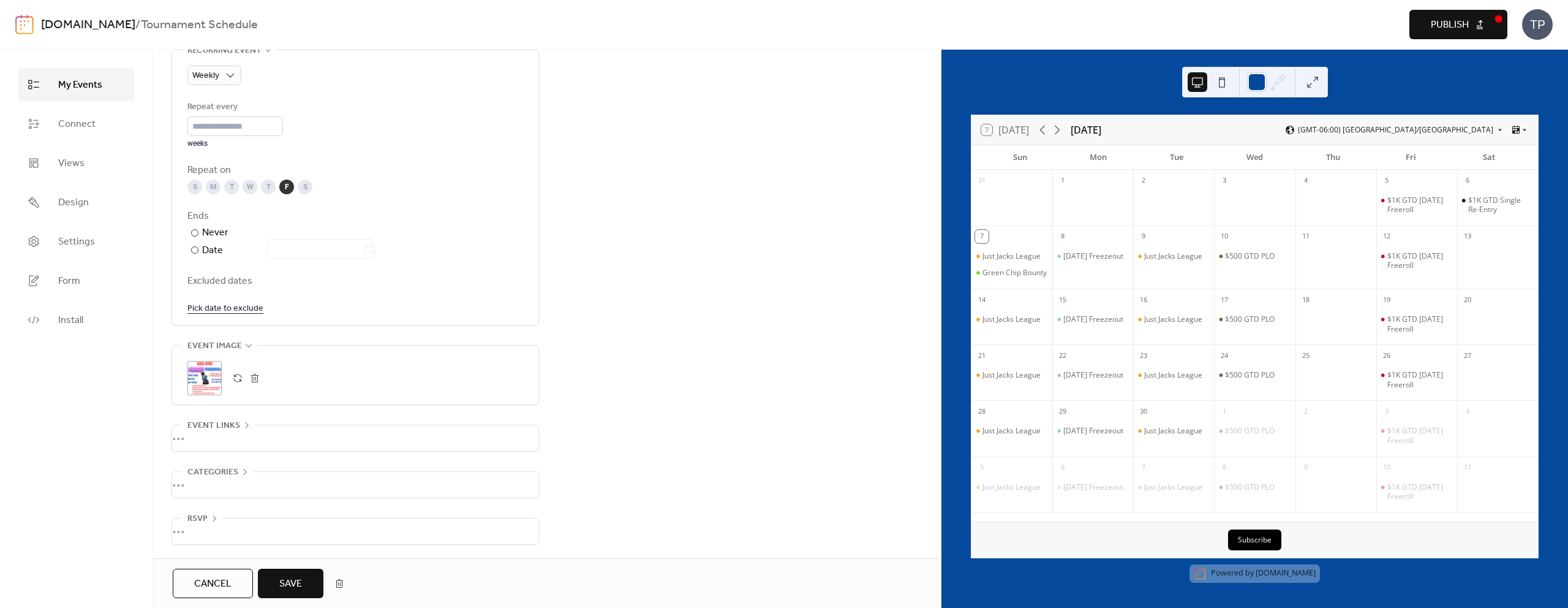
click at [302, 582] on button "Save" at bounding box center [290, 584] width 65 height 29
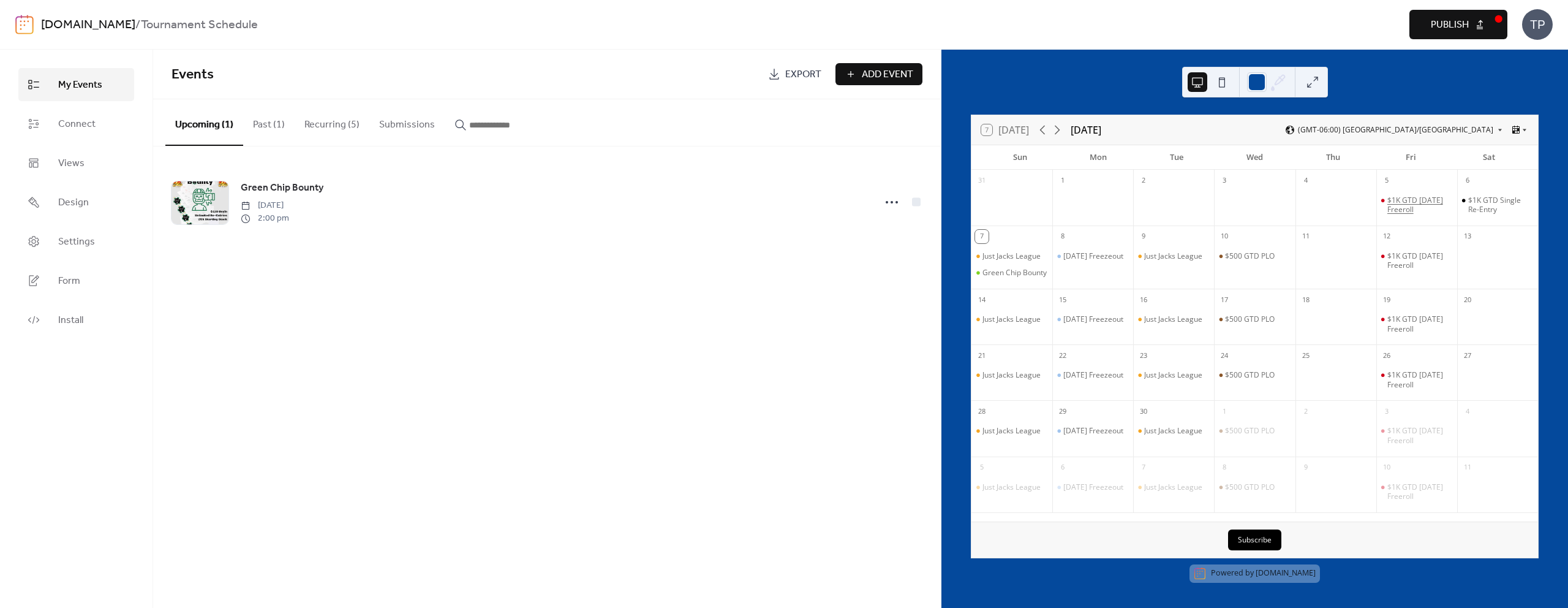
click at [1403, 197] on div "$1K GTD [DATE] Freeroll" at bounding box center [1420, 205] width 65 height 19
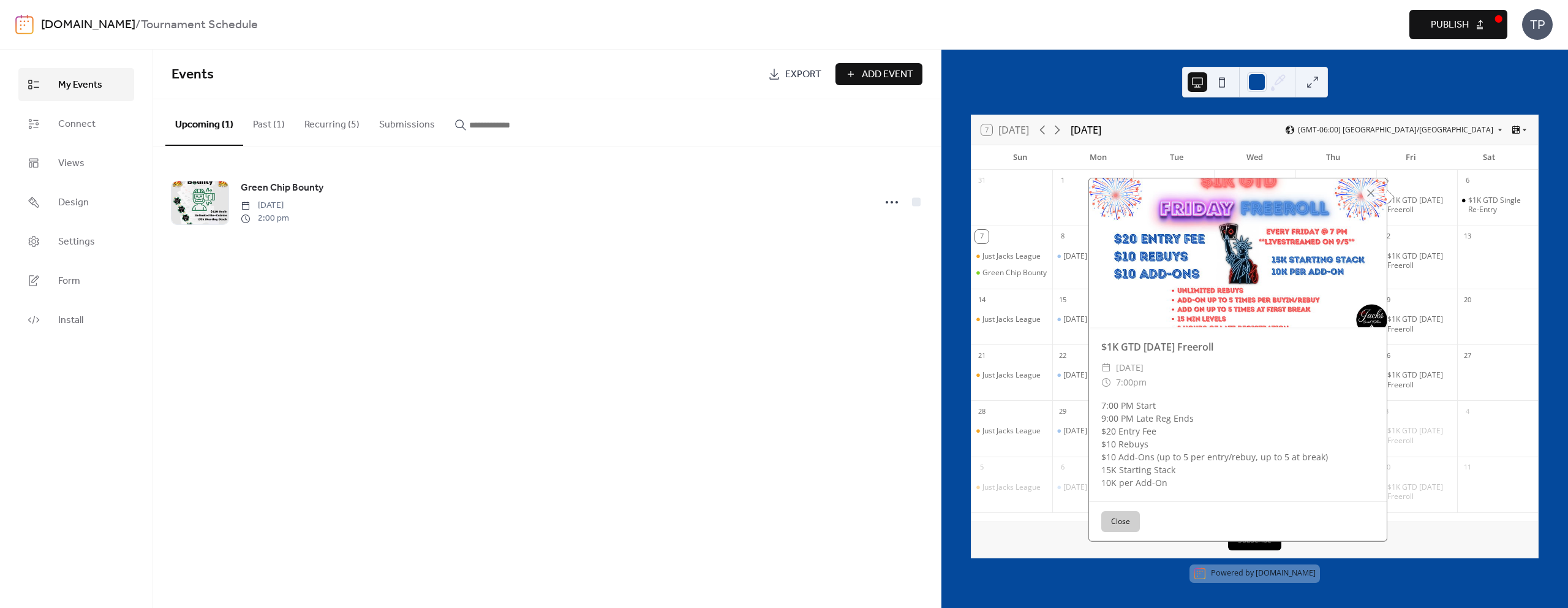
click at [1102, 523] on button "Close" at bounding box center [1120, 522] width 38 height 21
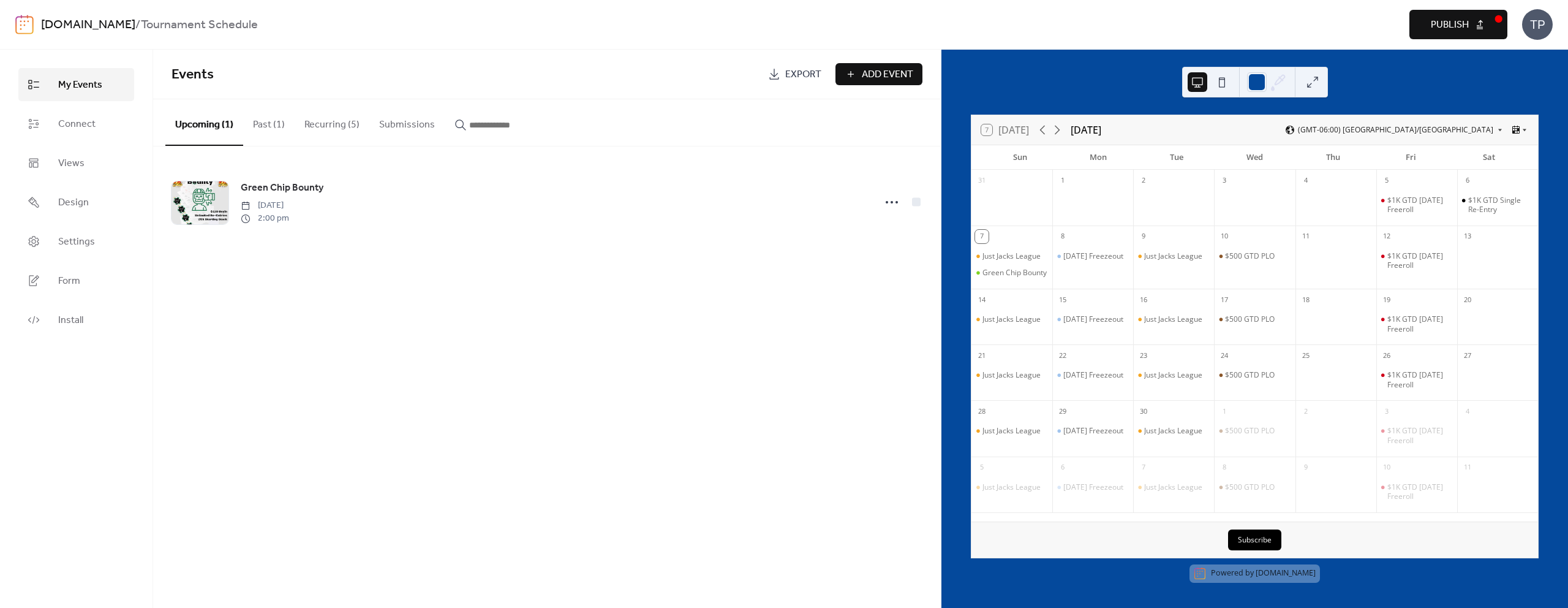
click at [1427, 30] on button "Publish" at bounding box center [1458, 24] width 98 height 29
click at [349, 124] on button "Recurring (5)" at bounding box center [332, 122] width 75 height 46
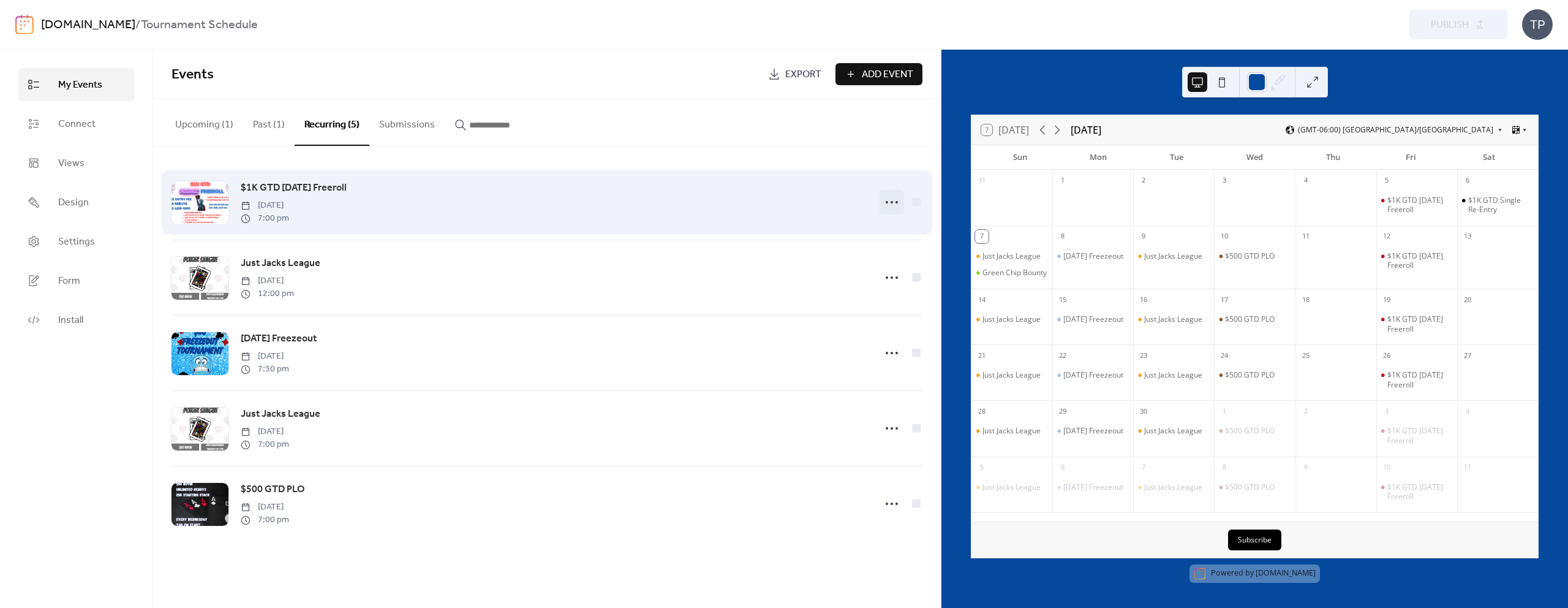
click at [884, 202] on icon at bounding box center [892, 202] width 20 height 20
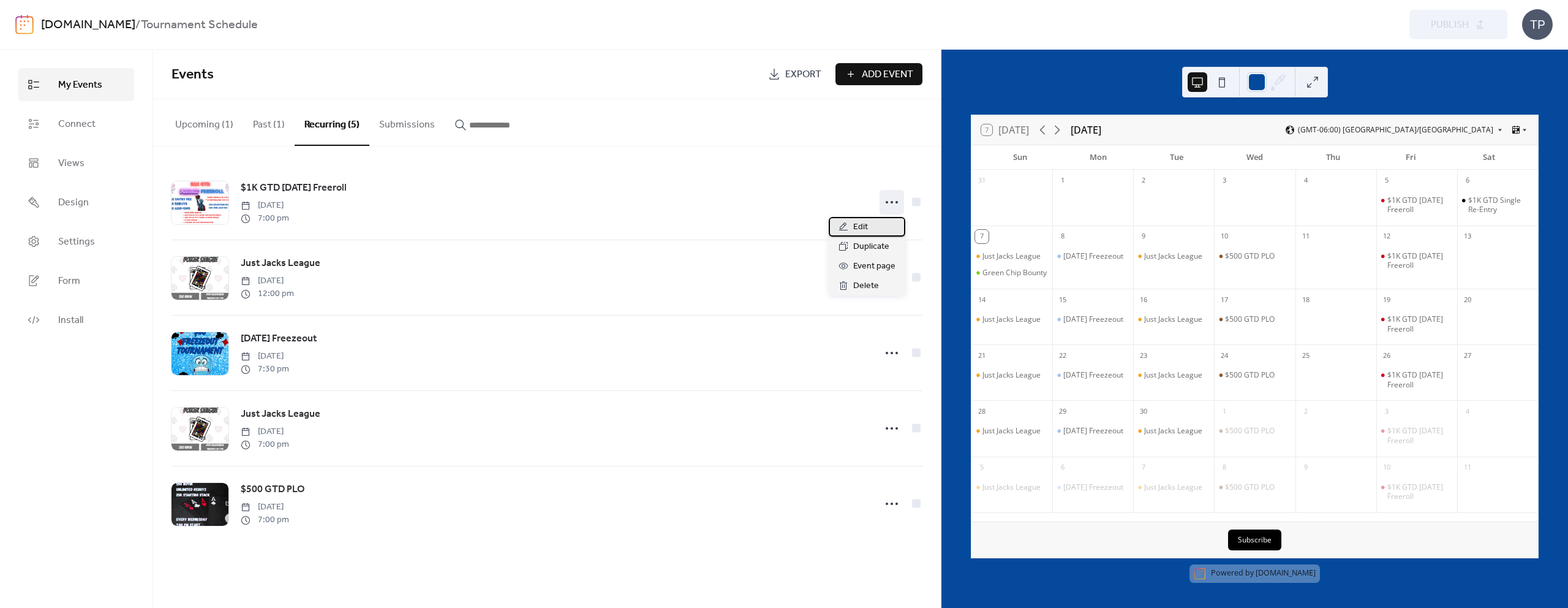
click at [857, 222] on span "Edit" at bounding box center [861, 228] width 15 height 15
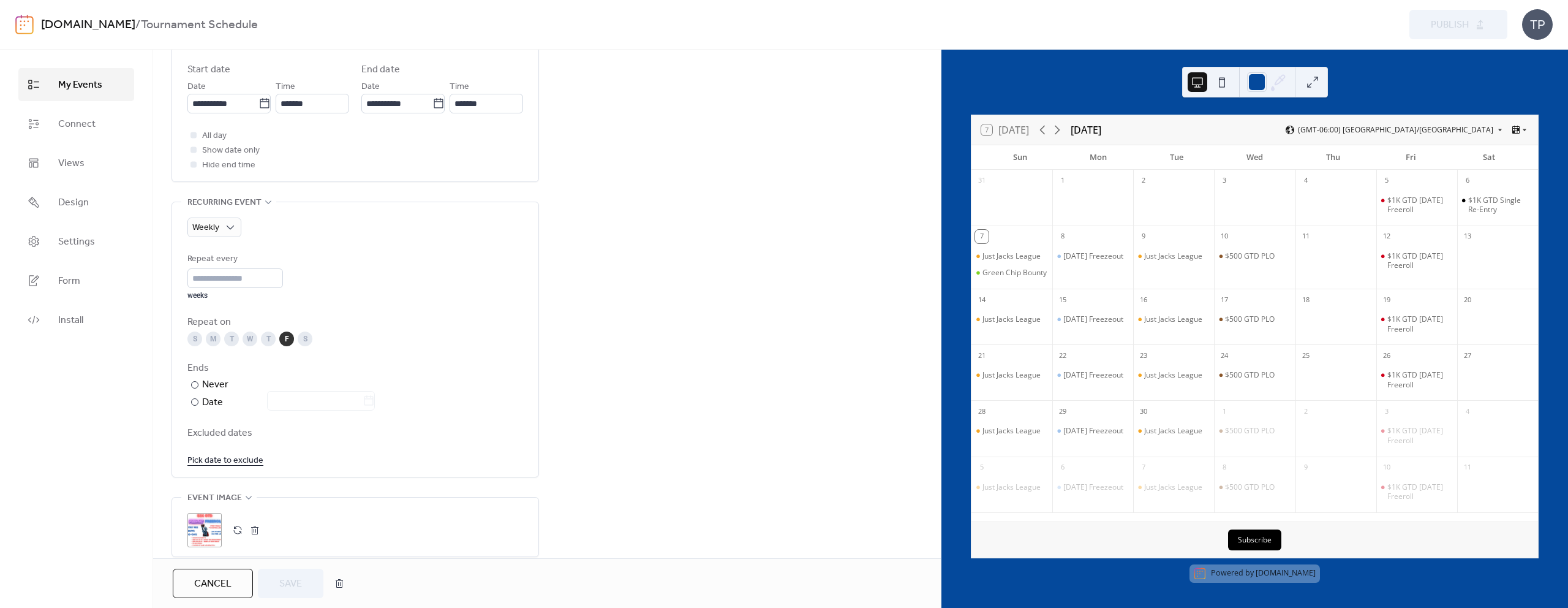
scroll to position [580, 0]
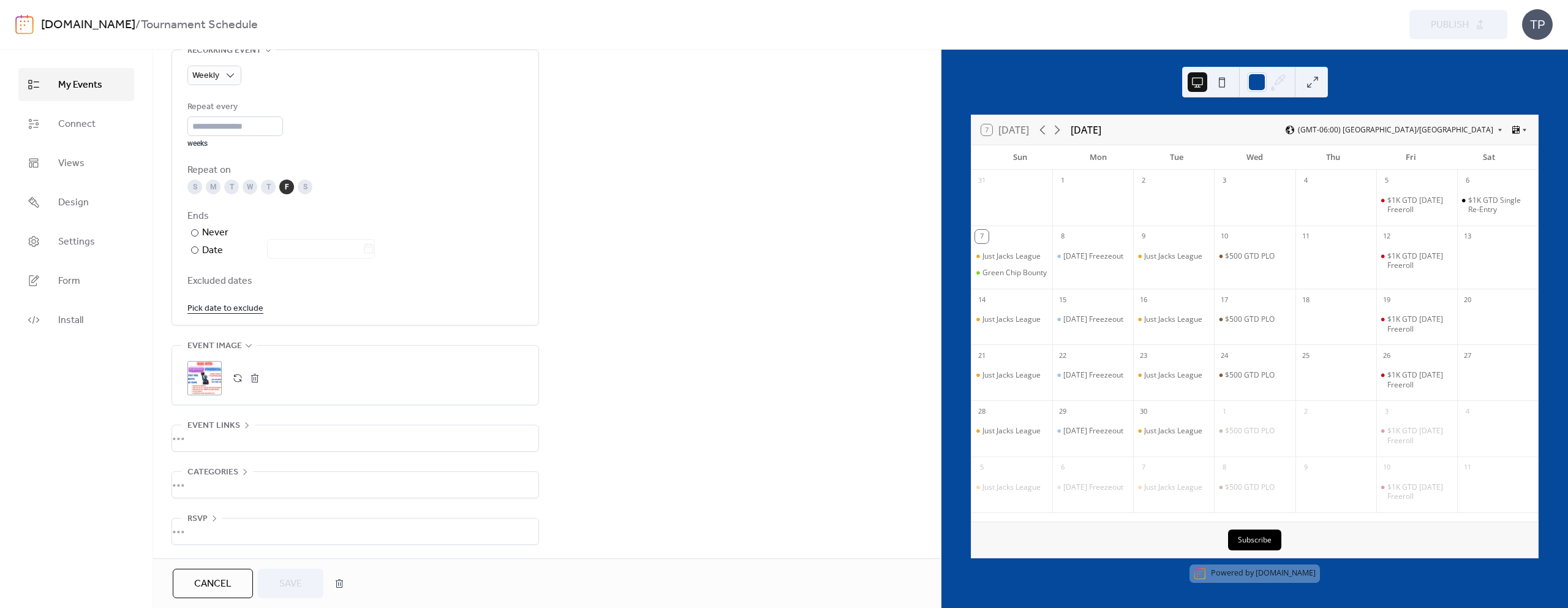
click at [239, 380] on button "button" at bounding box center [238, 378] width 17 height 17
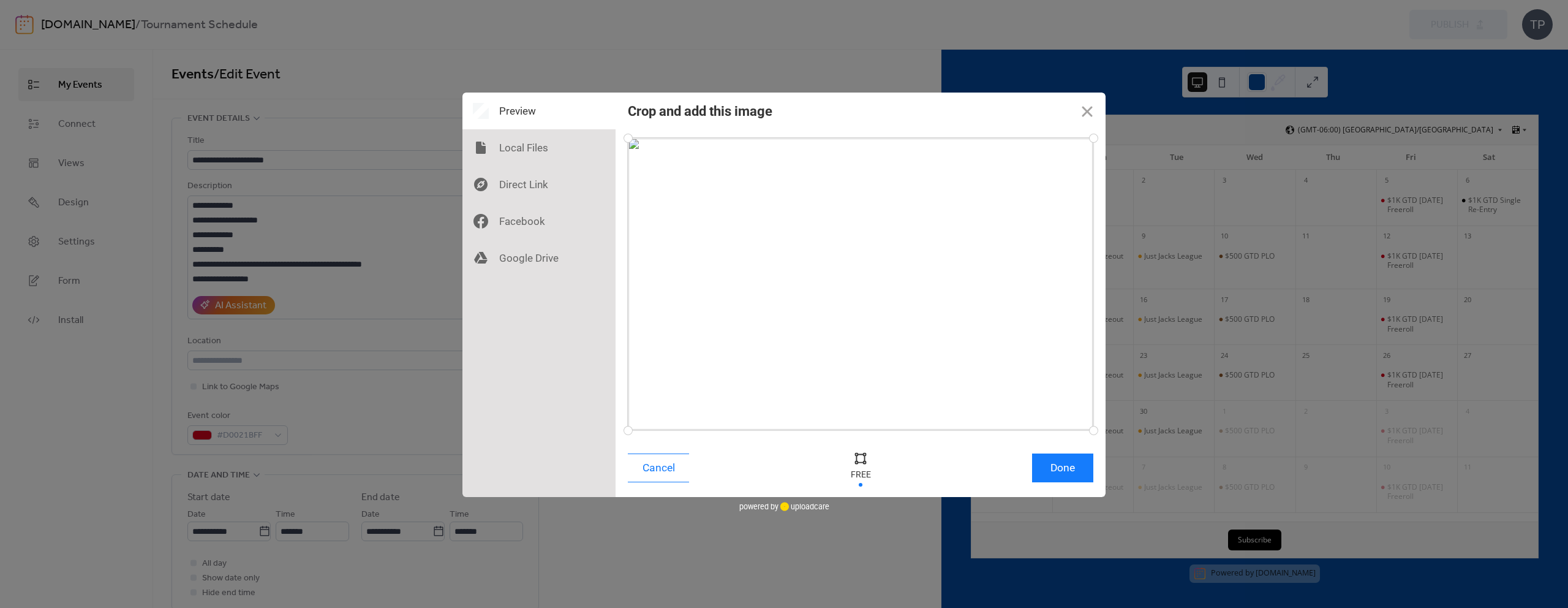
drag, startPoint x: 908, startPoint y: 424, endPoint x: 904, endPoint y: 390, distance: 34.2
click at [904, 390] on div at bounding box center [861, 284] width 465 height 292
drag, startPoint x: 877, startPoint y: 295, endPoint x: 876, endPoint y: 322, distance: 27.0
click at [876, 322] on div at bounding box center [861, 284] width 465 height 292
drag, startPoint x: 1094, startPoint y: 428, endPoint x: 1137, endPoint y: 464, distance: 56.1
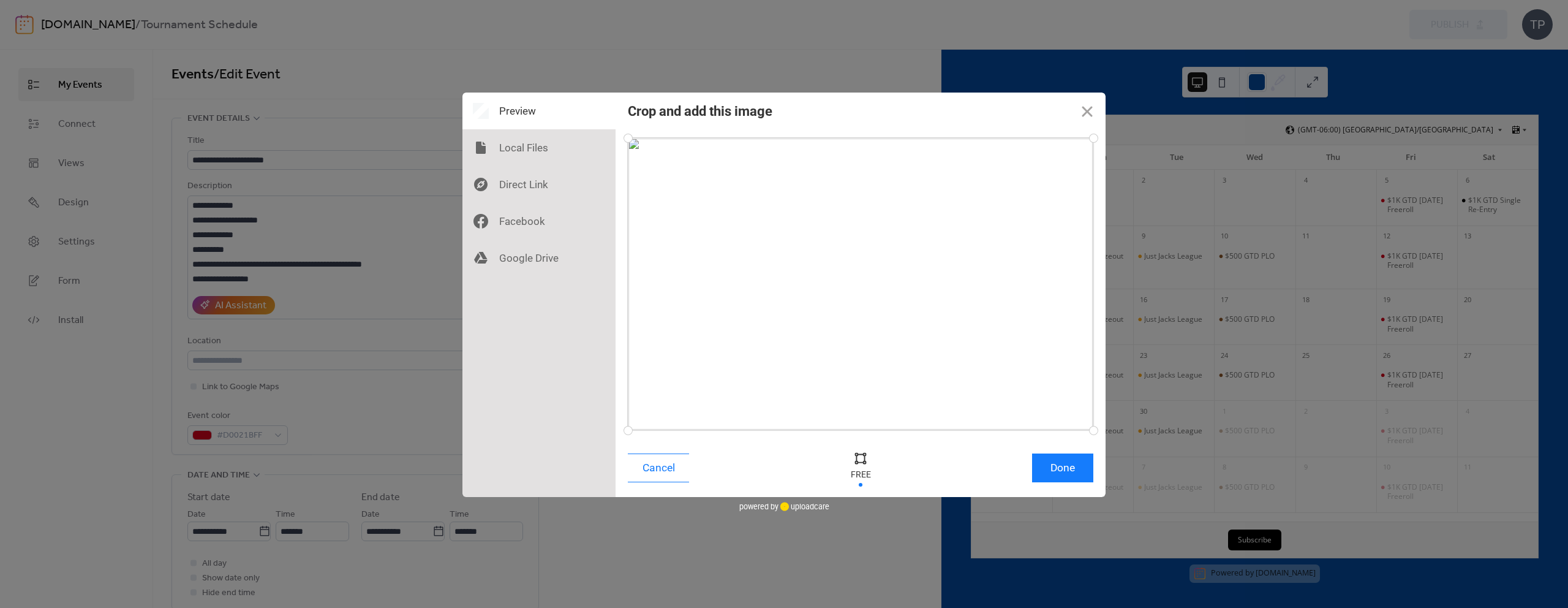
click at [1137, 464] on div "Crop and add this image Cancel Done Drop a file here drag & drop any files or U…" at bounding box center [784, 304] width 1568 height 608
click at [1068, 463] on button "Done" at bounding box center [1063, 468] width 61 height 29
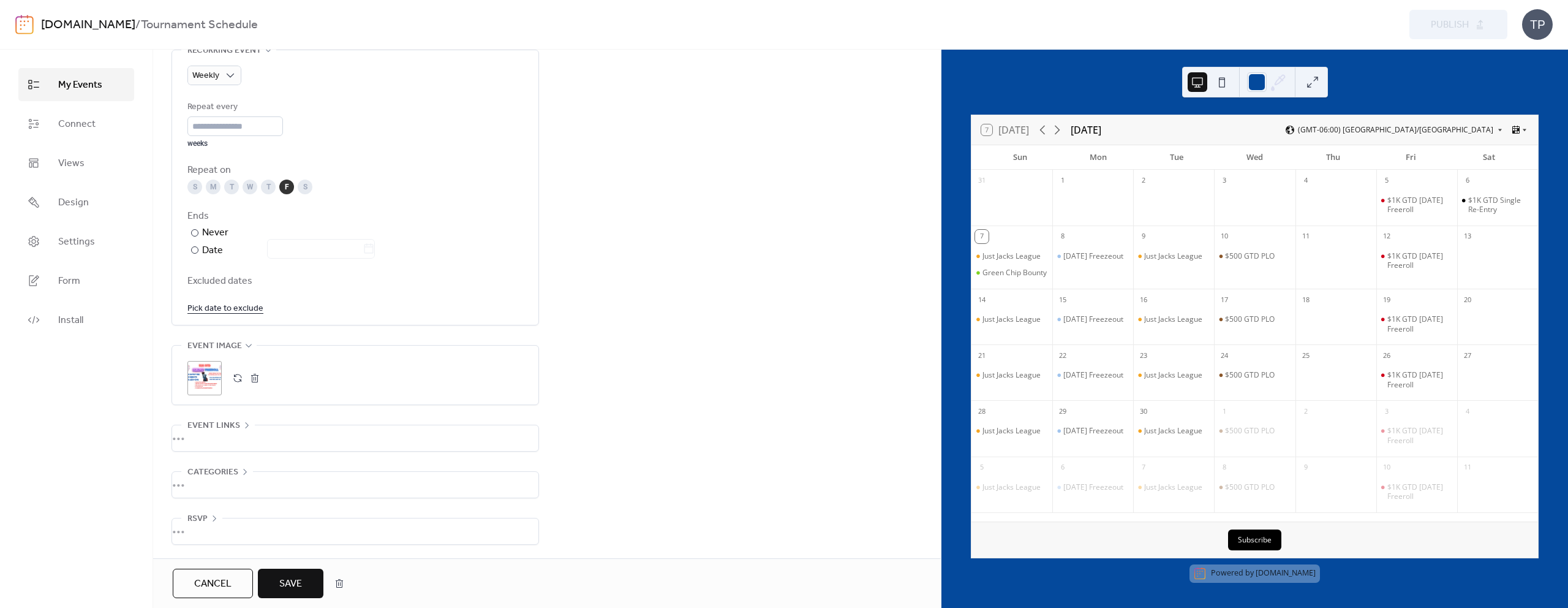
click at [292, 584] on span "Save" at bounding box center [291, 584] width 22 height 15
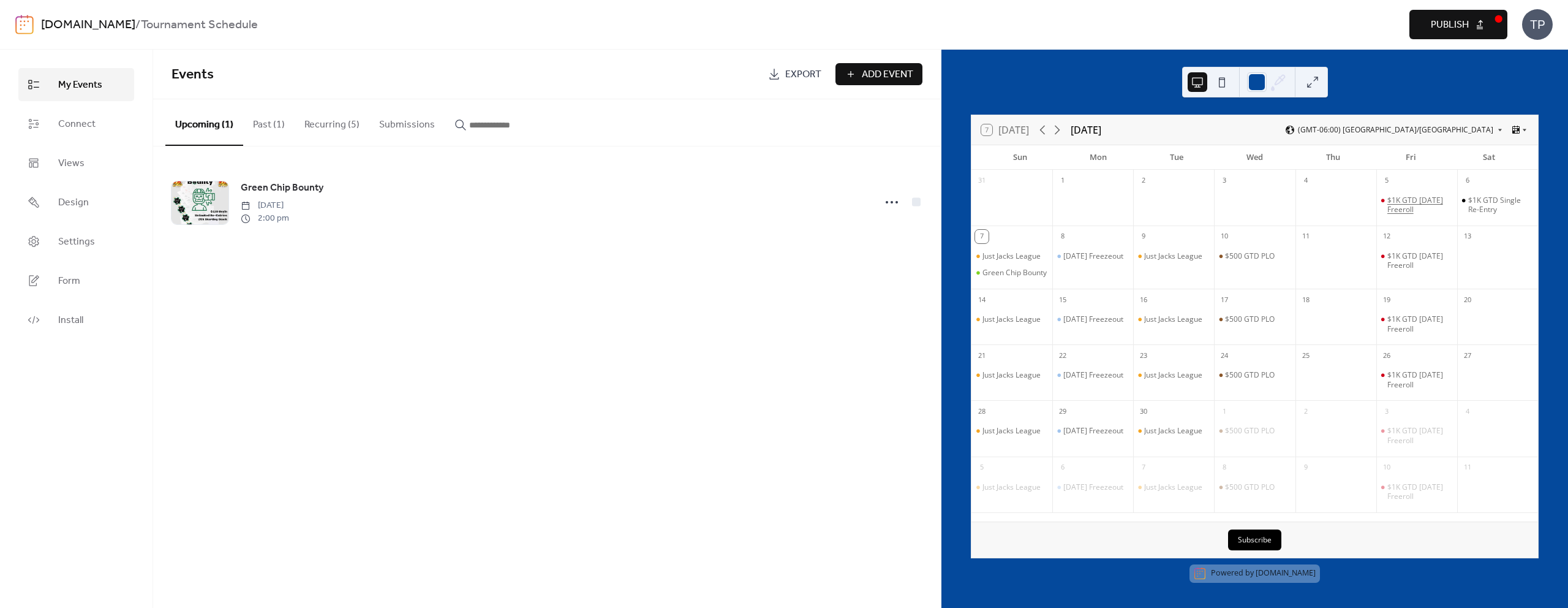
click at [1388, 202] on div "$1K GTD [DATE] Freeroll" at bounding box center [1420, 205] width 65 height 19
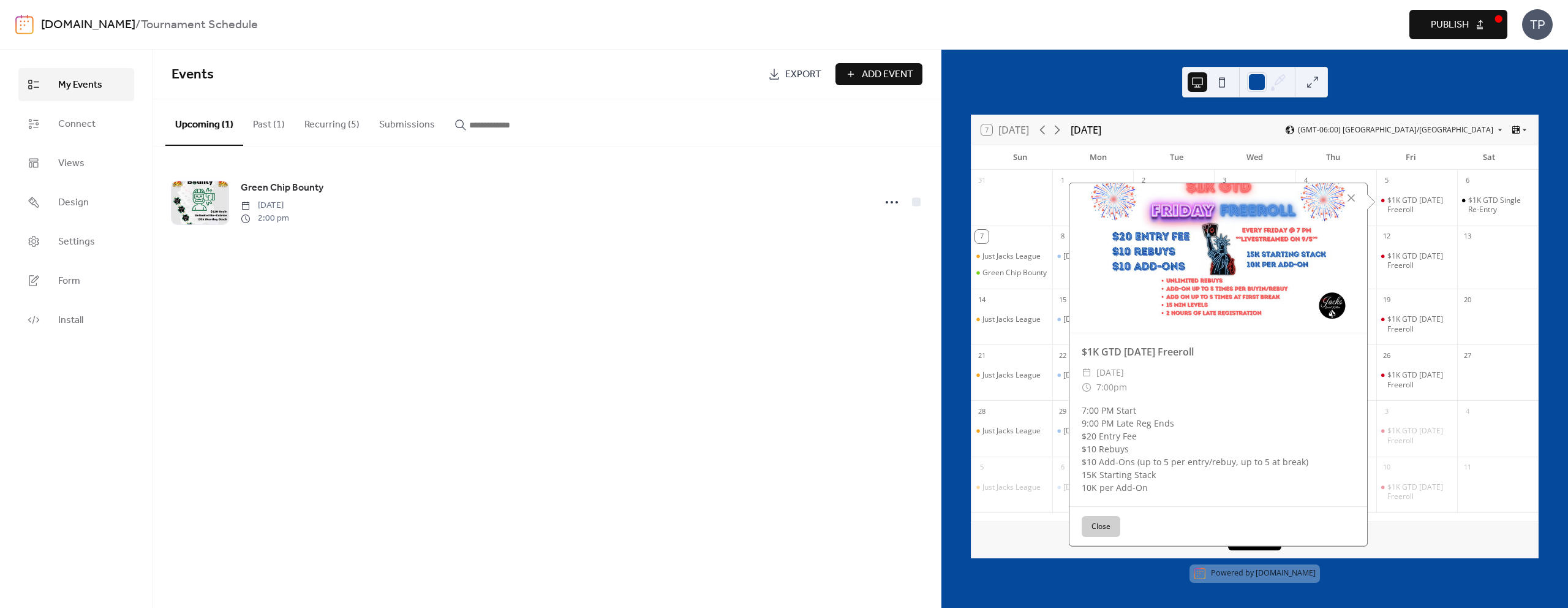
click at [336, 122] on button "Recurring (5)" at bounding box center [332, 122] width 75 height 46
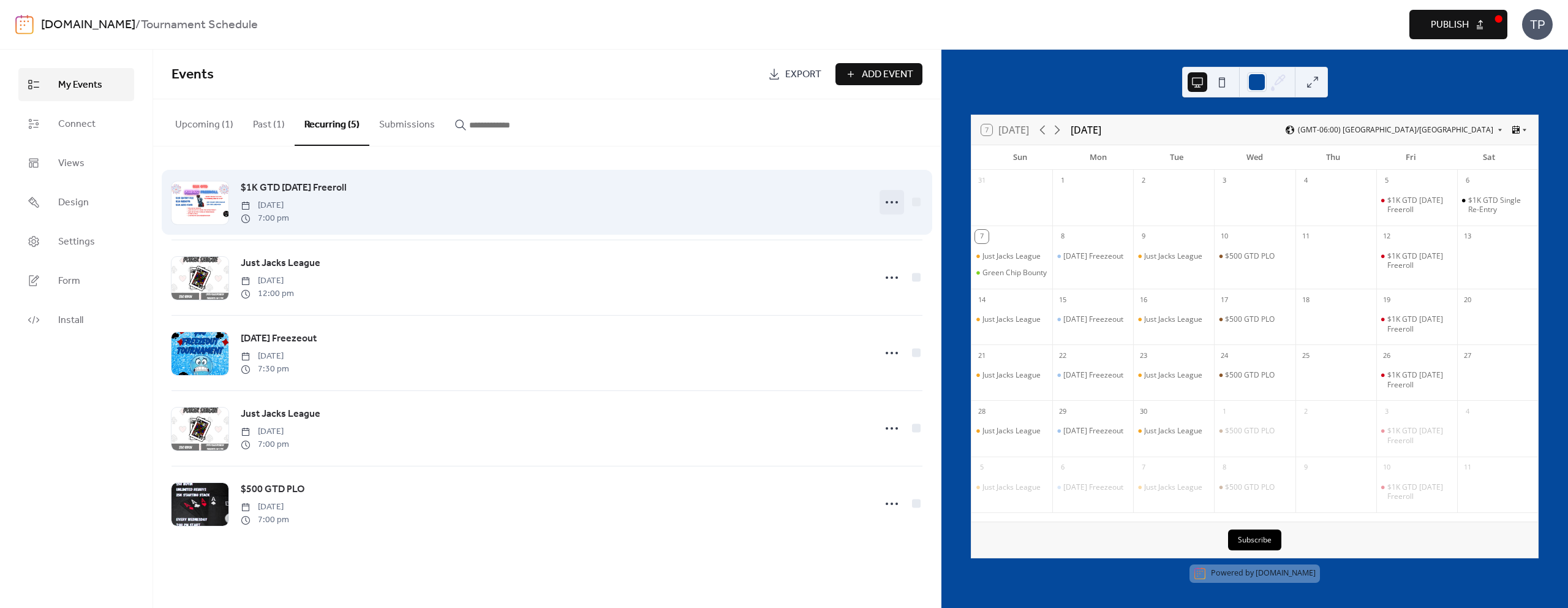
click at [891, 198] on icon at bounding box center [892, 202] width 20 height 20
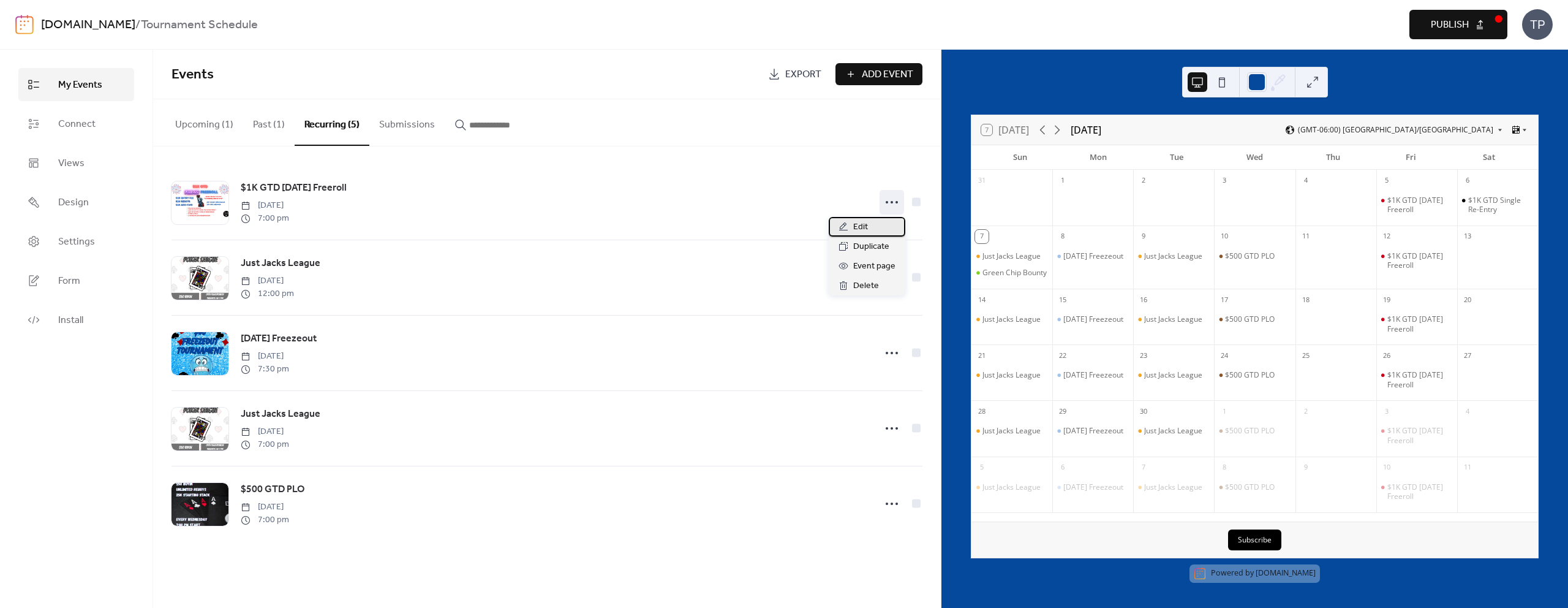
click at [869, 232] on div "Edit" at bounding box center [867, 227] width 77 height 20
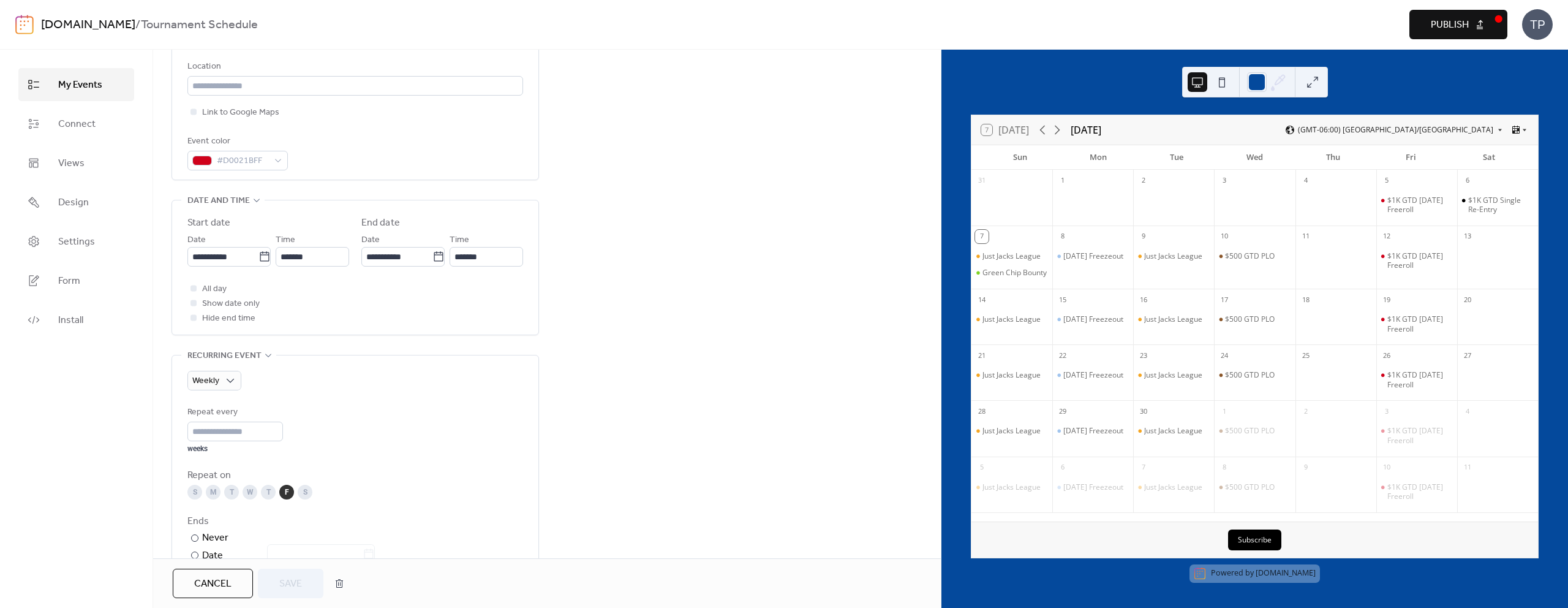
scroll to position [580, 0]
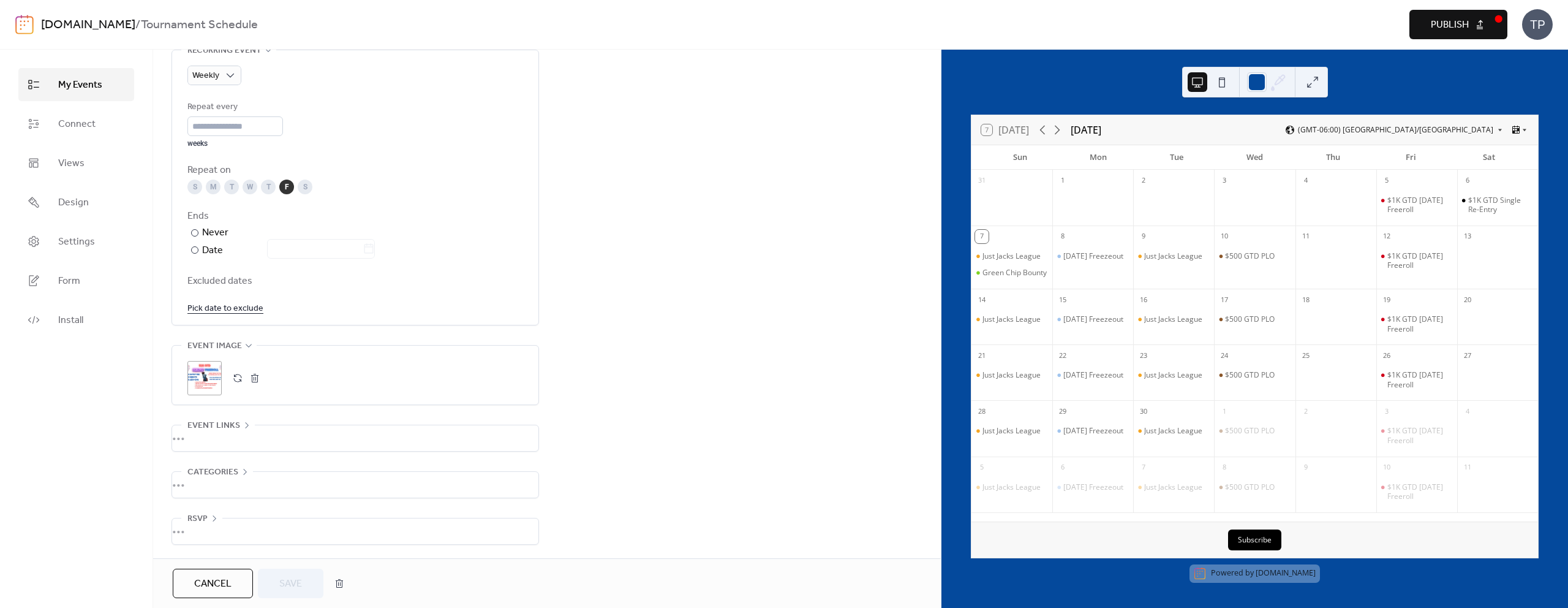
click at [219, 378] on div ";" at bounding box center [205, 378] width 34 height 34
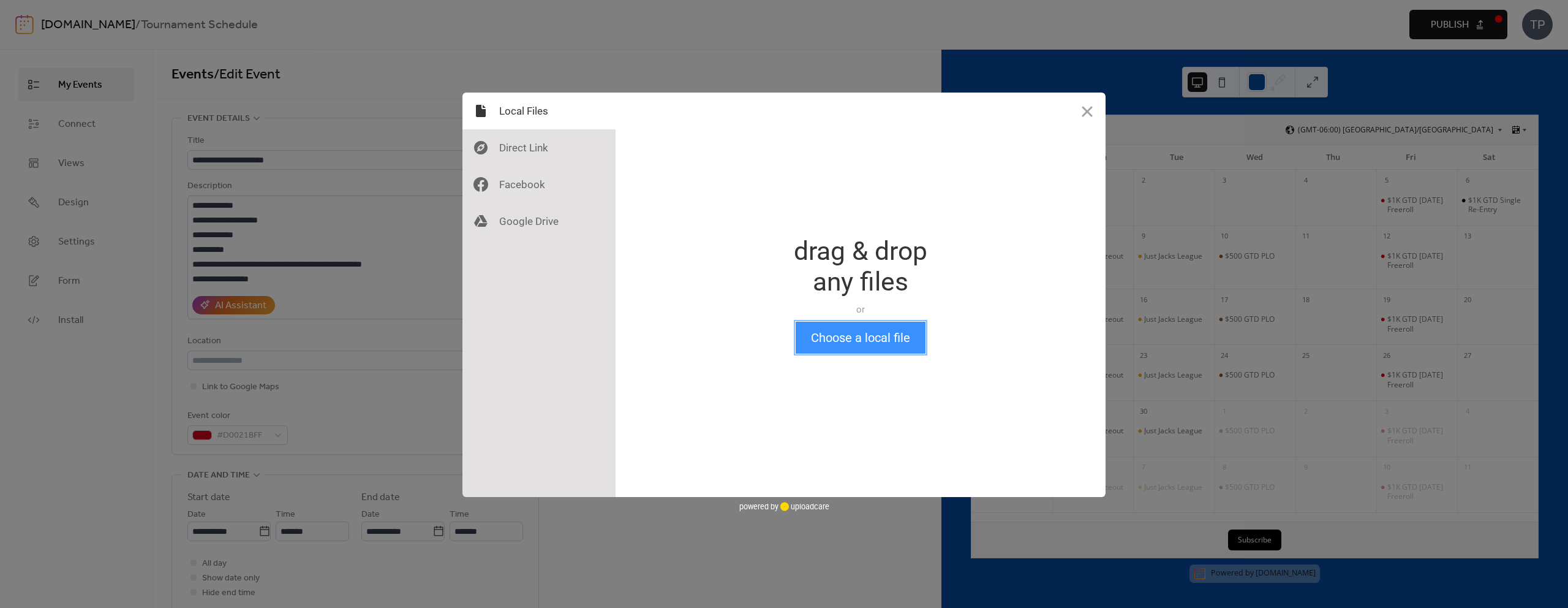
click at [875, 349] on button "Choose a local file" at bounding box center [861, 338] width 130 height 32
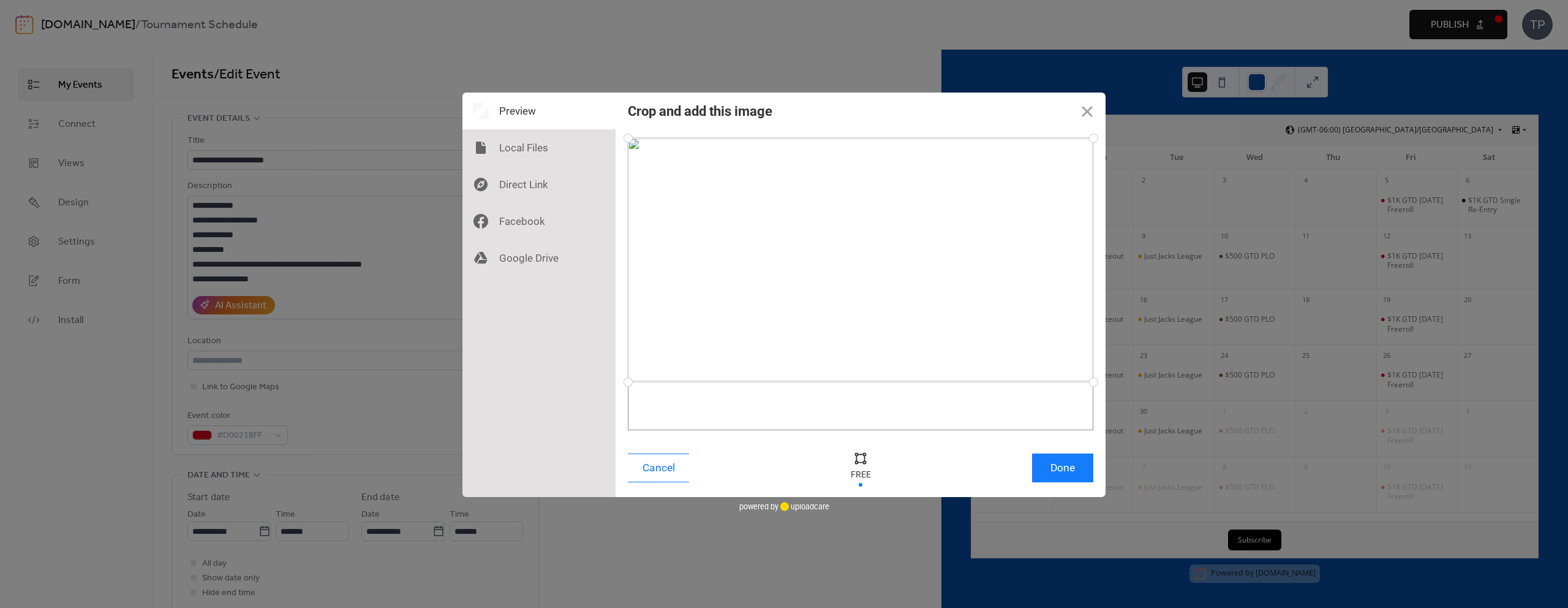
drag, startPoint x: 1093, startPoint y: 429, endPoint x: 1100, endPoint y: 382, distance: 47.5
click at [1100, 382] on div at bounding box center [1093, 382] width 21 height 21
drag, startPoint x: 1090, startPoint y: 135, endPoint x: 1098, endPoint y: 153, distance: 19.7
click at [1098, 153] on div at bounding box center [1093, 153] width 21 height 21
click at [1044, 473] on button "Done" at bounding box center [1063, 468] width 61 height 29
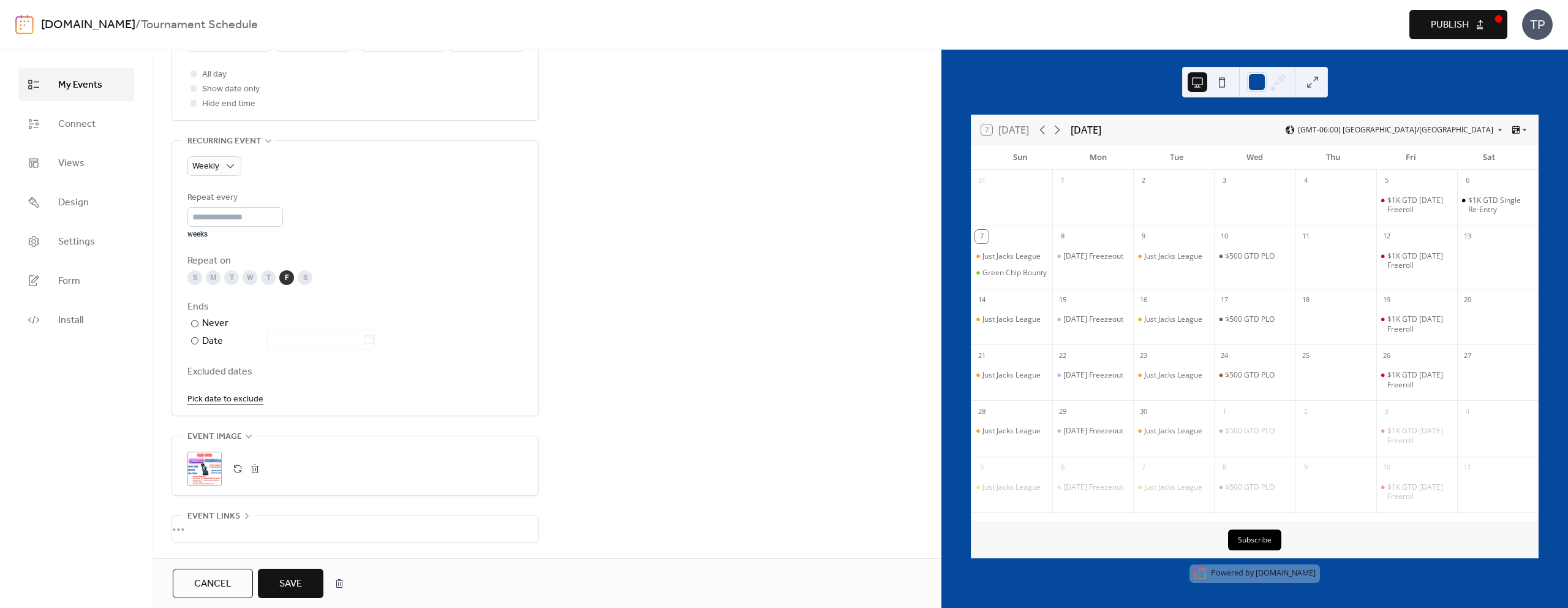
scroll to position [552, 0]
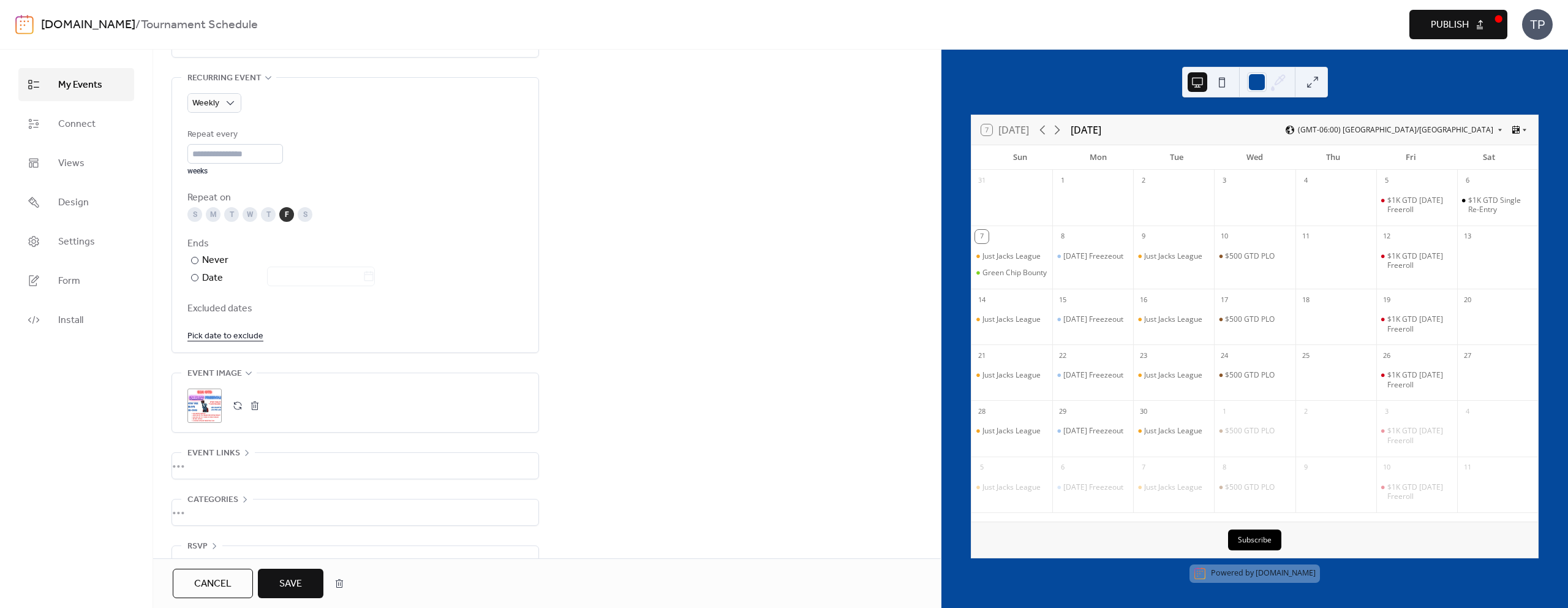
click at [296, 586] on span "Save" at bounding box center [291, 584] width 22 height 15
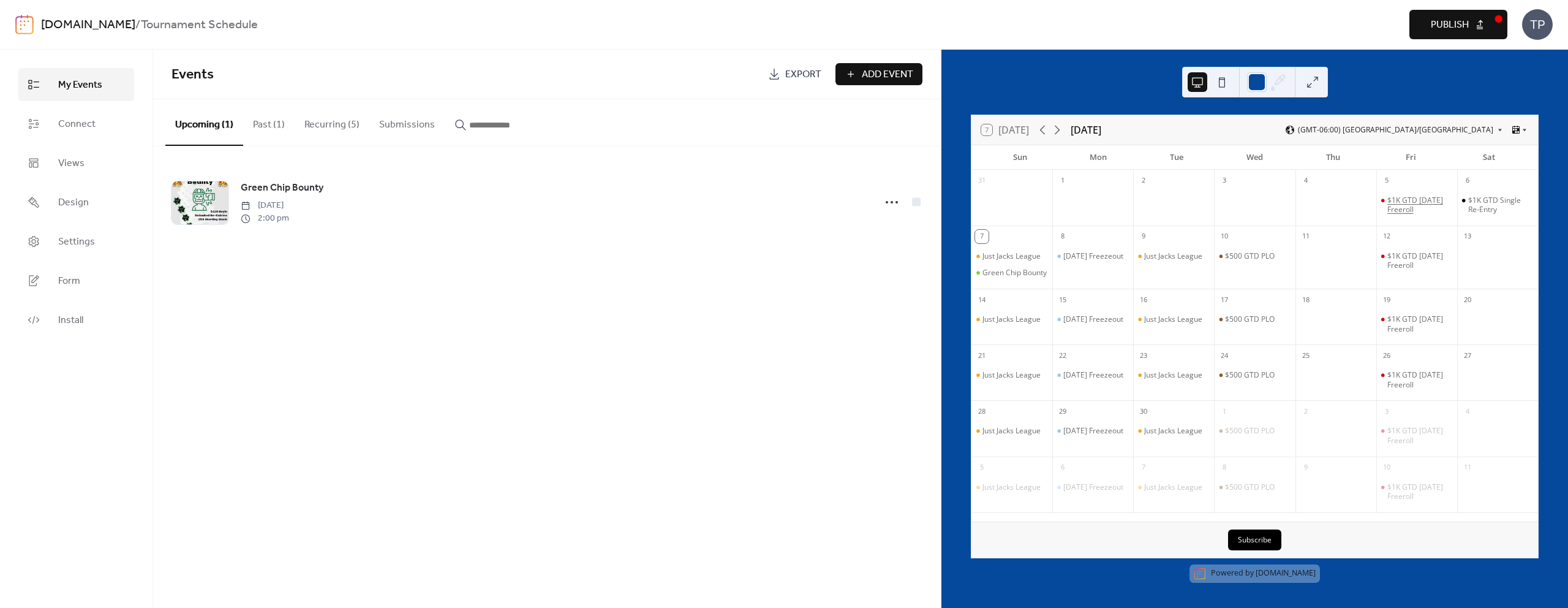
click at [1405, 204] on div "$1K GTD [DATE] Freeroll" at bounding box center [1420, 205] width 65 height 19
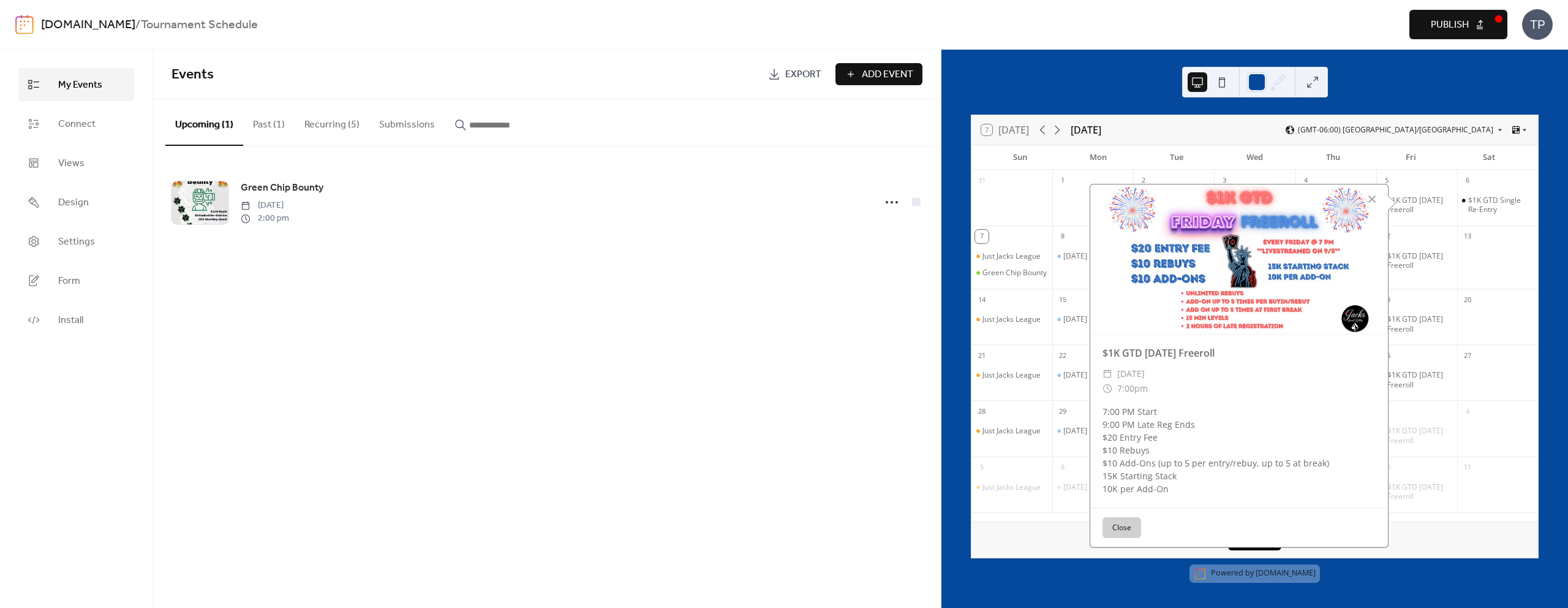
click at [1123, 521] on button "Close" at bounding box center [1122, 528] width 38 height 21
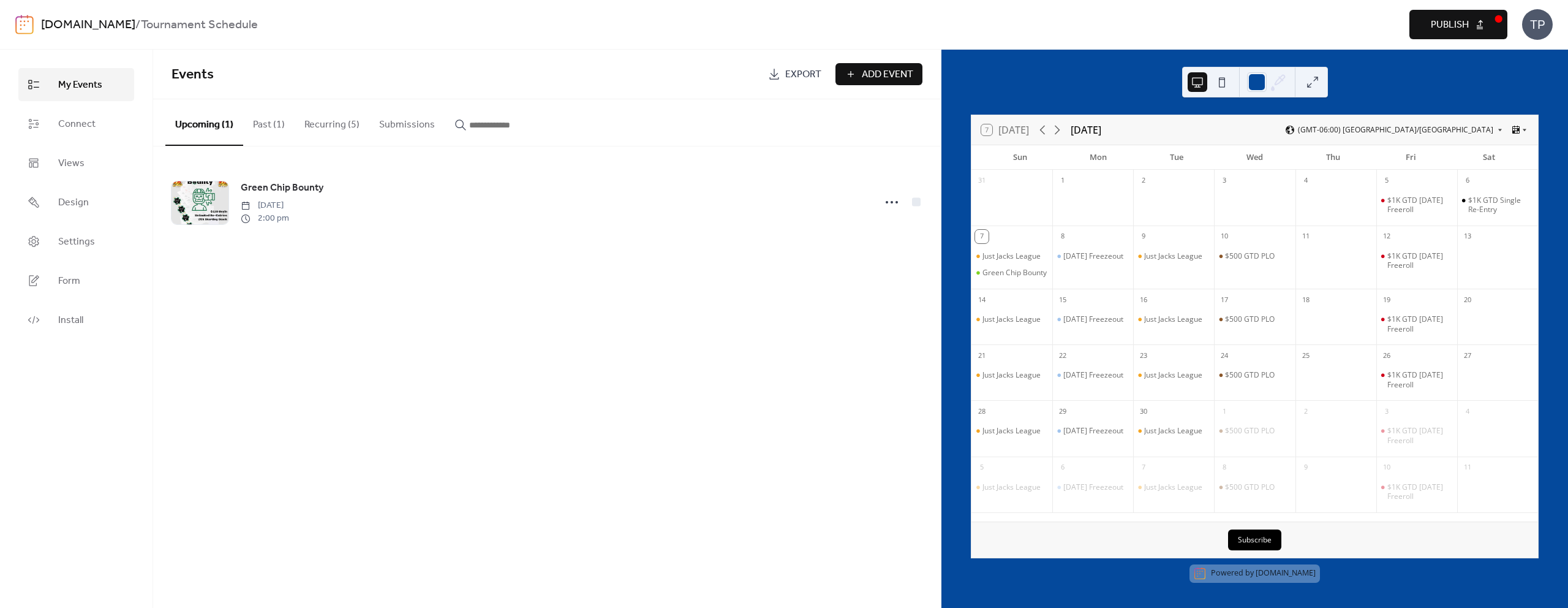
click at [348, 125] on button "Recurring (5)" at bounding box center [332, 122] width 75 height 46
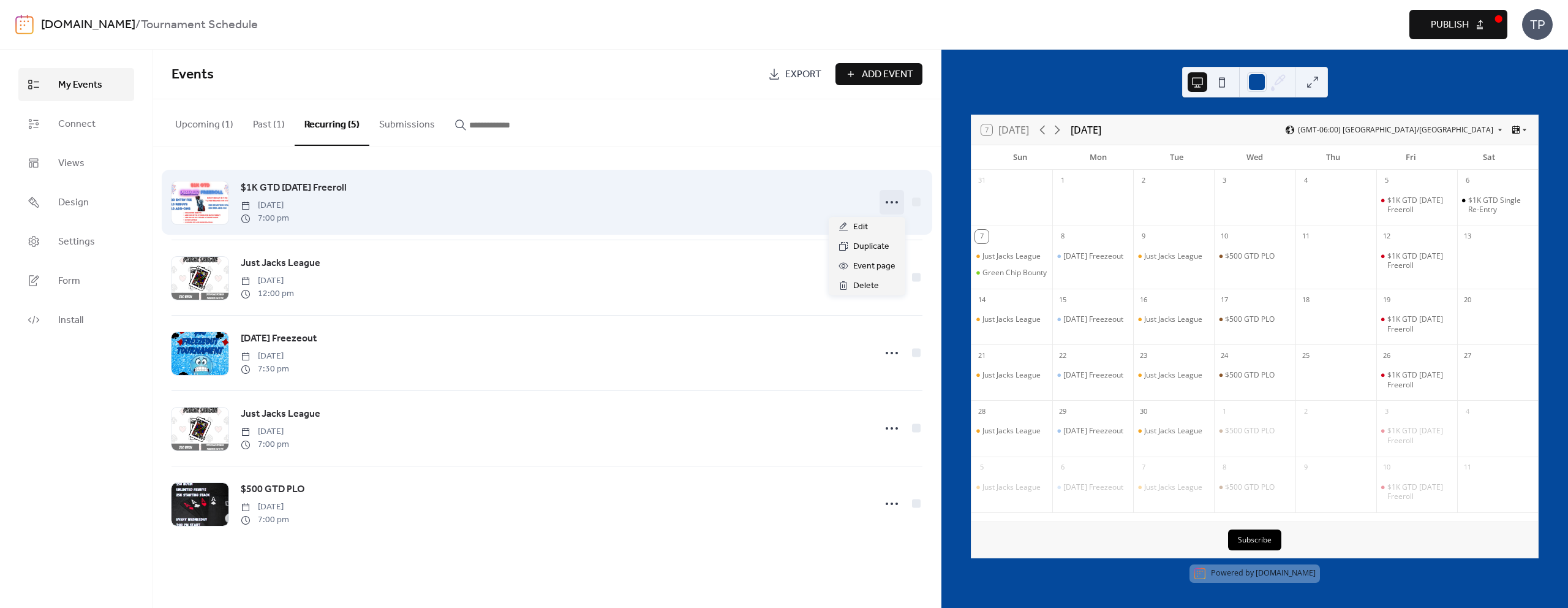
click at [886, 200] on icon at bounding box center [892, 202] width 20 height 20
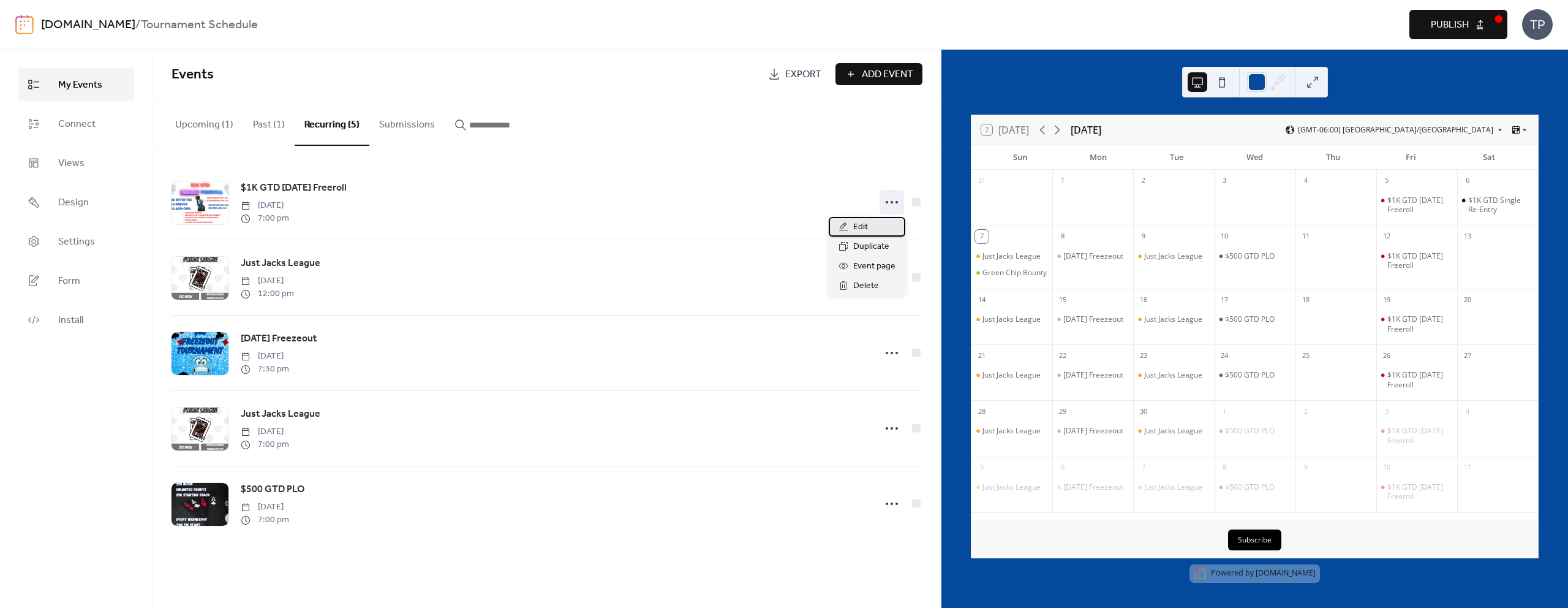
click at [853, 230] on span "Edit" at bounding box center [861, 228] width 15 height 15
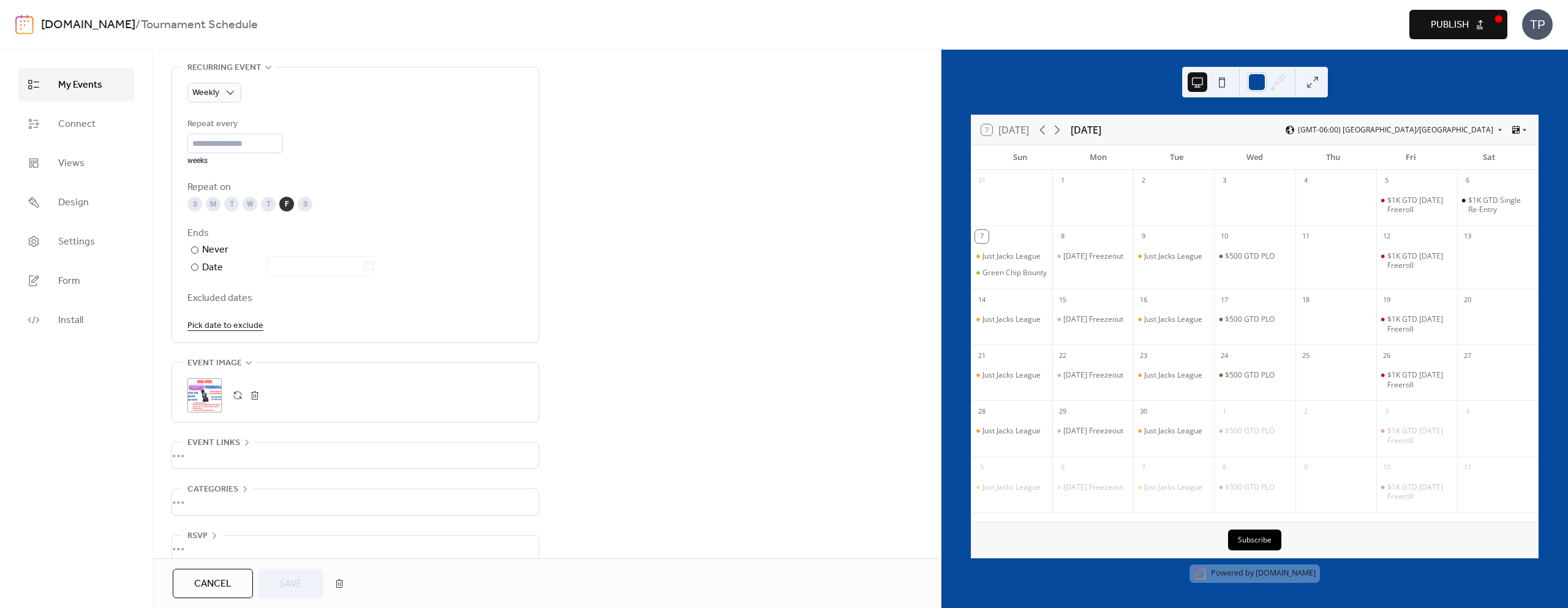
scroll to position [580, 0]
click at [232, 377] on button "button" at bounding box center [238, 378] width 17 height 17
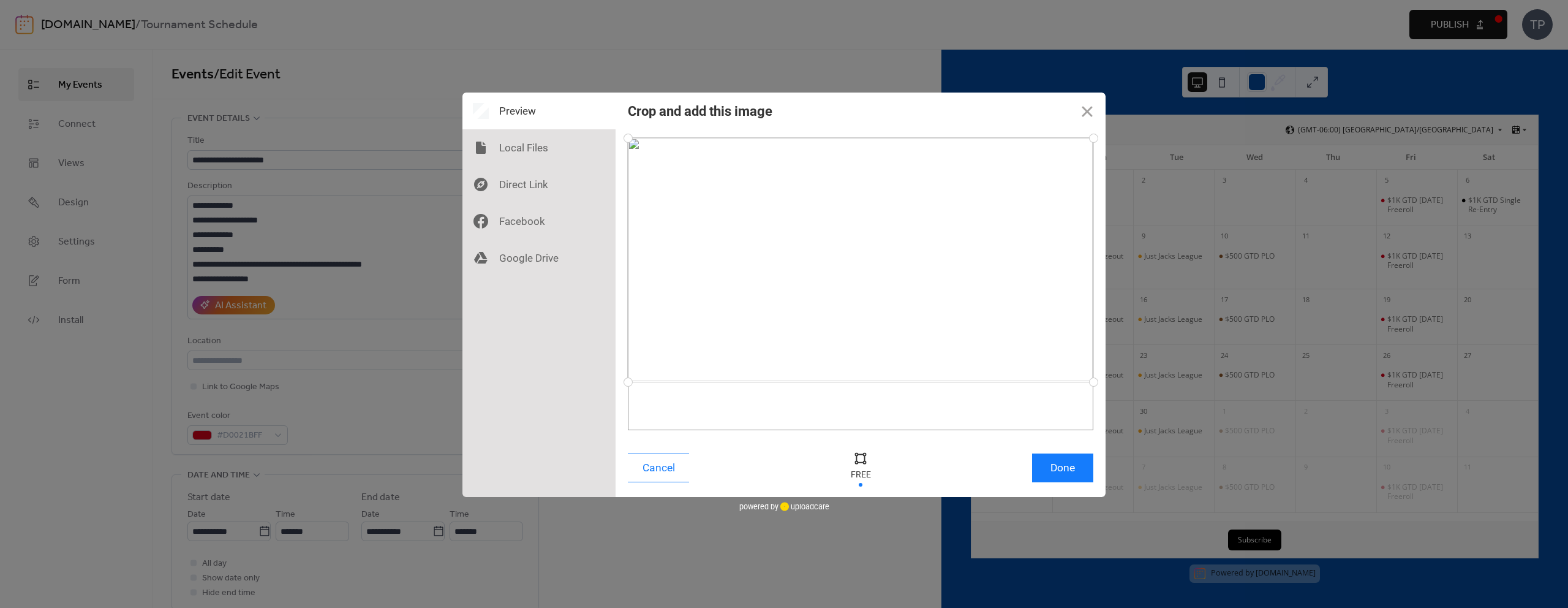
drag, startPoint x: 1094, startPoint y: 434, endPoint x: 1105, endPoint y: 382, distance: 53.2
click at [1105, 382] on div at bounding box center [860, 284] width 490 height 310
drag, startPoint x: 1092, startPoint y: 140, endPoint x: 1064, endPoint y: 148, distance: 29.1
click at [1064, 148] on div at bounding box center [1064, 149] width 21 height 21
drag, startPoint x: 630, startPoint y: 147, endPoint x: 658, endPoint y: 148, distance: 28.0
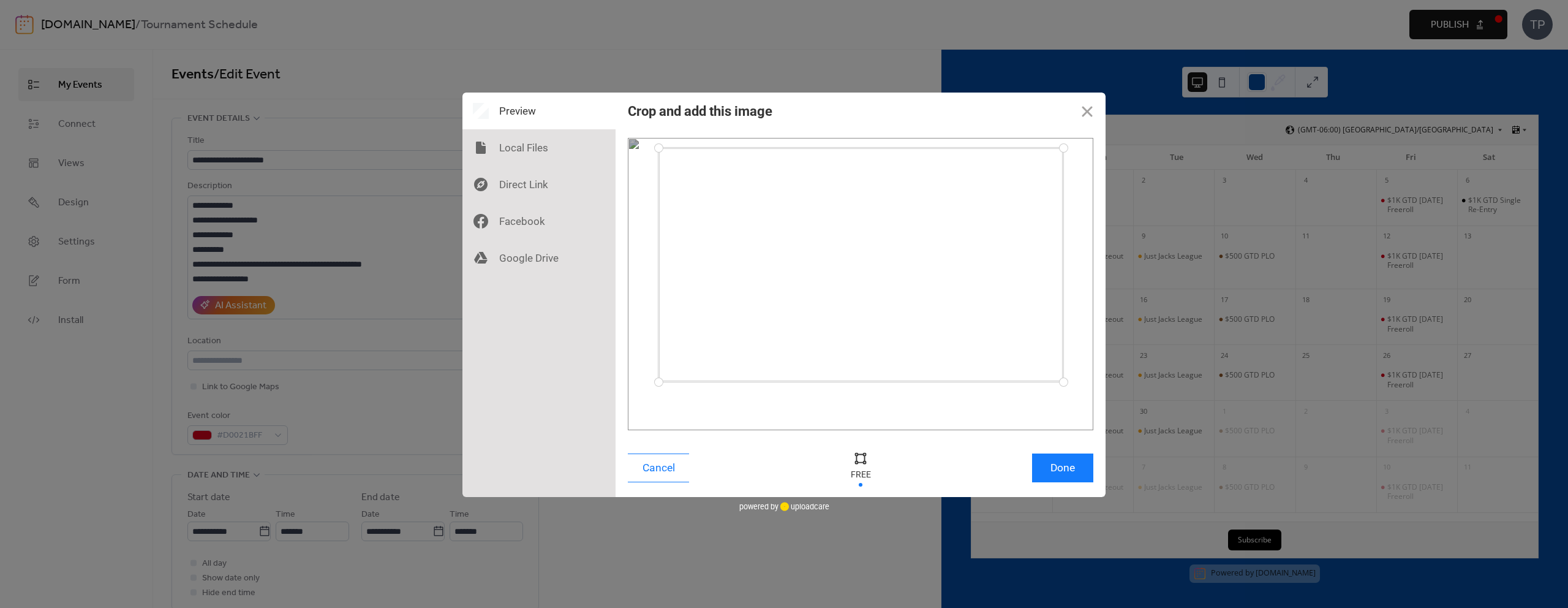
click at [658, 148] on div at bounding box center [658, 148] width 21 height 21
drag, startPoint x: 1061, startPoint y: 150, endPoint x: 1061, endPoint y: 156, distance: 6.0
click at [1061, 156] on div at bounding box center [1061, 157] width 21 height 21
click at [1074, 476] on button "Done" at bounding box center [1063, 468] width 61 height 29
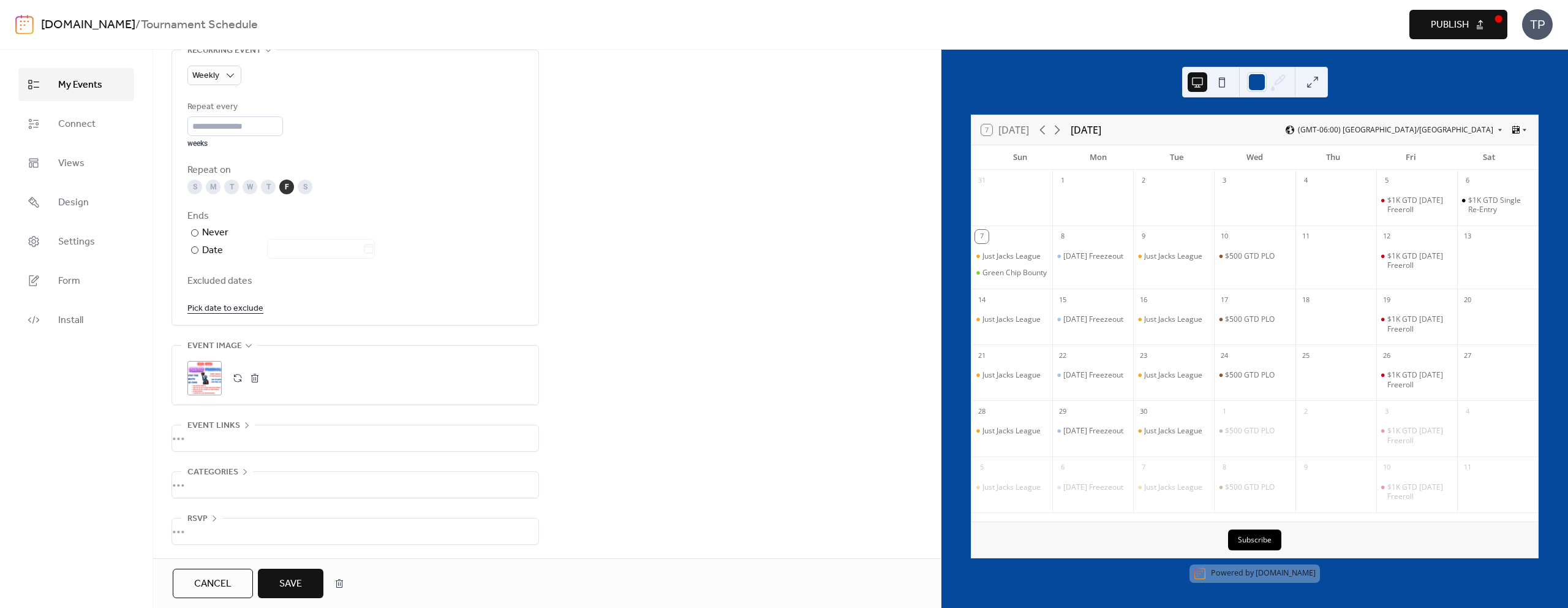
click at [307, 577] on button "Save" at bounding box center [290, 584] width 65 height 29
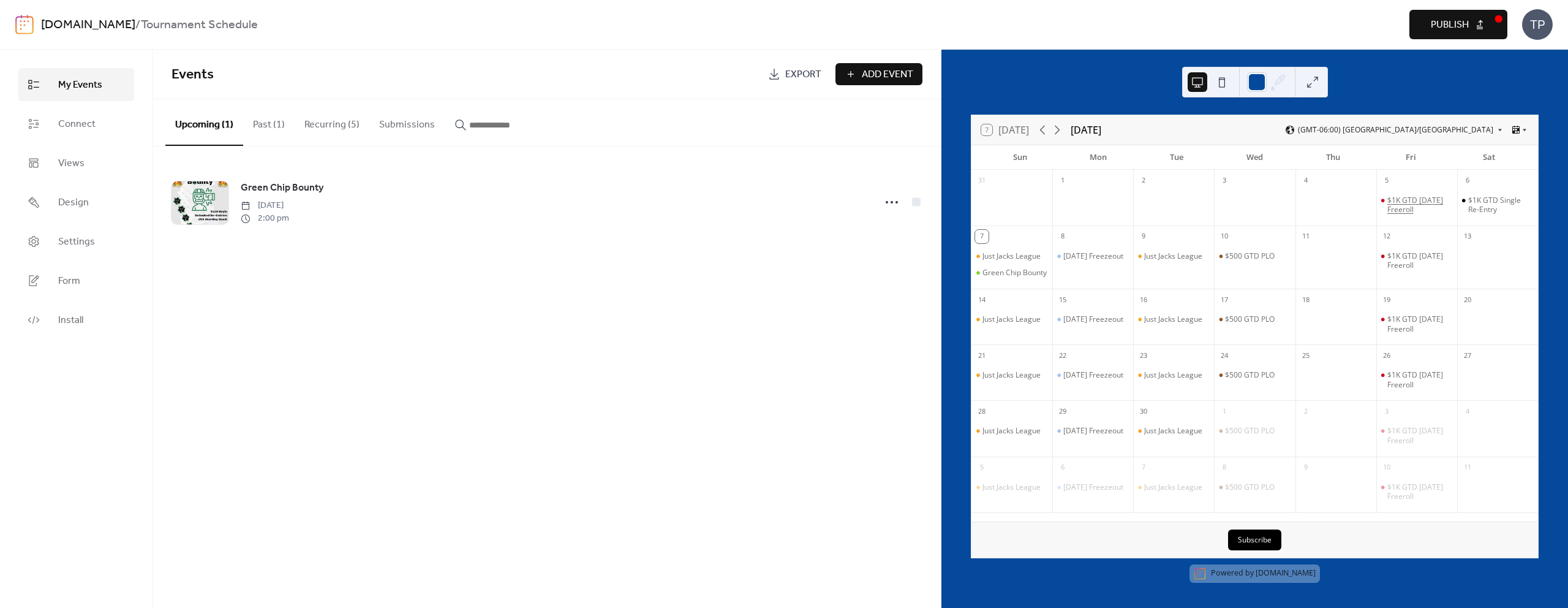
click at [1395, 203] on div "$1K GTD [DATE] Freeroll" at bounding box center [1420, 205] width 65 height 19
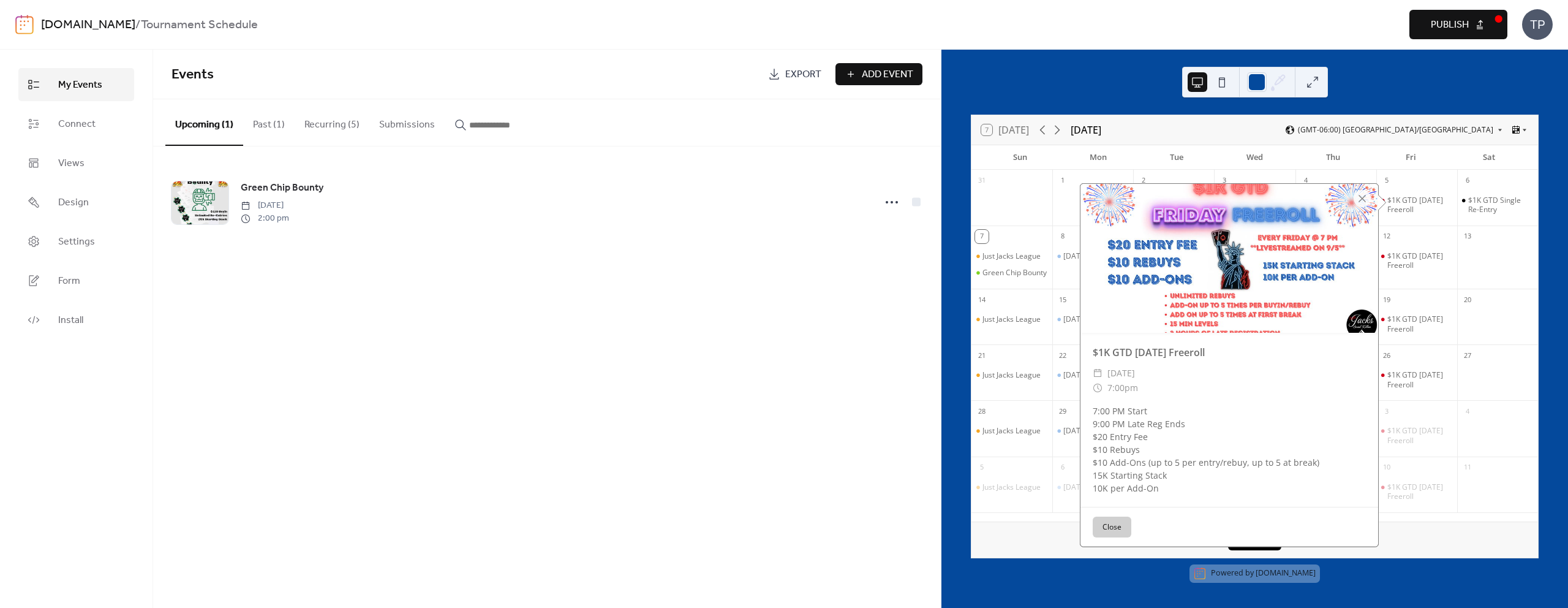
click at [1117, 521] on button "Close" at bounding box center [1112, 527] width 38 height 21
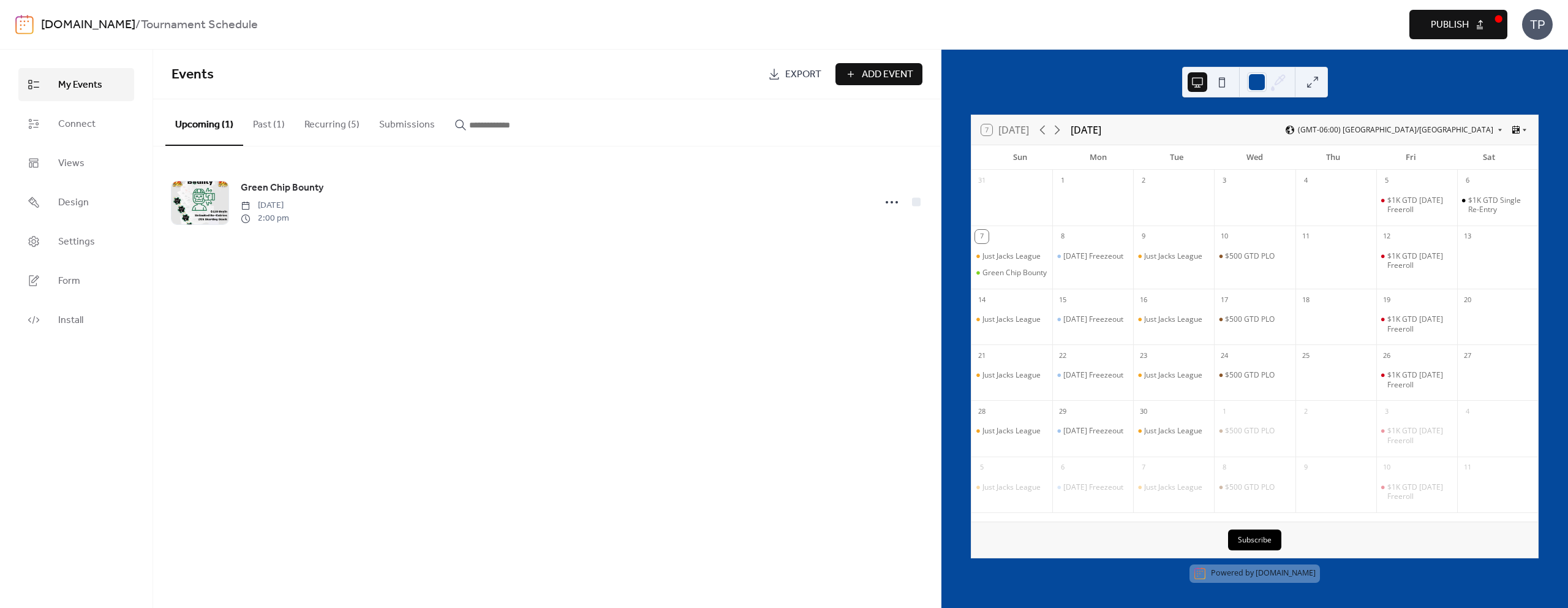
click at [342, 126] on button "Recurring (5)" at bounding box center [332, 122] width 75 height 46
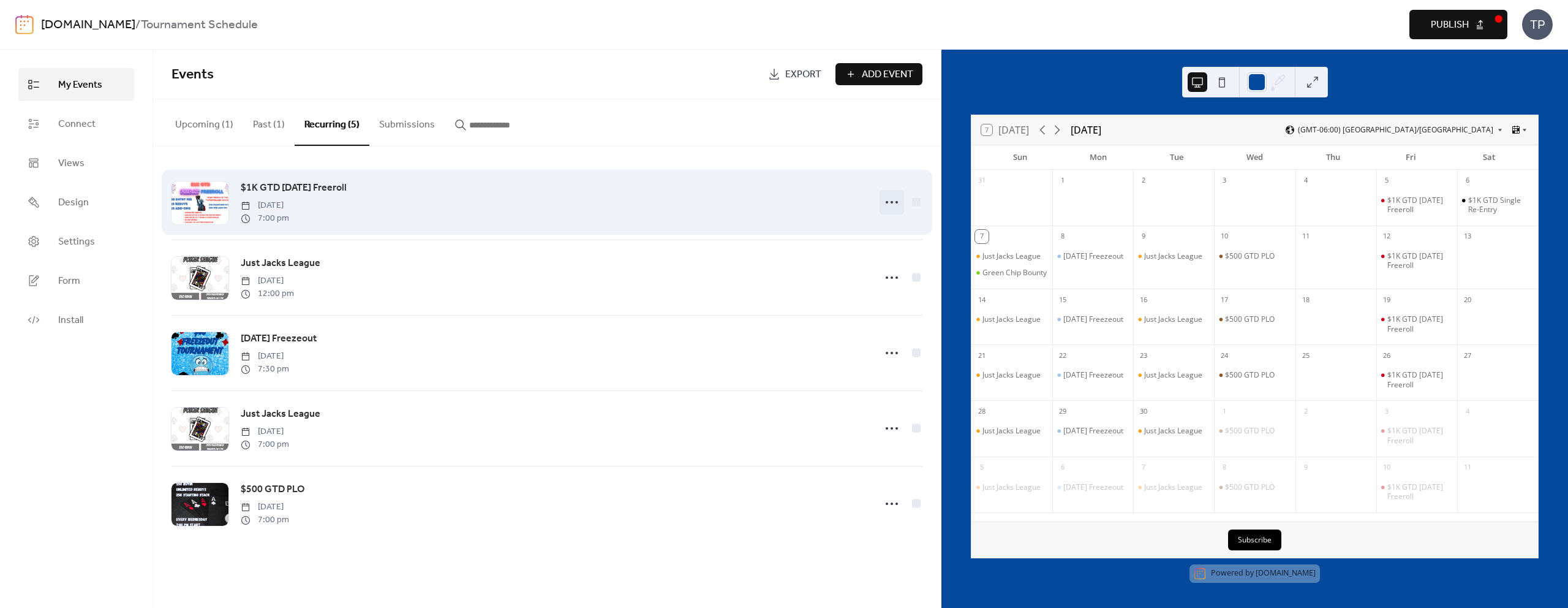
click at [888, 200] on icon at bounding box center [892, 202] width 20 height 20
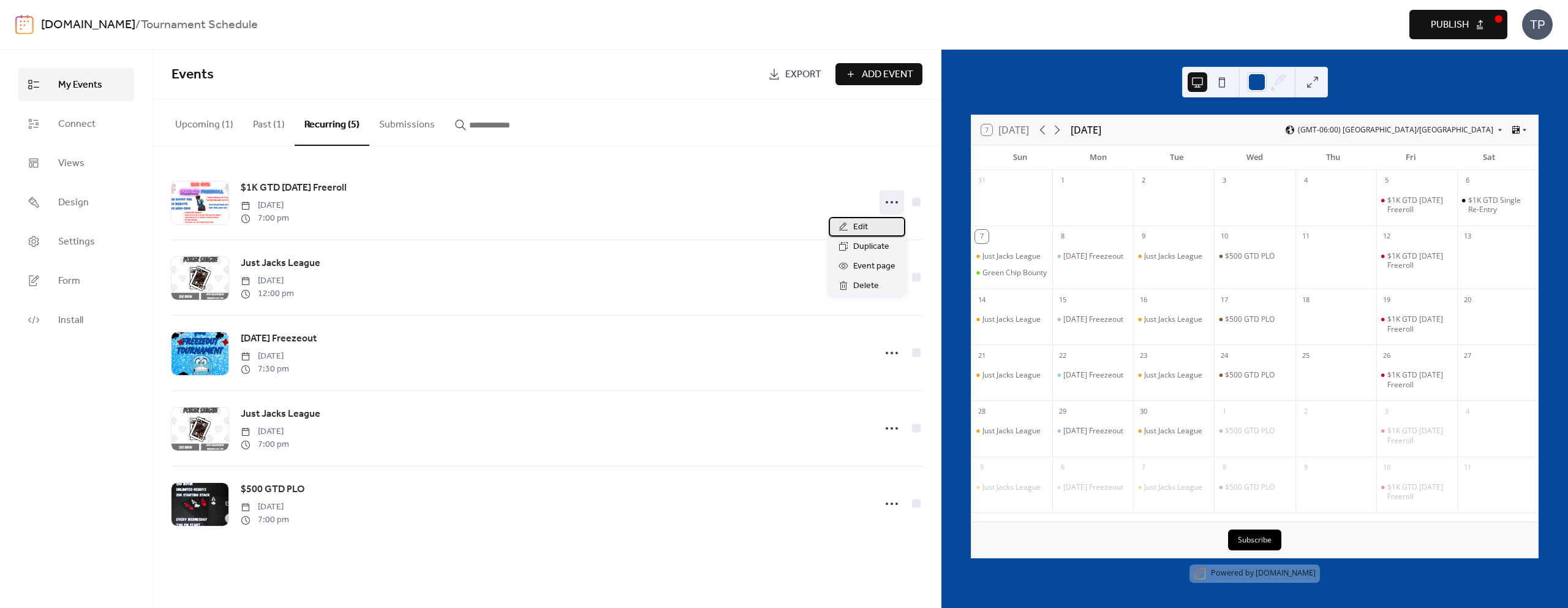
click at [848, 227] on icon at bounding box center [843, 226] width 10 height 10
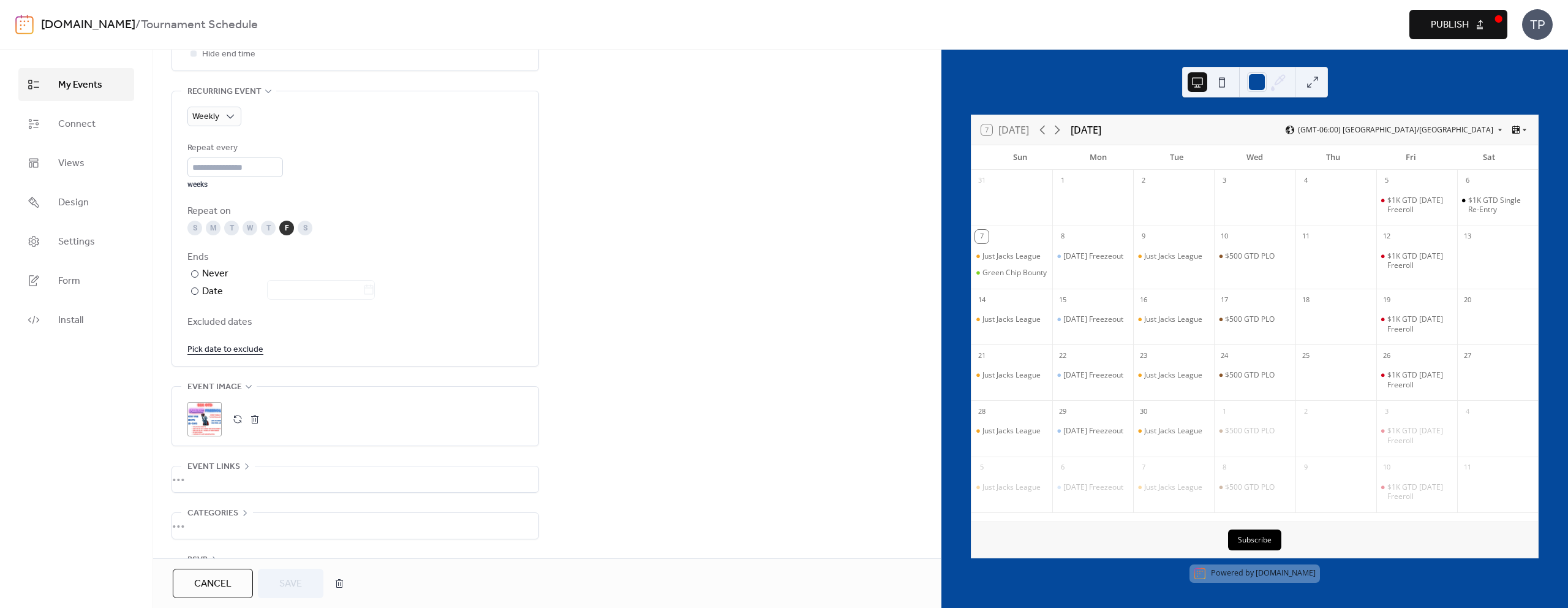
scroll to position [580, 0]
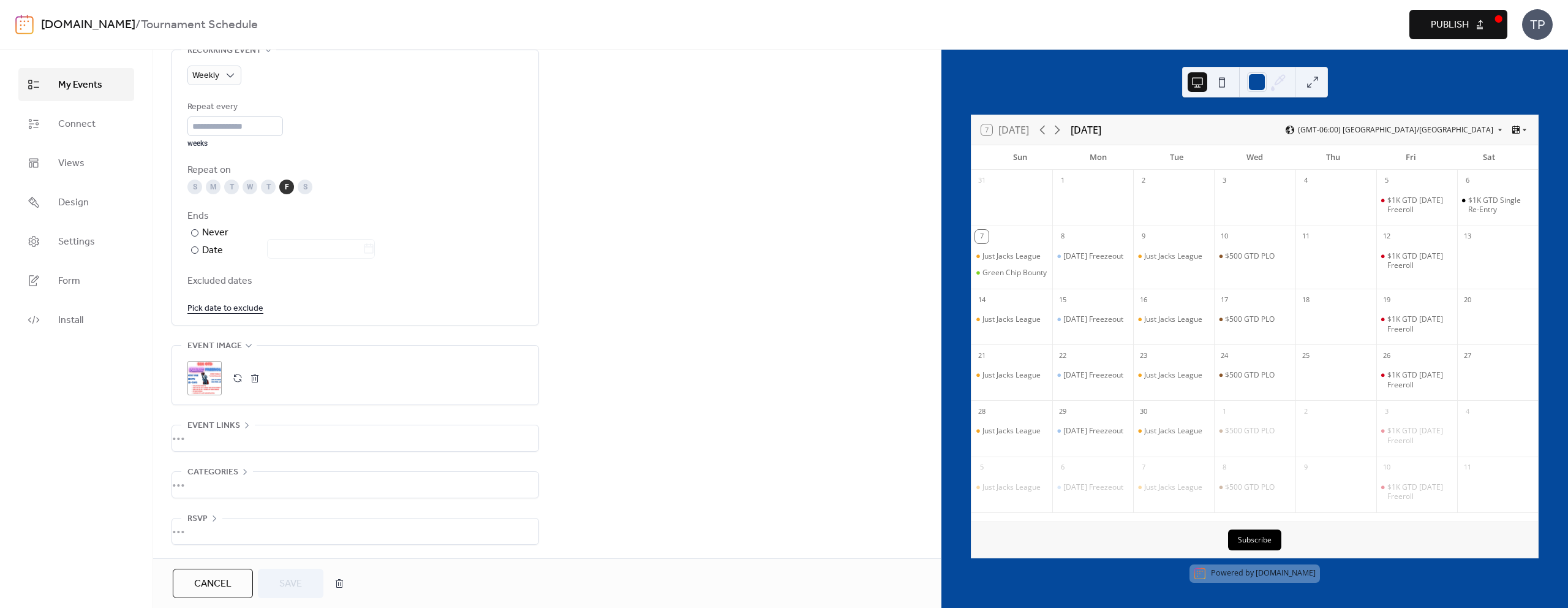
click at [237, 380] on button "button" at bounding box center [238, 378] width 17 height 17
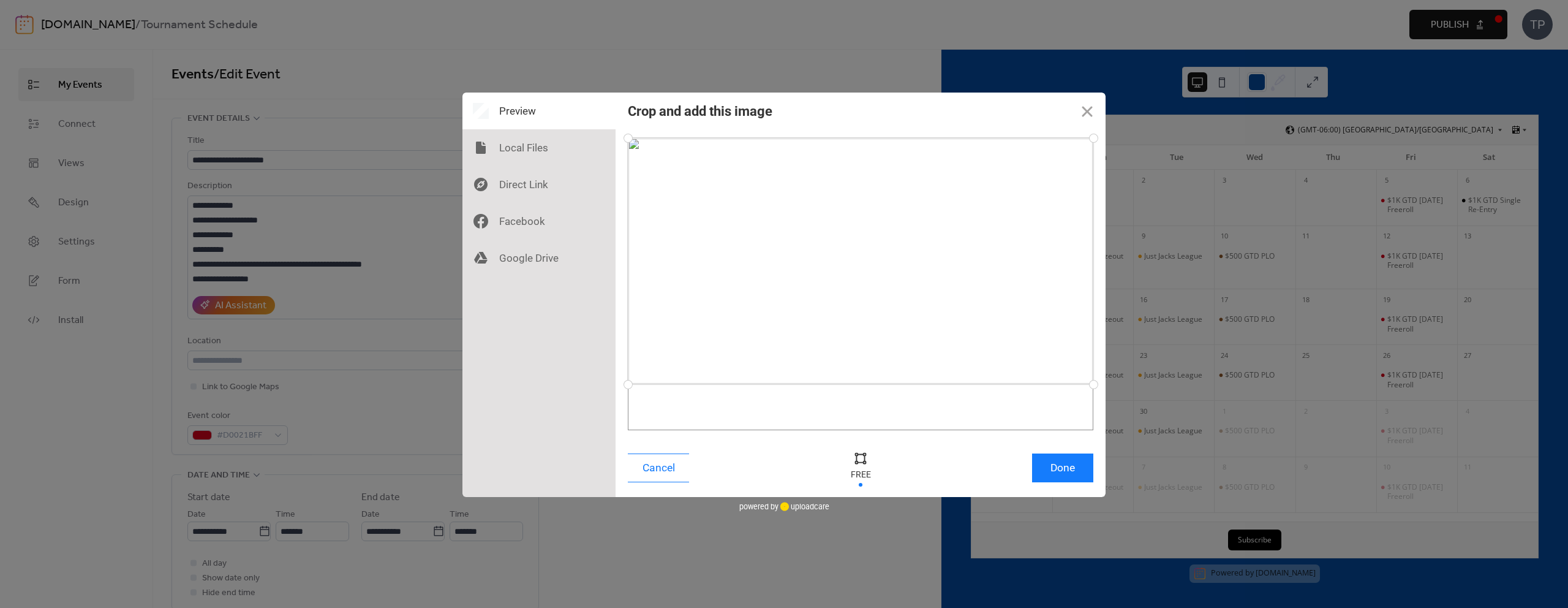
drag, startPoint x: 1097, startPoint y: 429, endPoint x: 1095, endPoint y: 384, distance: 45.0
click at [1095, 384] on div at bounding box center [1093, 384] width 21 height 21
drag, startPoint x: 1090, startPoint y: 136, endPoint x: 1087, endPoint y: 149, distance: 13.3
click at [1087, 149] on div at bounding box center [1087, 149] width 21 height 21
drag, startPoint x: 627, startPoint y: 152, endPoint x: 640, endPoint y: 152, distance: 13.0
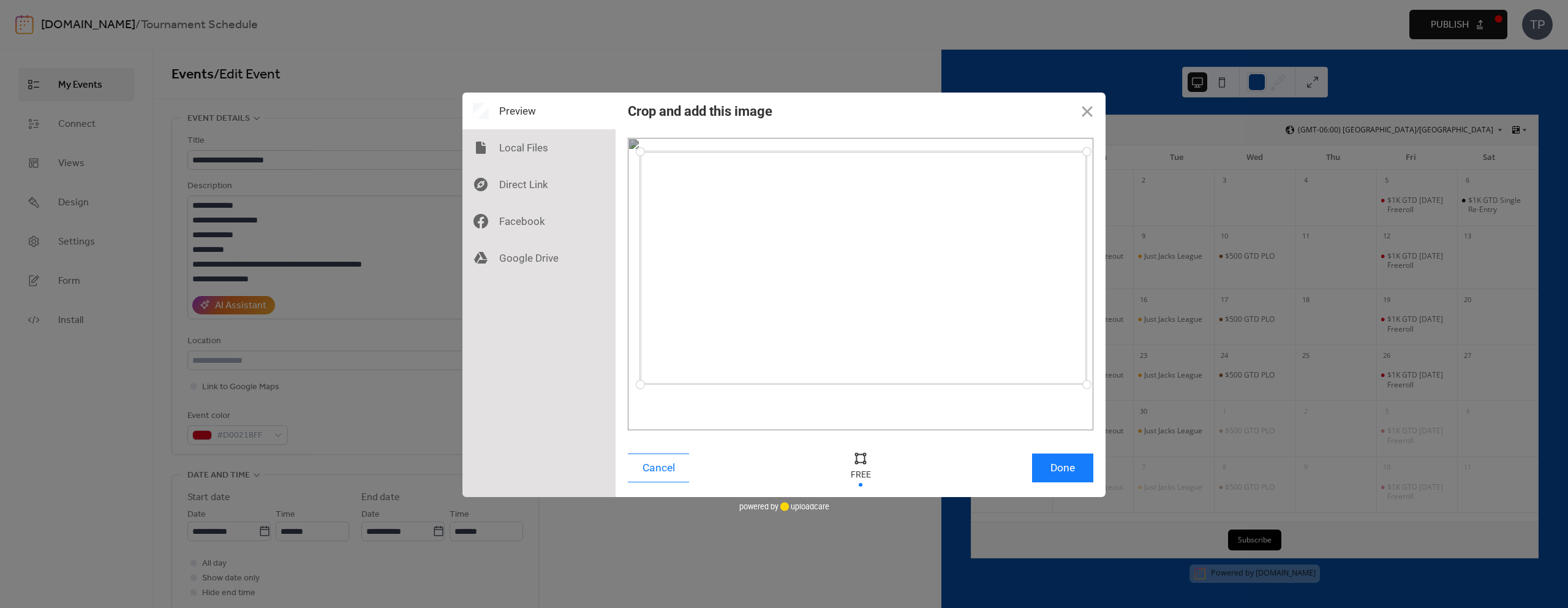
click at [640, 152] on div at bounding box center [641, 152] width 21 height 21
click at [1085, 152] on div at bounding box center [1085, 152] width 21 height 21
click at [1070, 464] on button "Done" at bounding box center [1063, 468] width 61 height 29
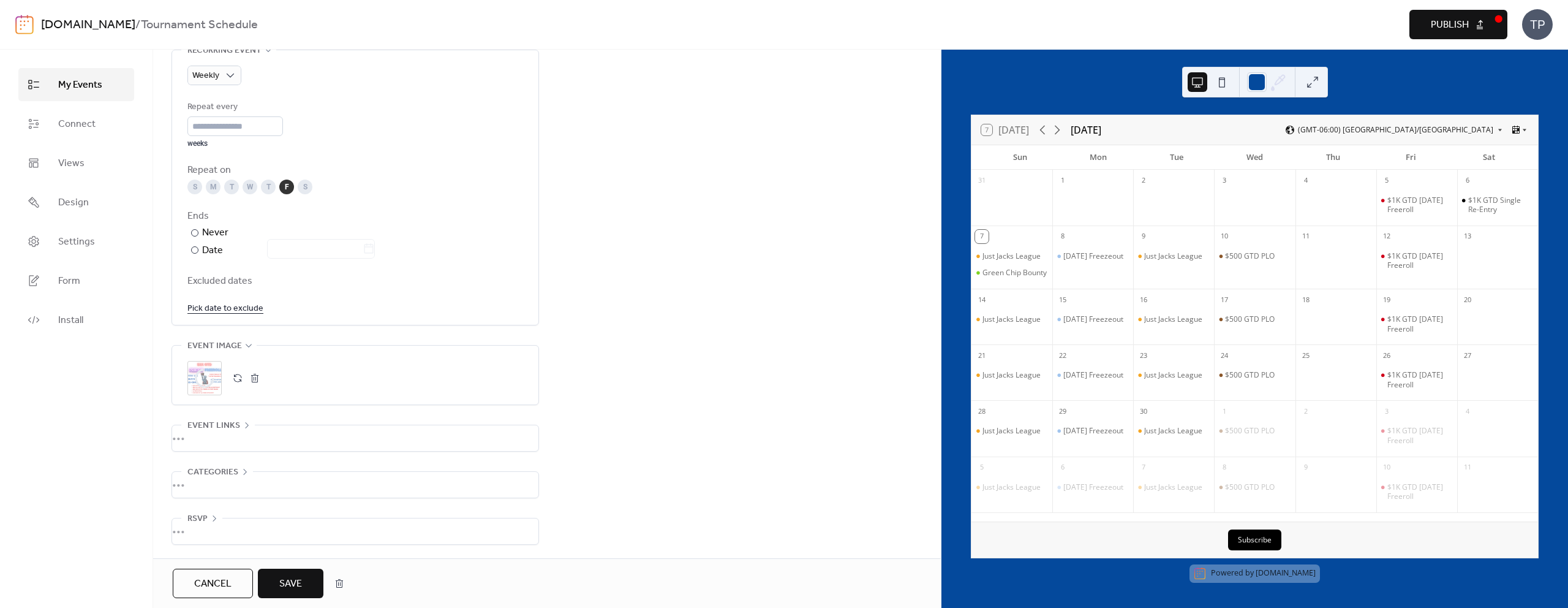
click at [288, 586] on span "Save" at bounding box center [291, 584] width 22 height 15
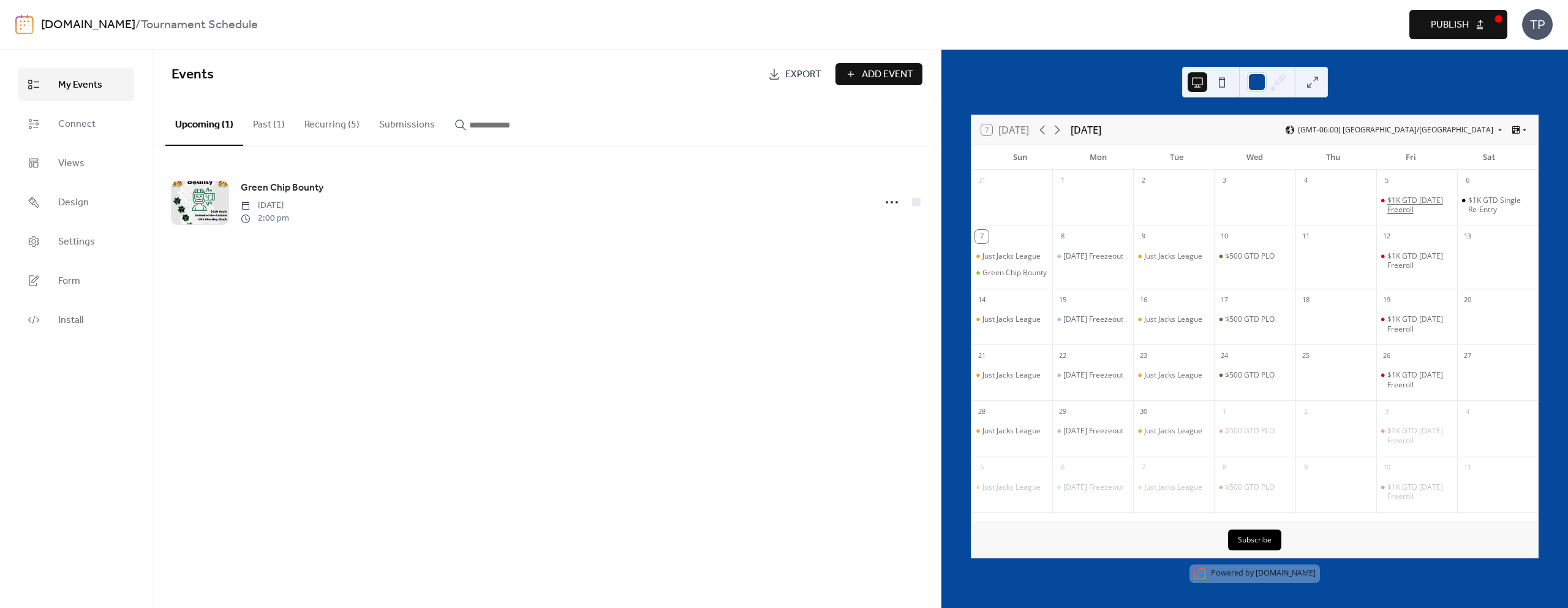
click at [1399, 201] on div "$1K GTD [DATE] Freeroll" at bounding box center [1420, 205] width 65 height 19
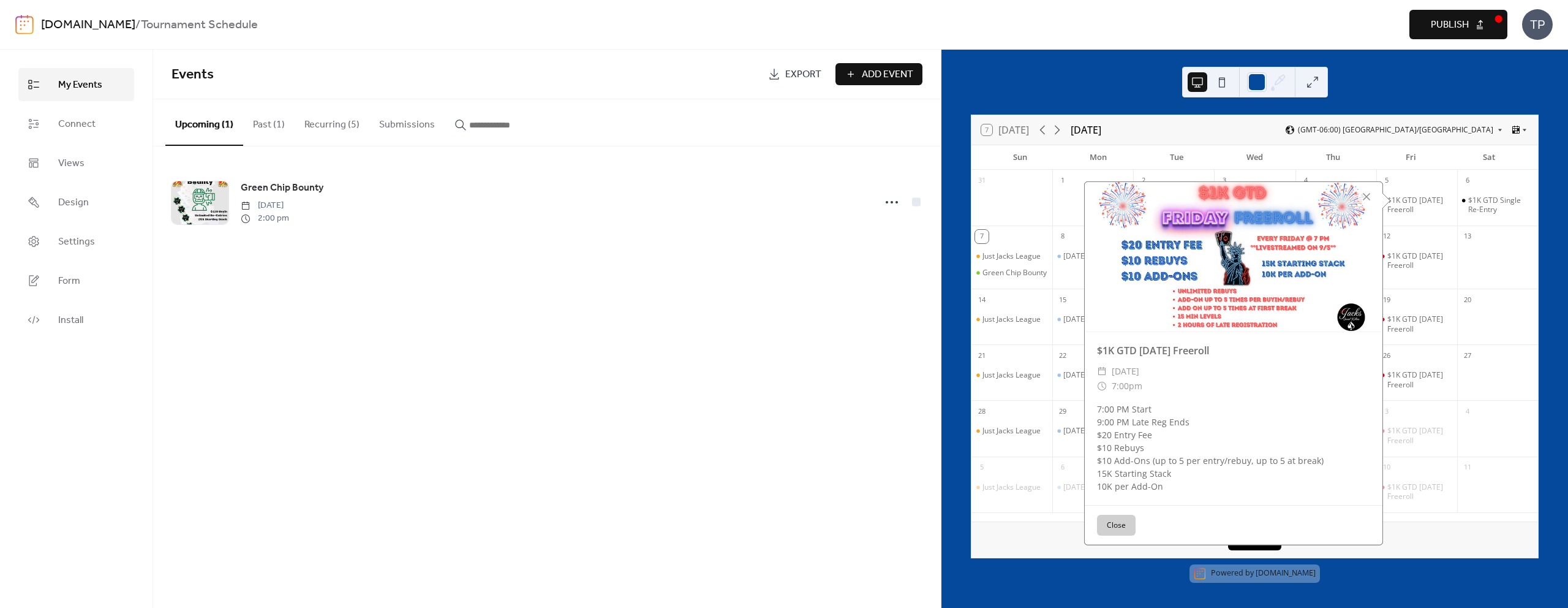
click at [1122, 523] on button "Close" at bounding box center [1117, 525] width 38 height 21
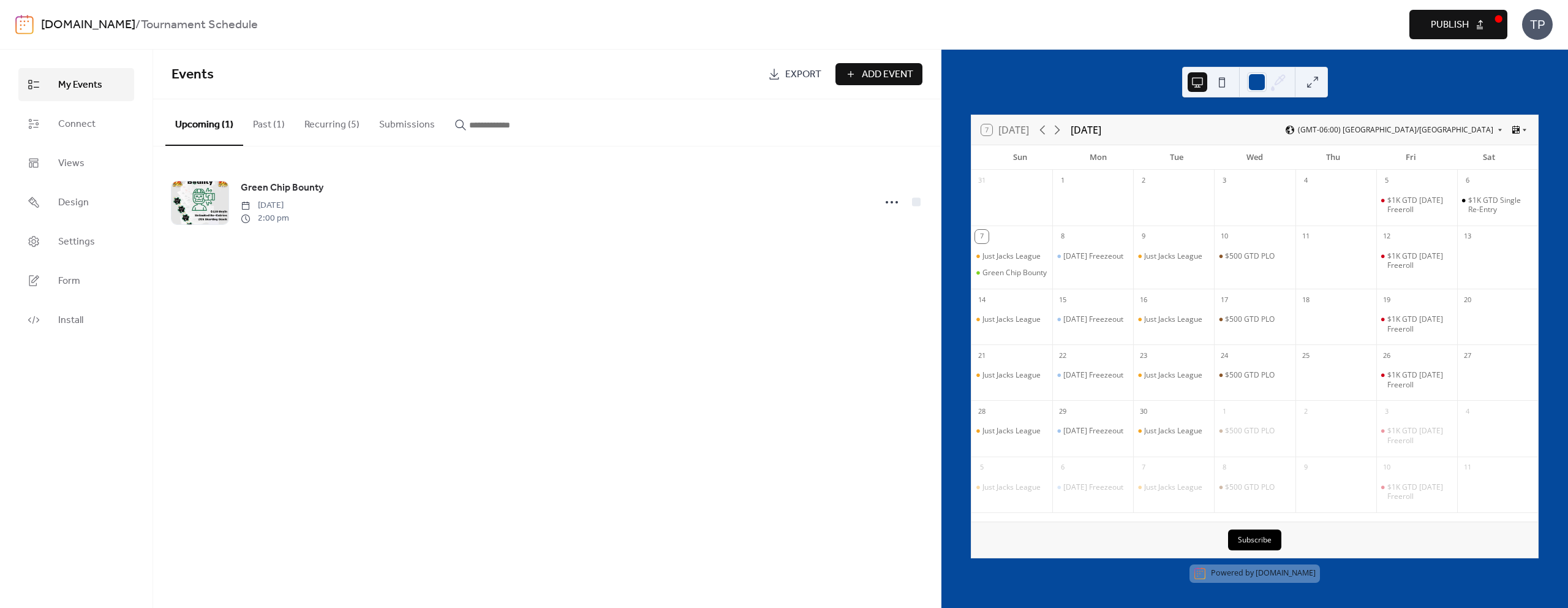
click at [1459, 26] on span "Publish" at bounding box center [1450, 25] width 38 height 15
click at [330, 122] on button "Recurring (5)" at bounding box center [332, 122] width 75 height 46
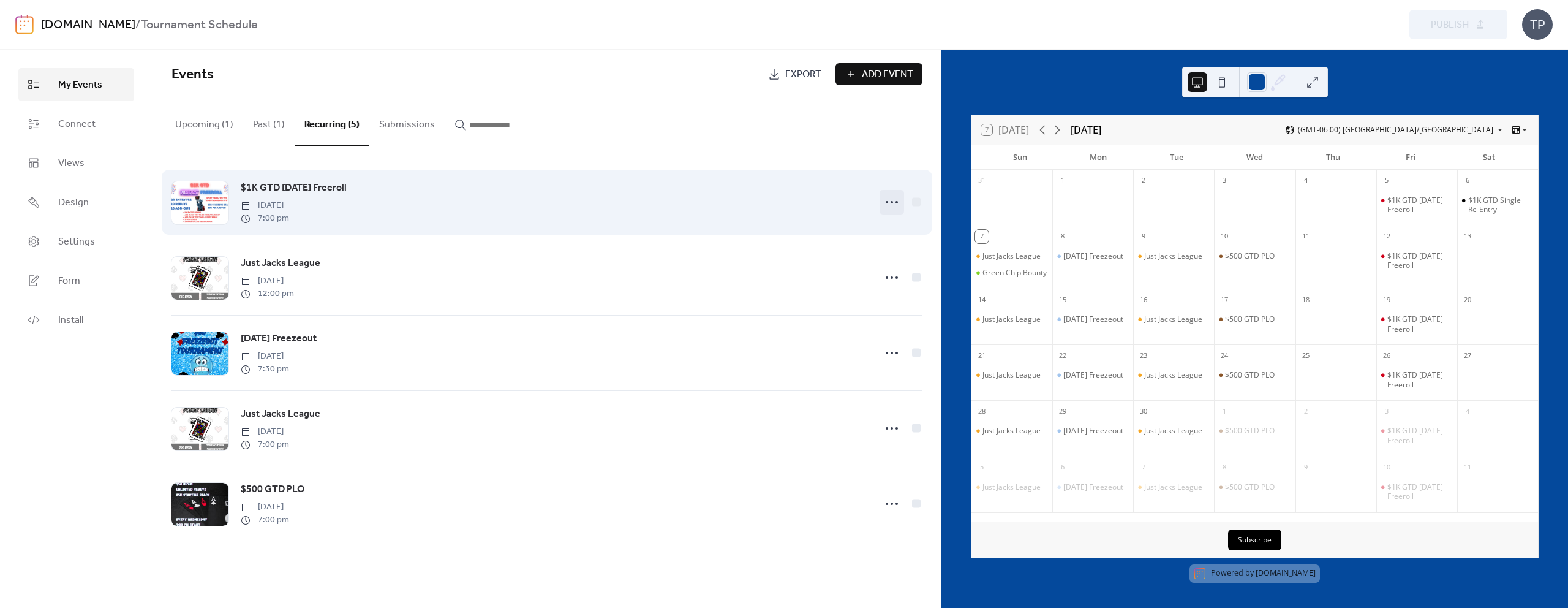
click at [885, 202] on icon at bounding box center [892, 202] width 20 height 20
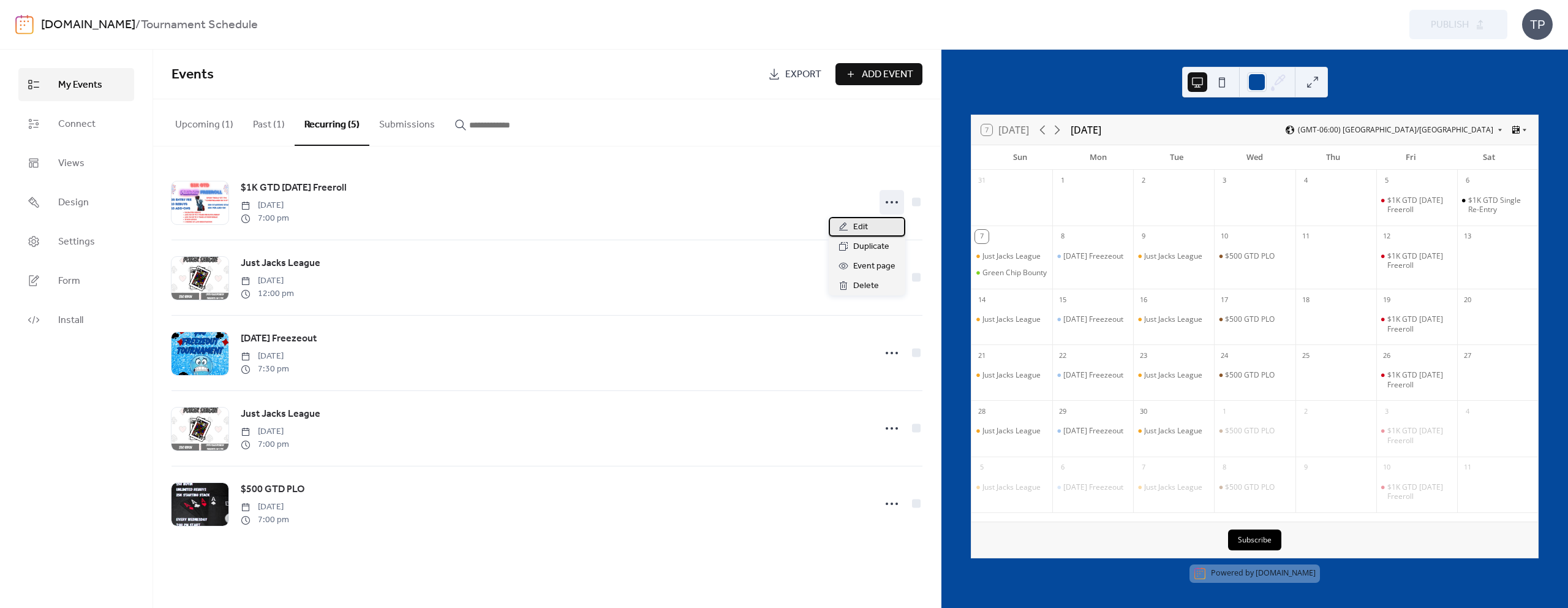
click at [862, 224] on span "Edit" at bounding box center [861, 228] width 15 height 15
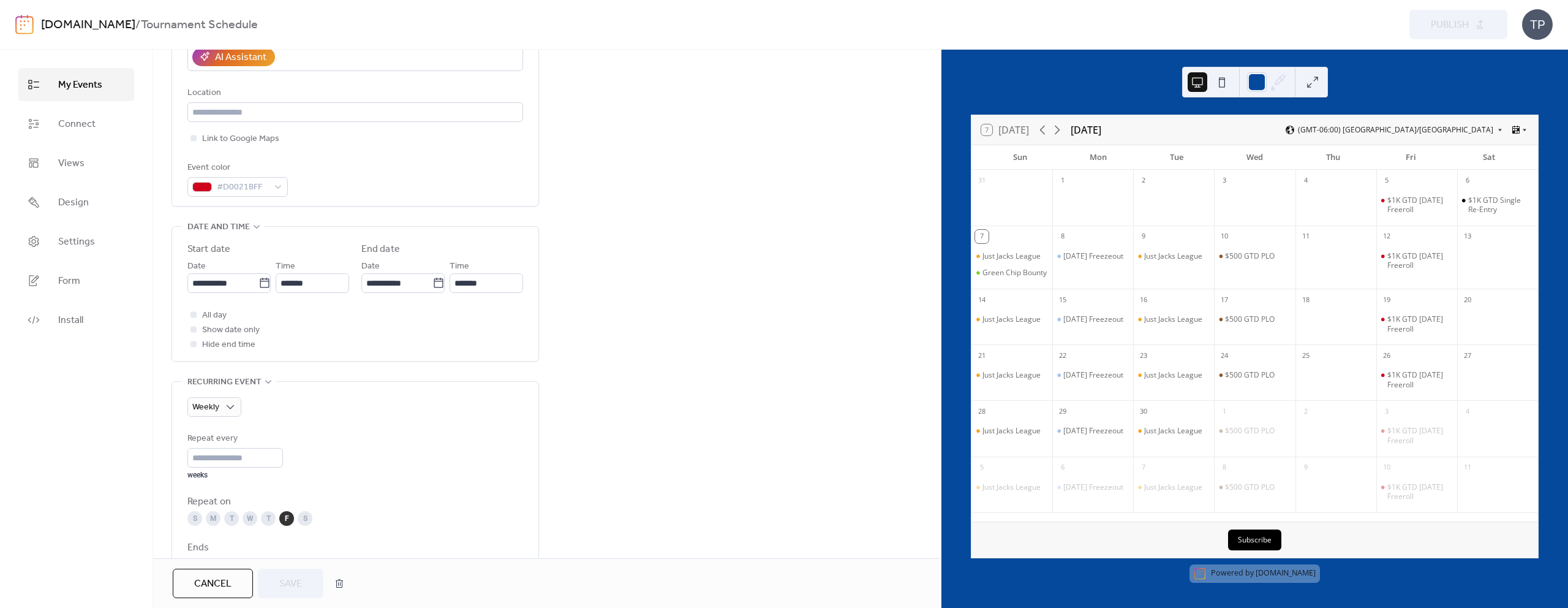
scroll to position [572, 0]
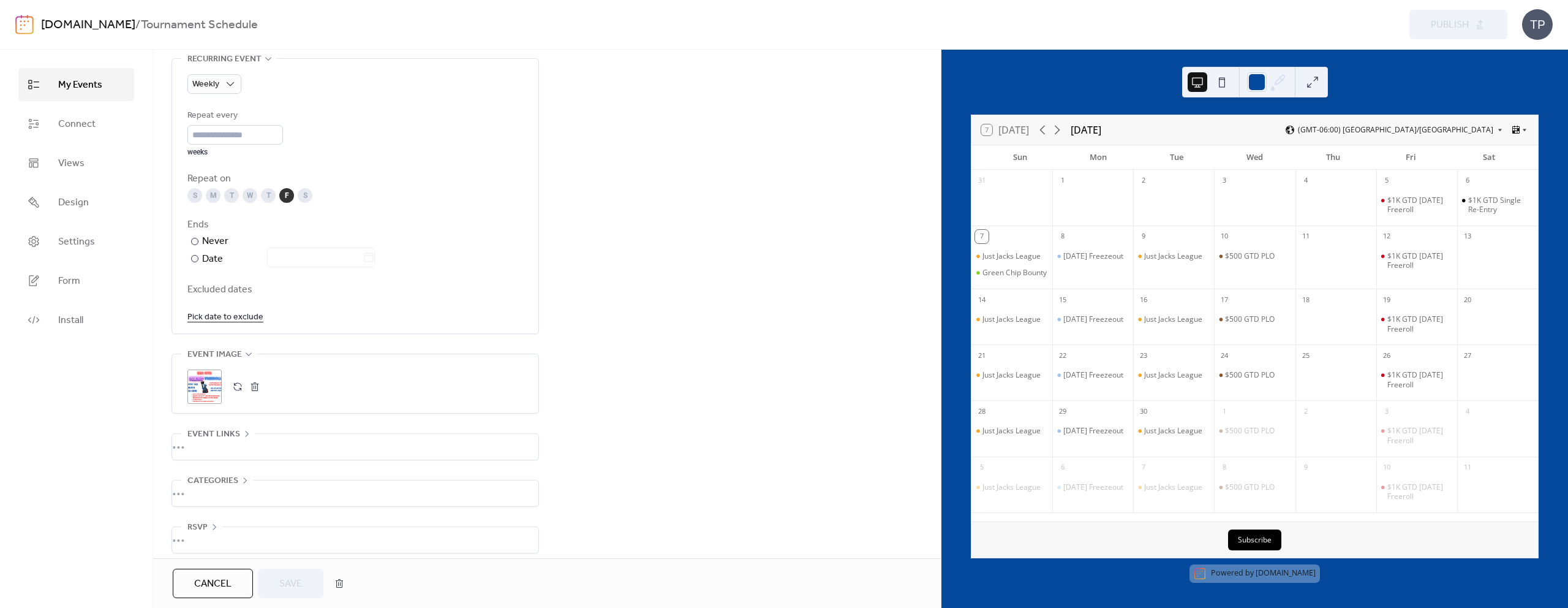
click at [240, 386] on button "button" at bounding box center [238, 387] width 17 height 17
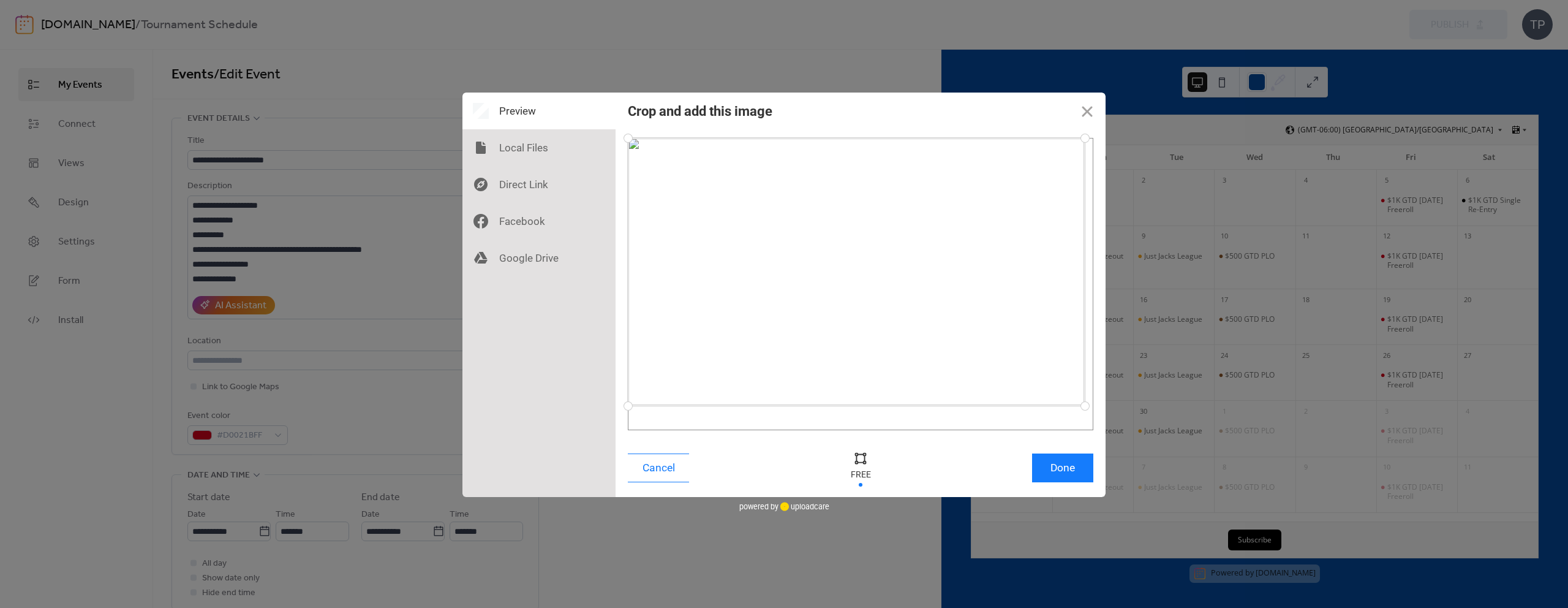
drag, startPoint x: 1089, startPoint y: 429, endPoint x: 1085, endPoint y: 406, distance: 23.3
click at [1085, 406] on div at bounding box center [1085, 406] width 21 height 21
drag, startPoint x: 630, startPoint y: 141, endPoint x: 635, endPoint y: 148, distance: 8.6
click at [635, 148] on div at bounding box center [635, 149] width 21 height 21
click at [1068, 477] on button "Done" at bounding box center [1063, 468] width 61 height 29
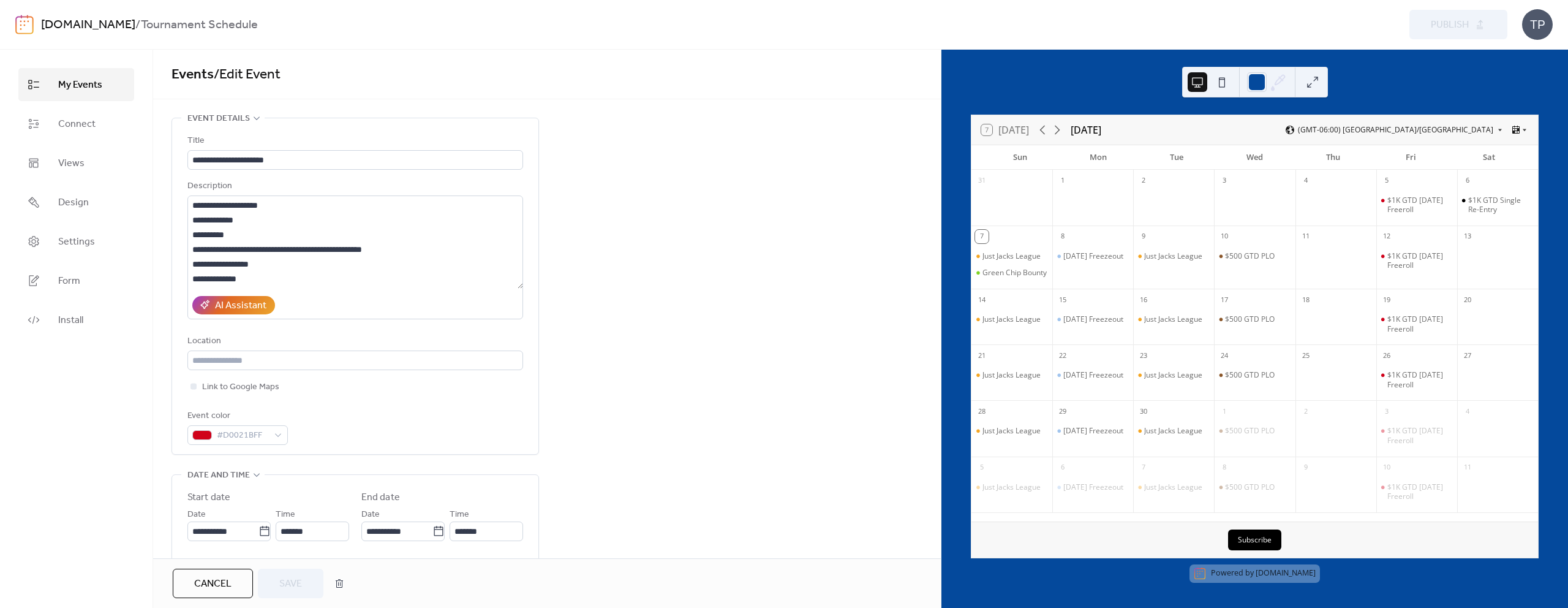
scroll to position [580, 0]
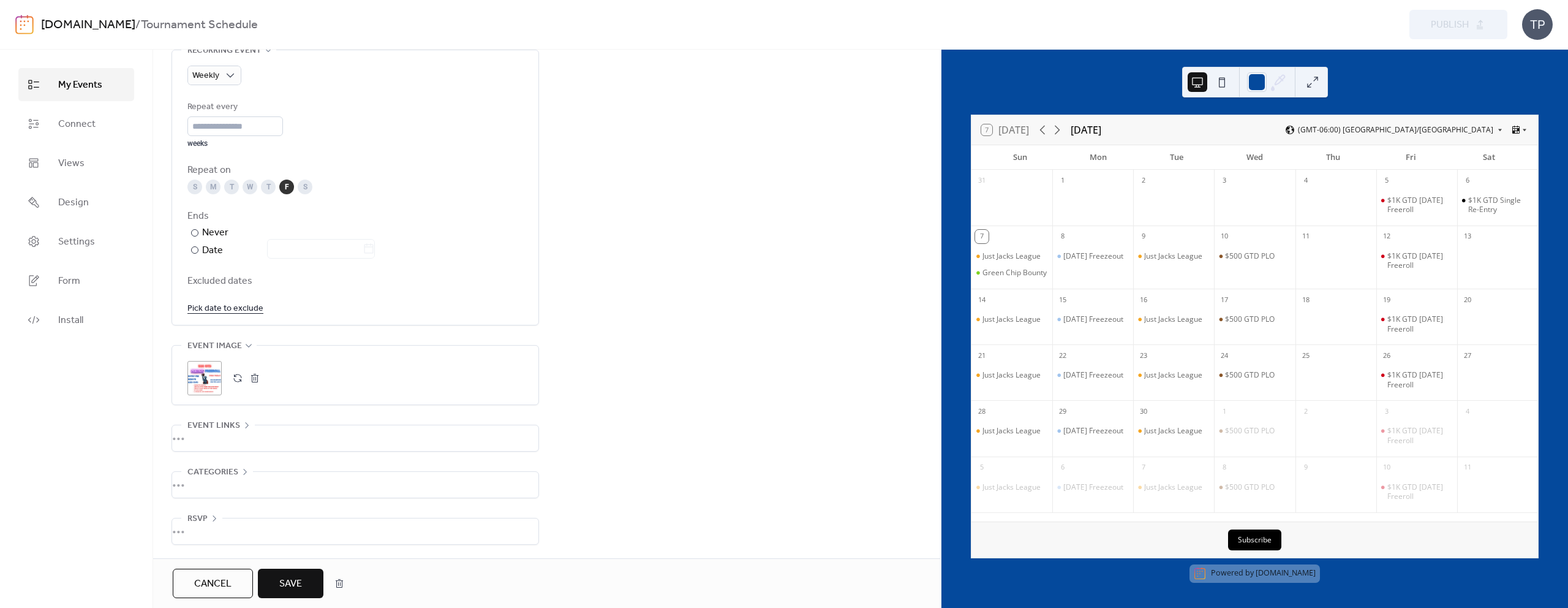
click at [294, 580] on span "Save" at bounding box center [291, 584] width 22 height 15
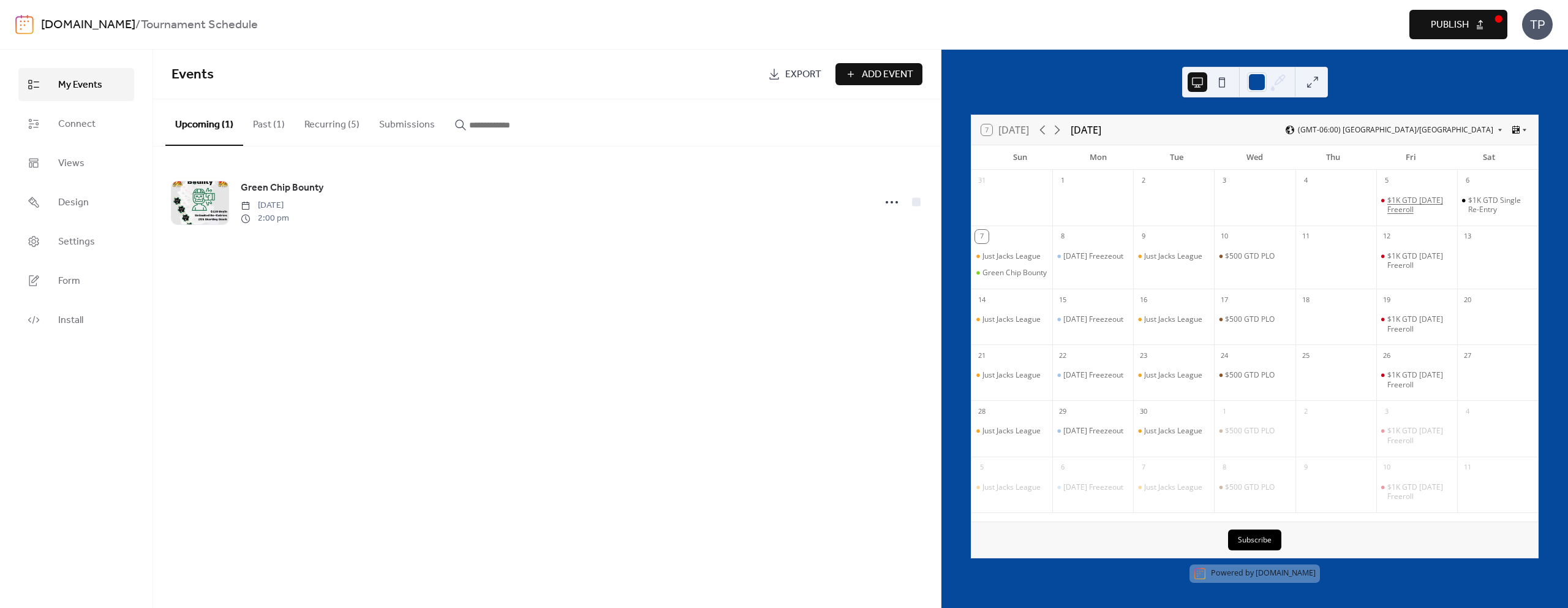
click at [1427, 206] on div "$1K GTD [DATE] Freeroll" at bounding box center [1420, 205] width 65 height 19
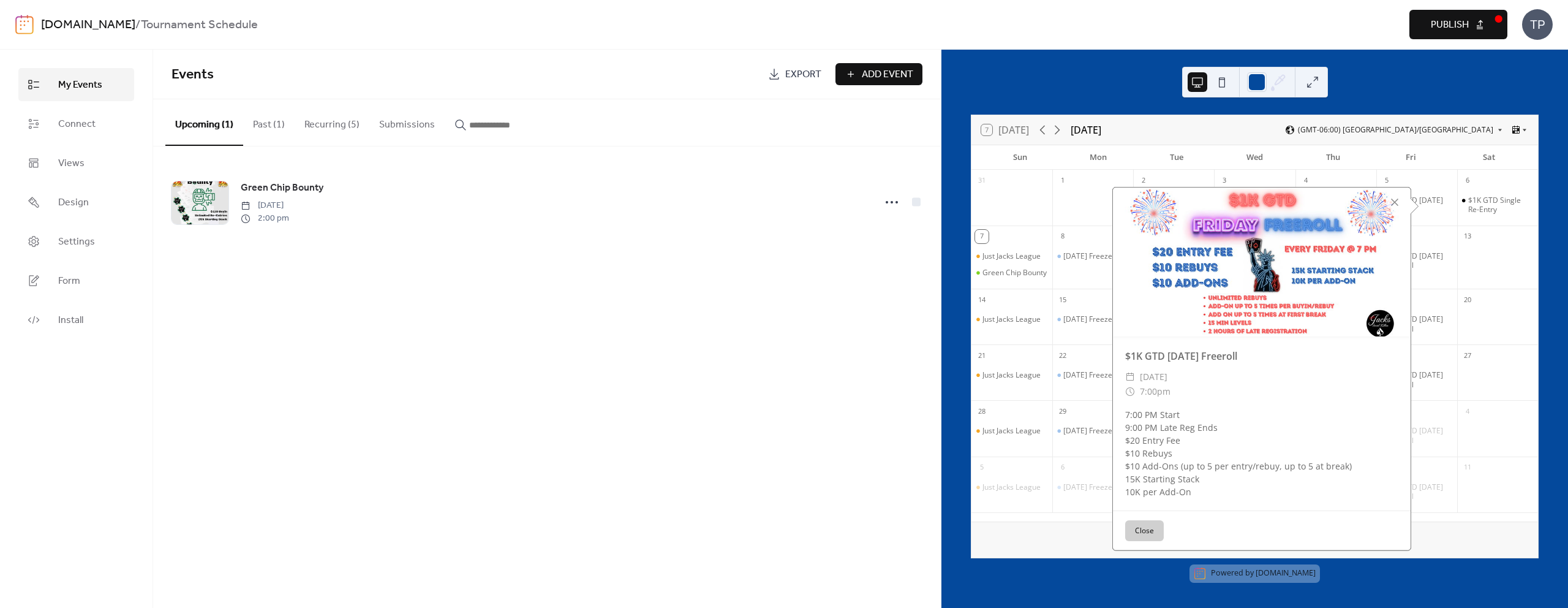
click at [674, 306] on div "Events Export Add Event Upcoming (1) Past (1) Recurring (5) Submissions Green C…" at bounding box center [547, 329] width 788 height 558
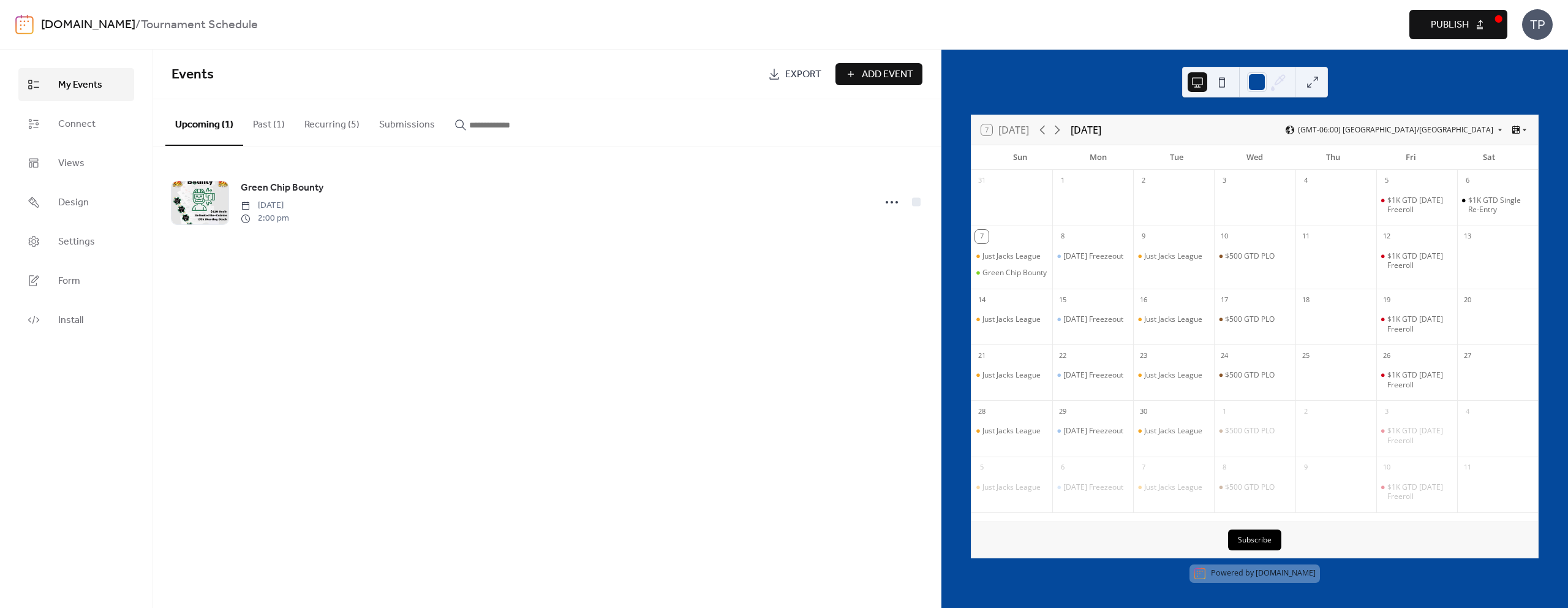
click at [1226, 81] on button at bounding box center [1222, 82] width 20 height 20
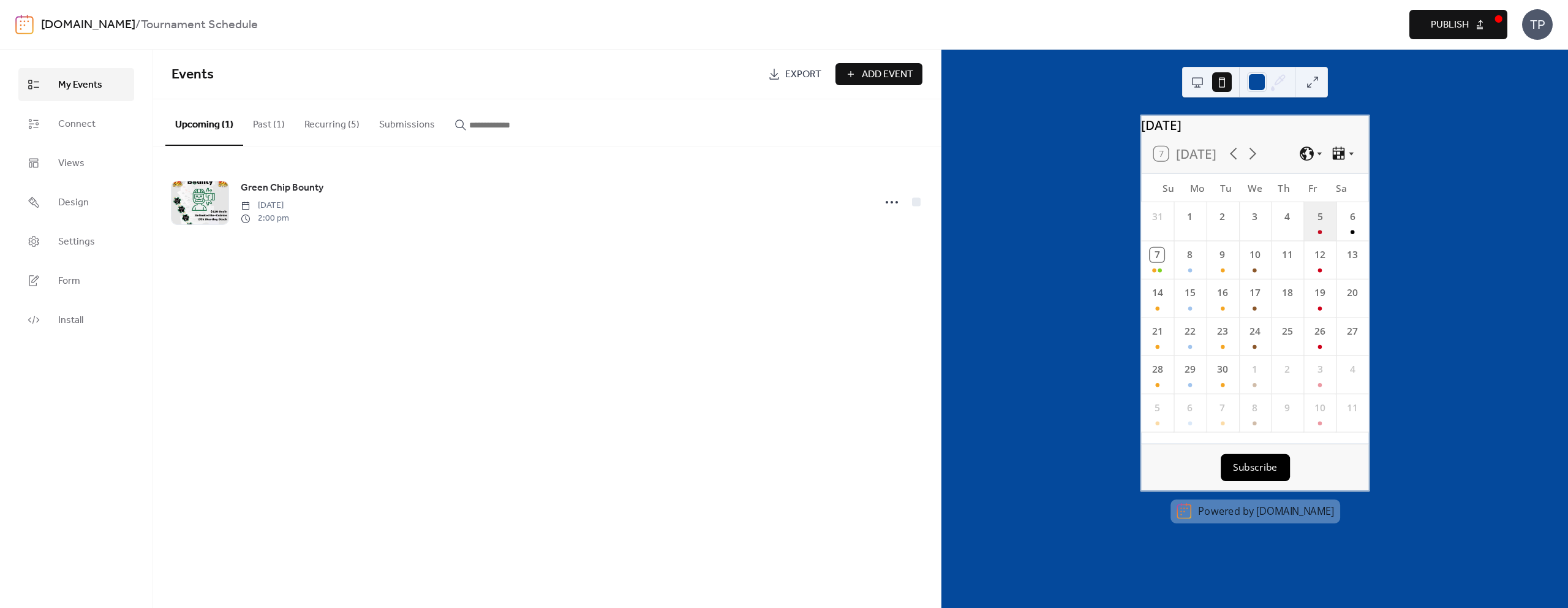
click at [1304, 238] on div "5" at bounding box center [1319, 221] width 32 height 38
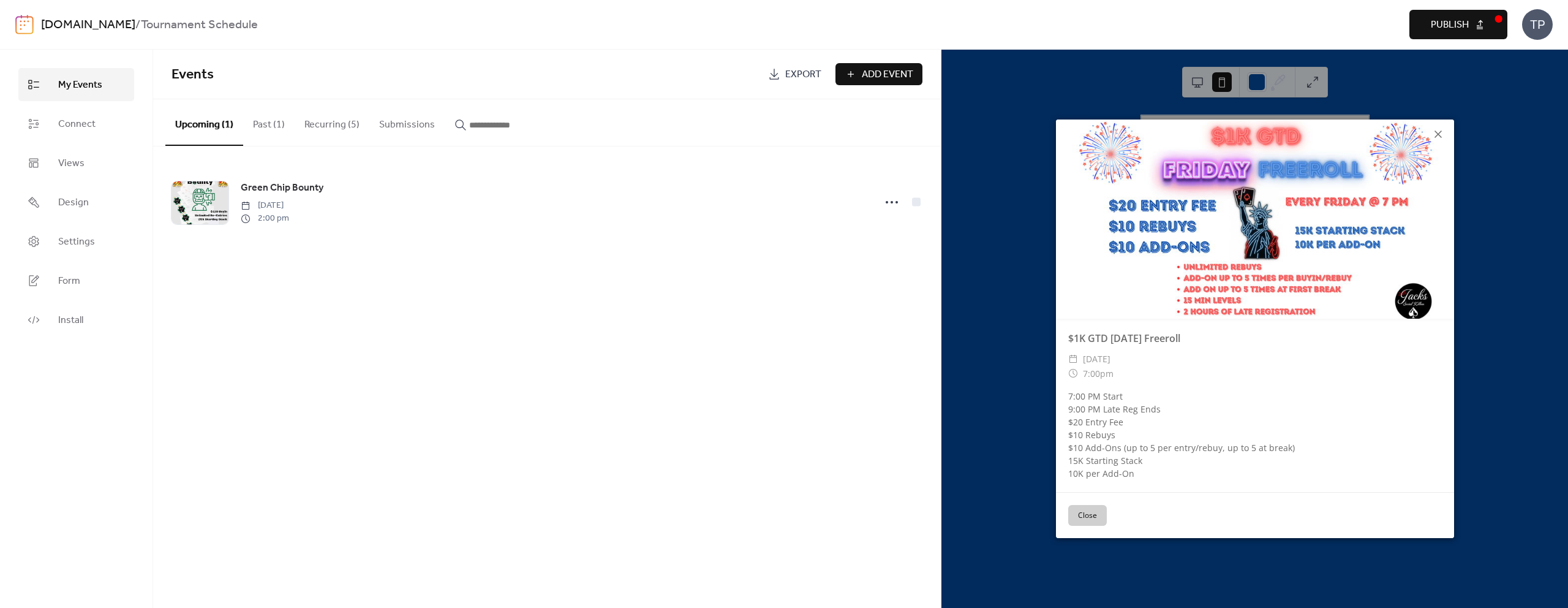
click at [1436, 130] on icon at bounding box center [1438, 134] width 15 height 15
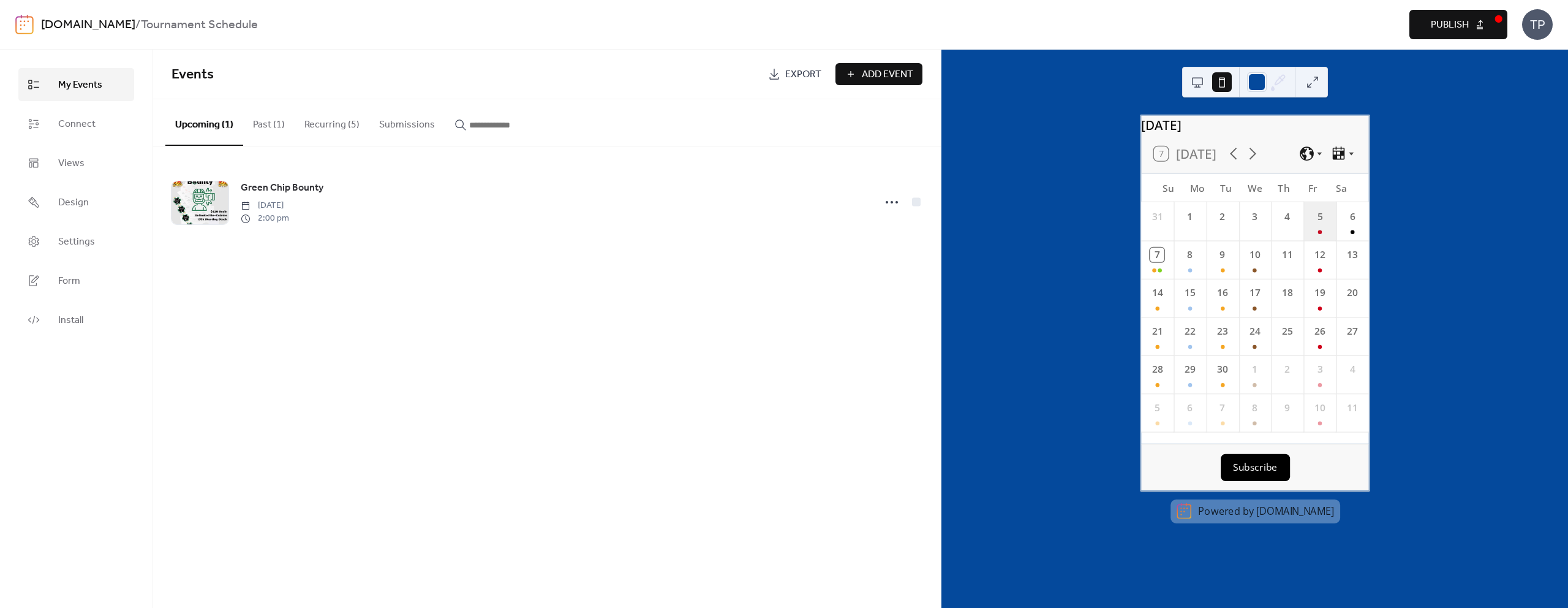
click at [1306, 221] on div "5" at bounding box center [1319, 221] width 32 height 38
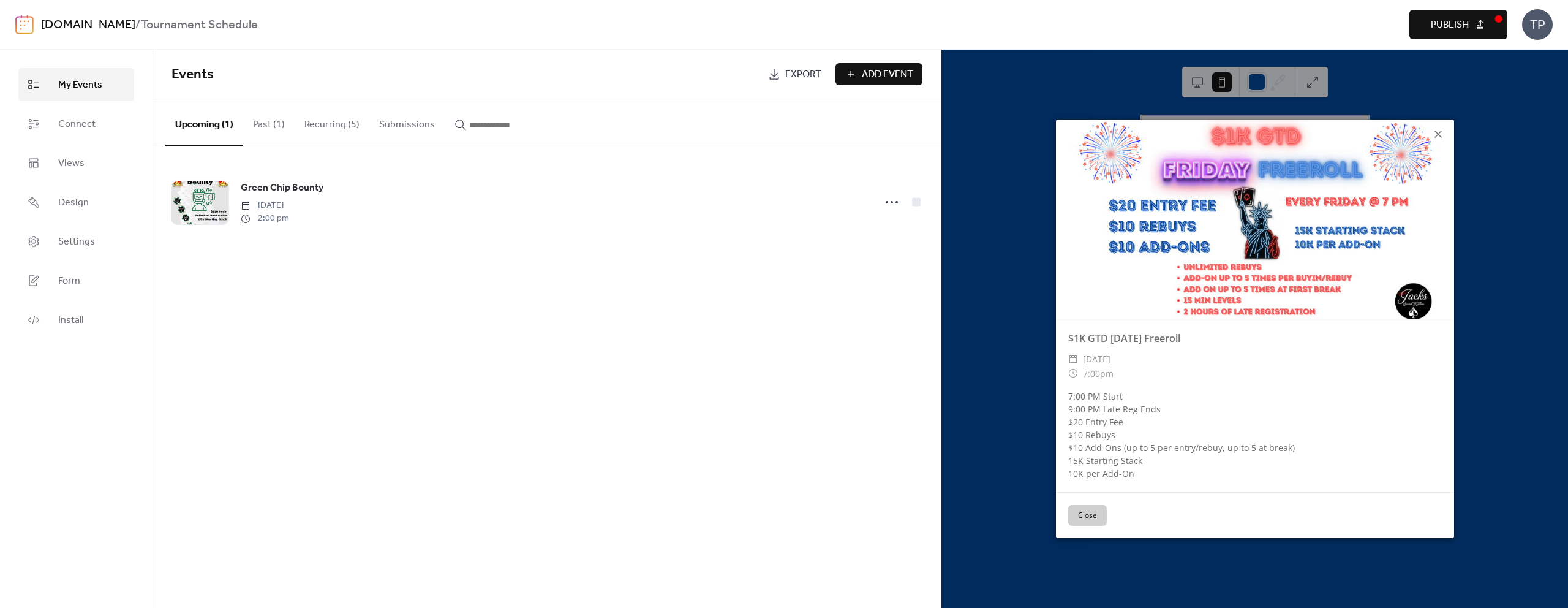
click at [1440, 132] on icon at bounding box center [1438, 134] width 7 height 7
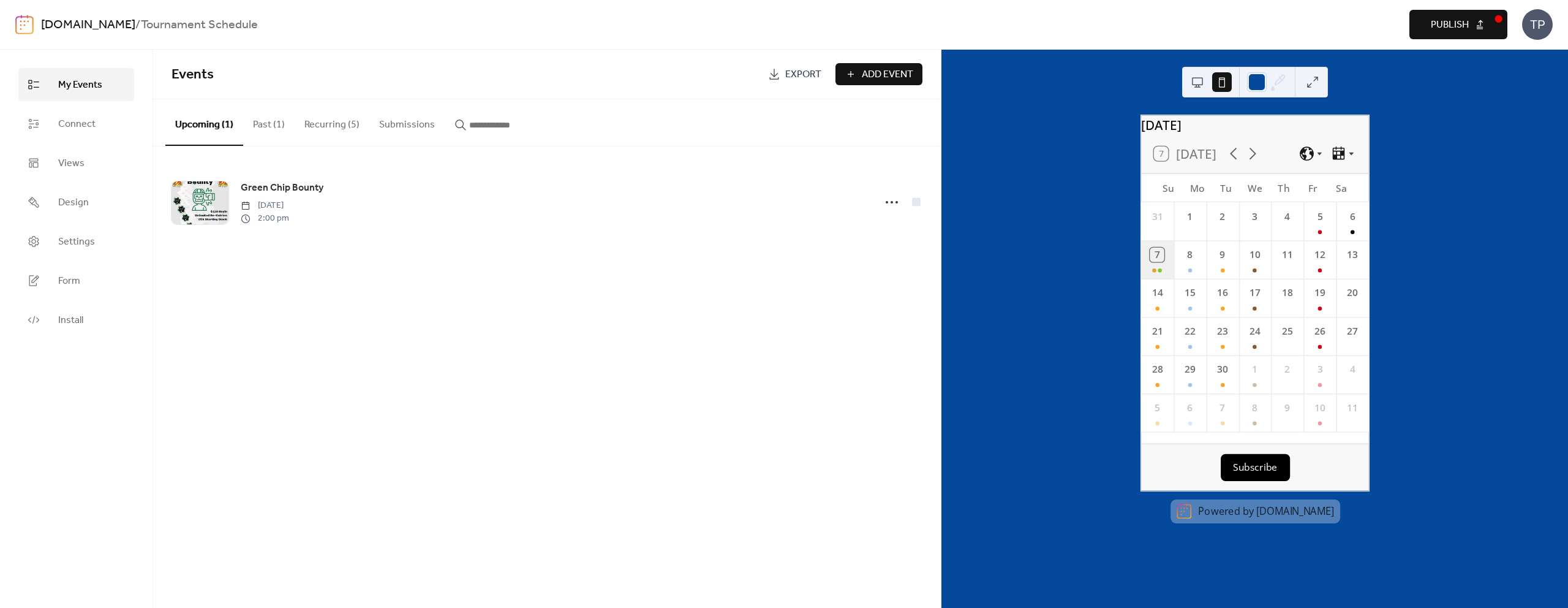
click at [1170, 272] on div "7" at bounding box center [1157, 259] width 32 height 38
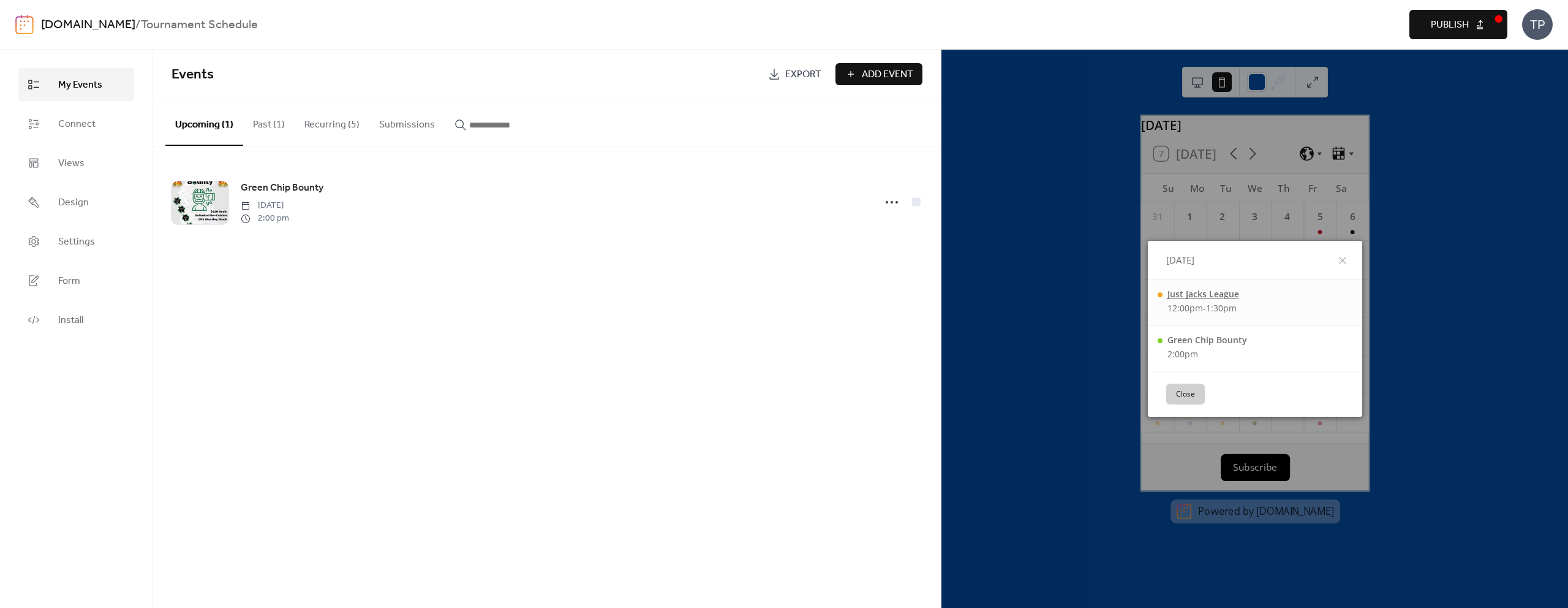
click at [1194, 296] on div "Just Jacks League" at bounding box center [1203, 294] width 71 height 12
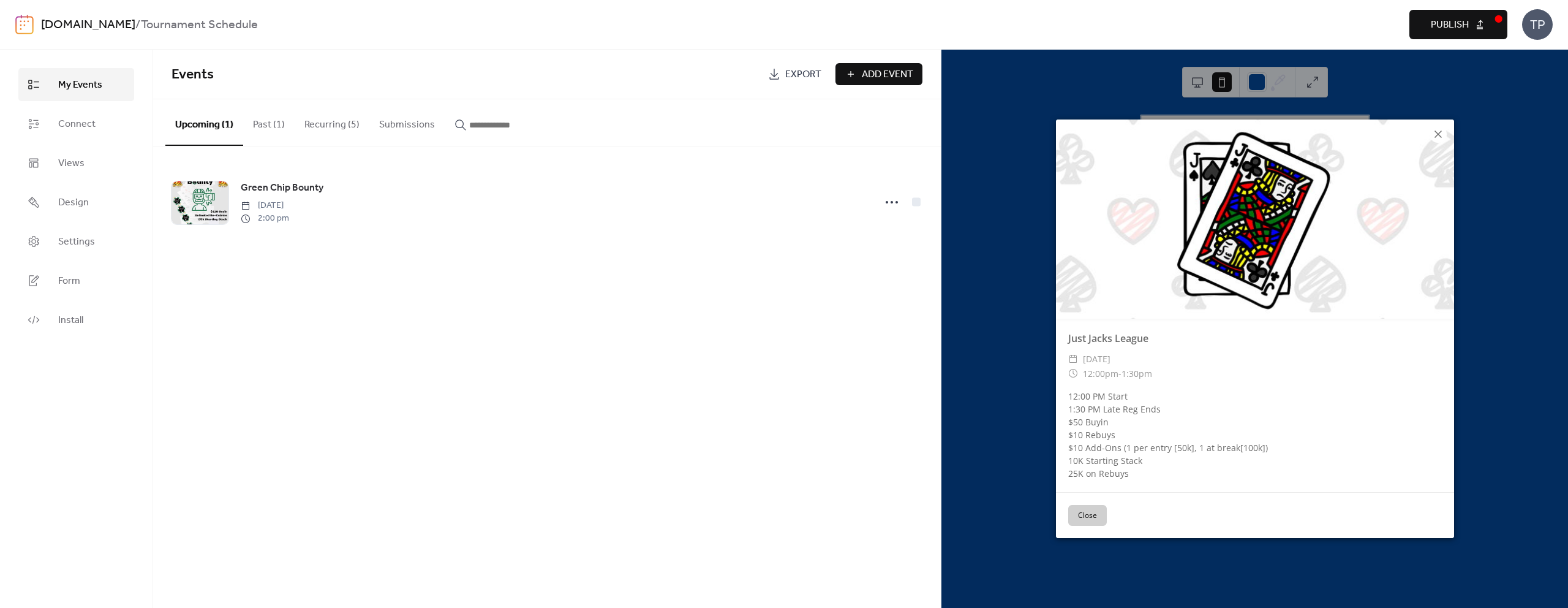
click at [1444, 134] on icon at bounding box center [1438, 134] width 15 height 15
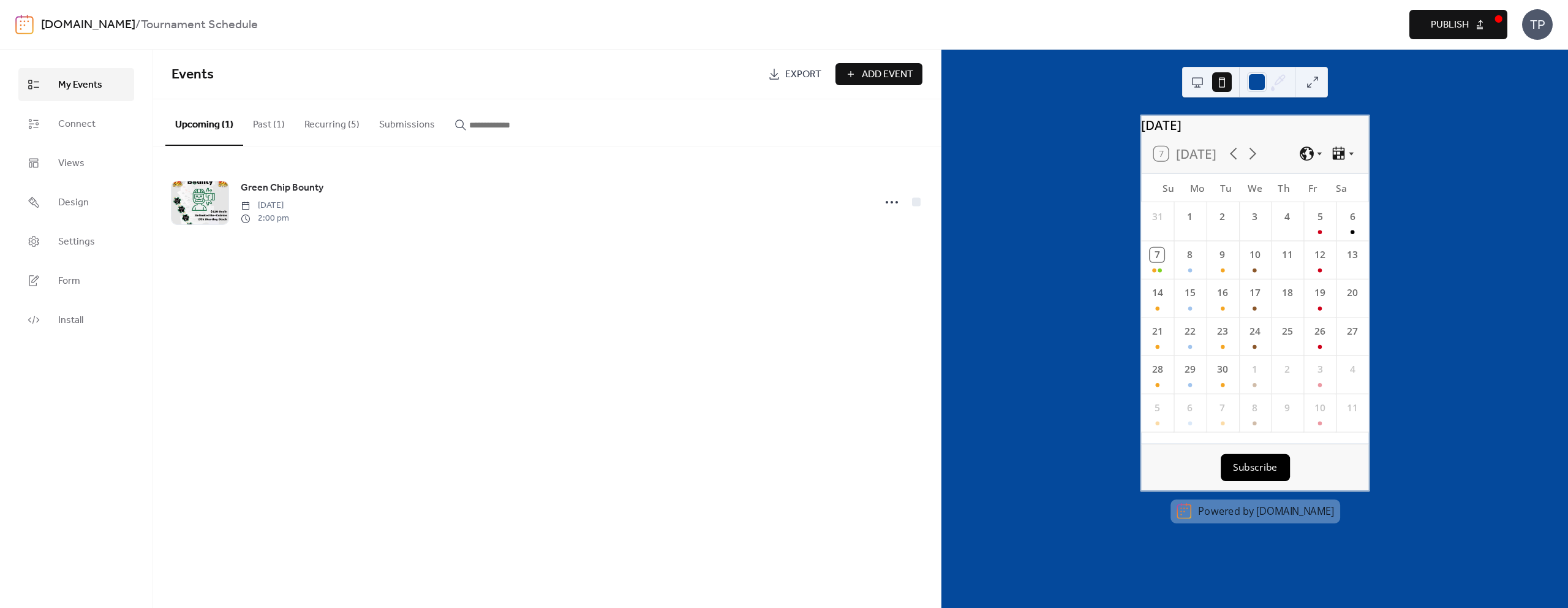
click at [1200, 81] on button at bounding box center [1198, 82] width 20 height 20
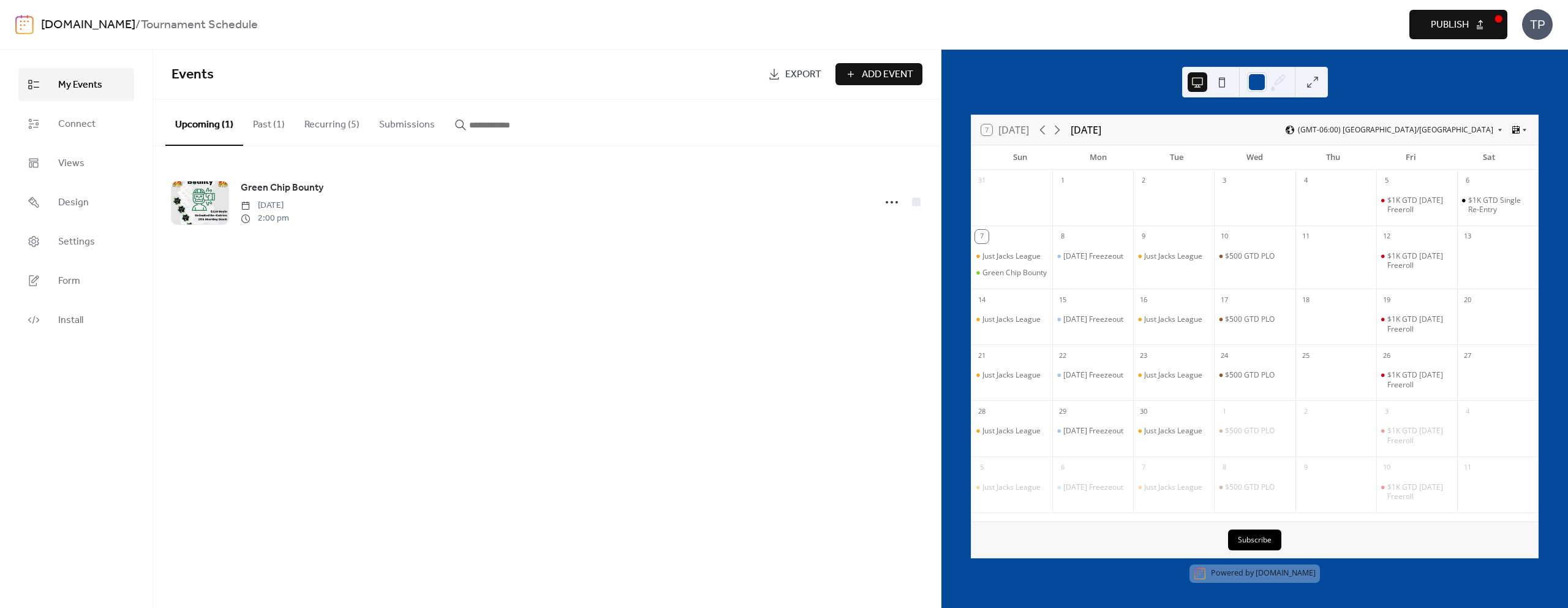
click at [1317, 81] on button at bounding box center [1313, 82] width 20 height 20
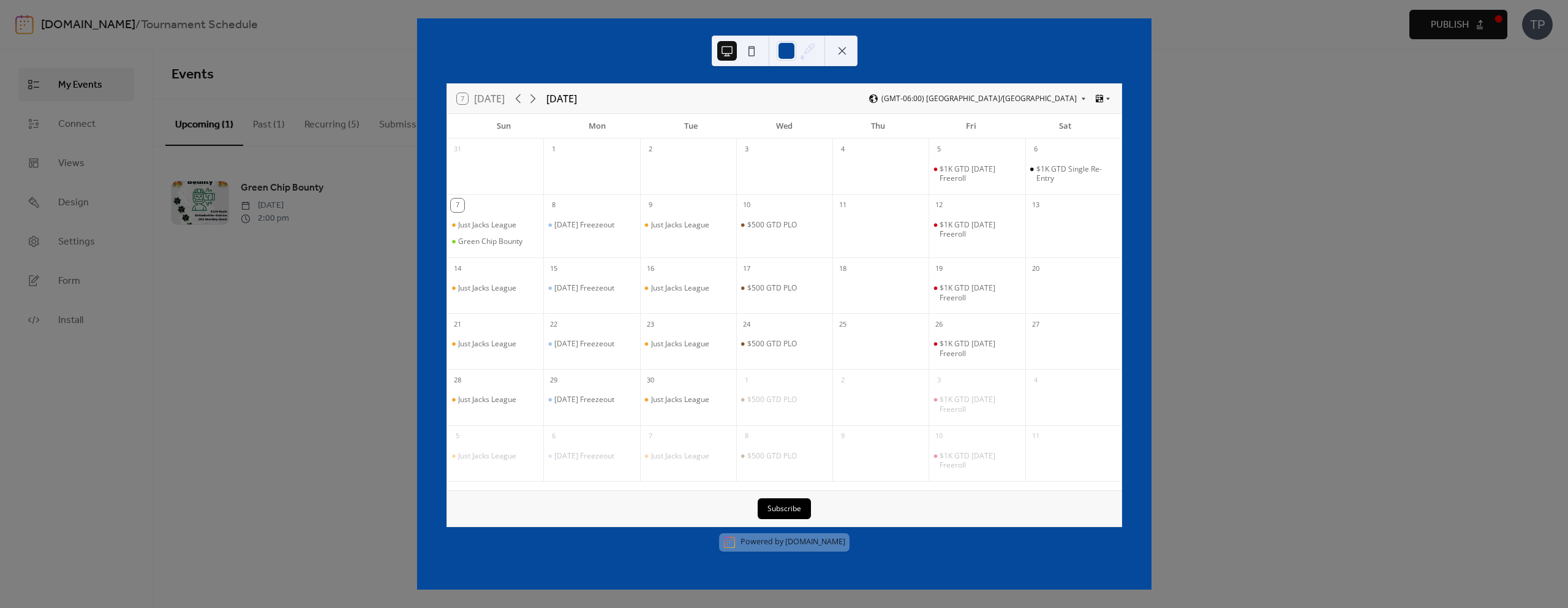
click at [846, 52] on button at bounding box center [842, 51] width 20 height 20
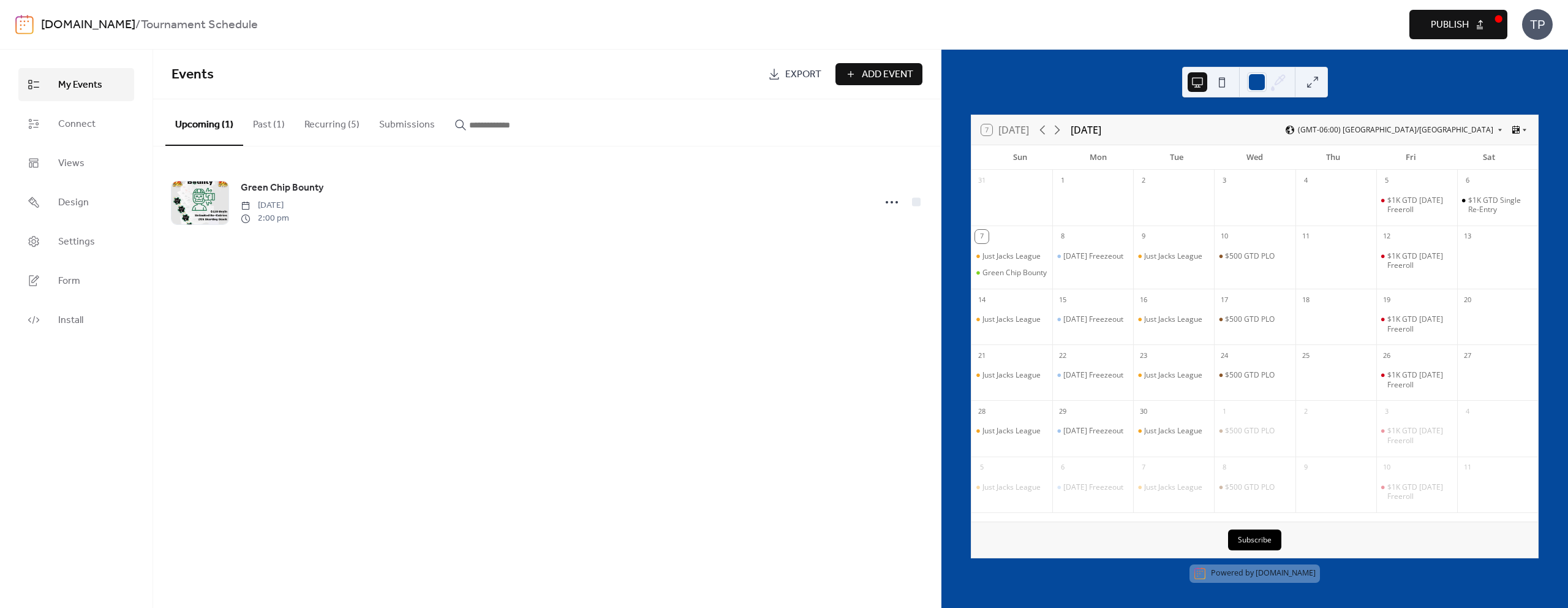
click at [1487, 29] on button "Publish" at bounding box center [1458, 24] width 98 height 29
